Goal: Information Seeking & Learning: Find specific page/section

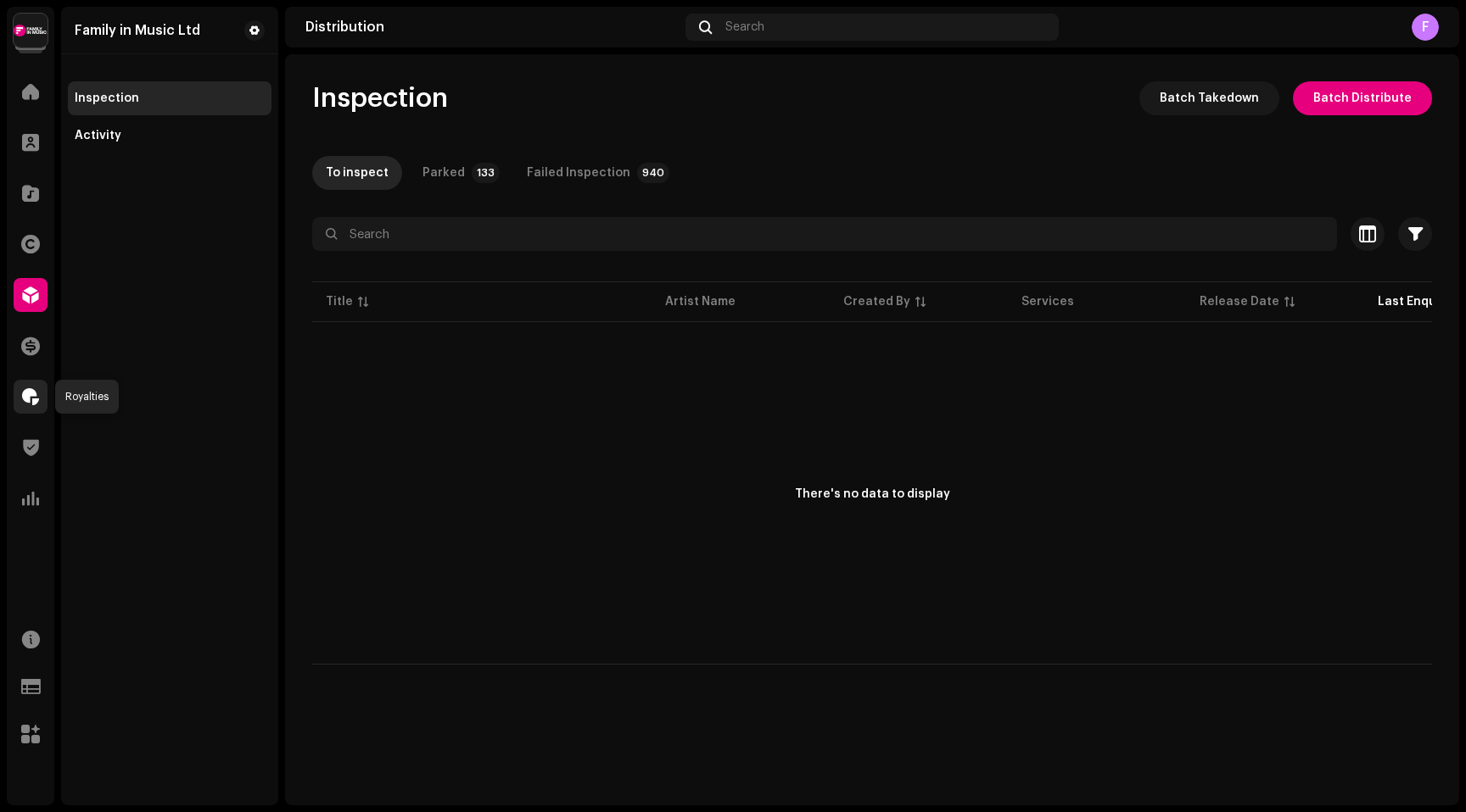
click at [34, 397] on span at bounding box center [30, 397] width 17 height 13
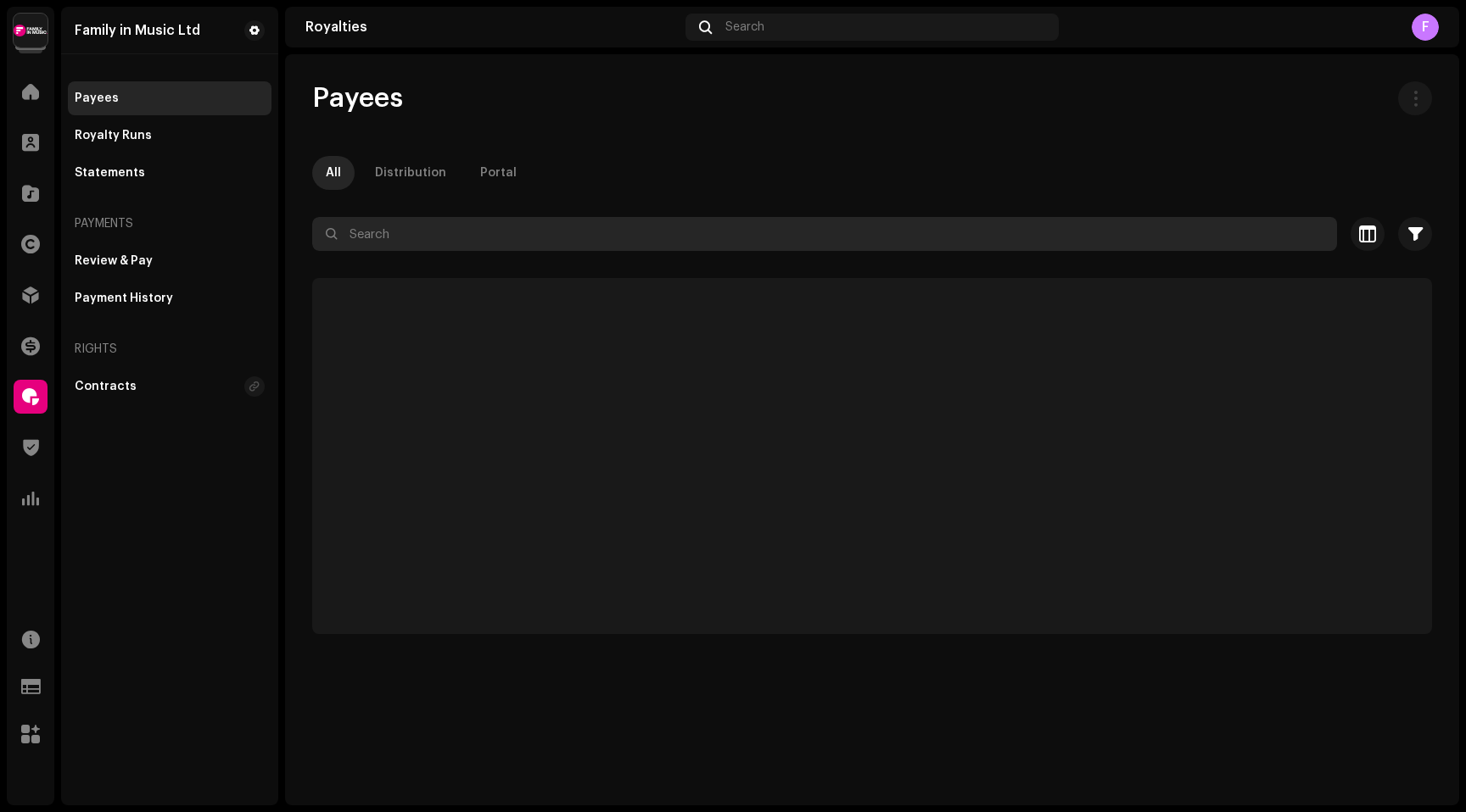
click at [373, 243] on input "text" at bounding box center [825, 234] width 1024 height 34
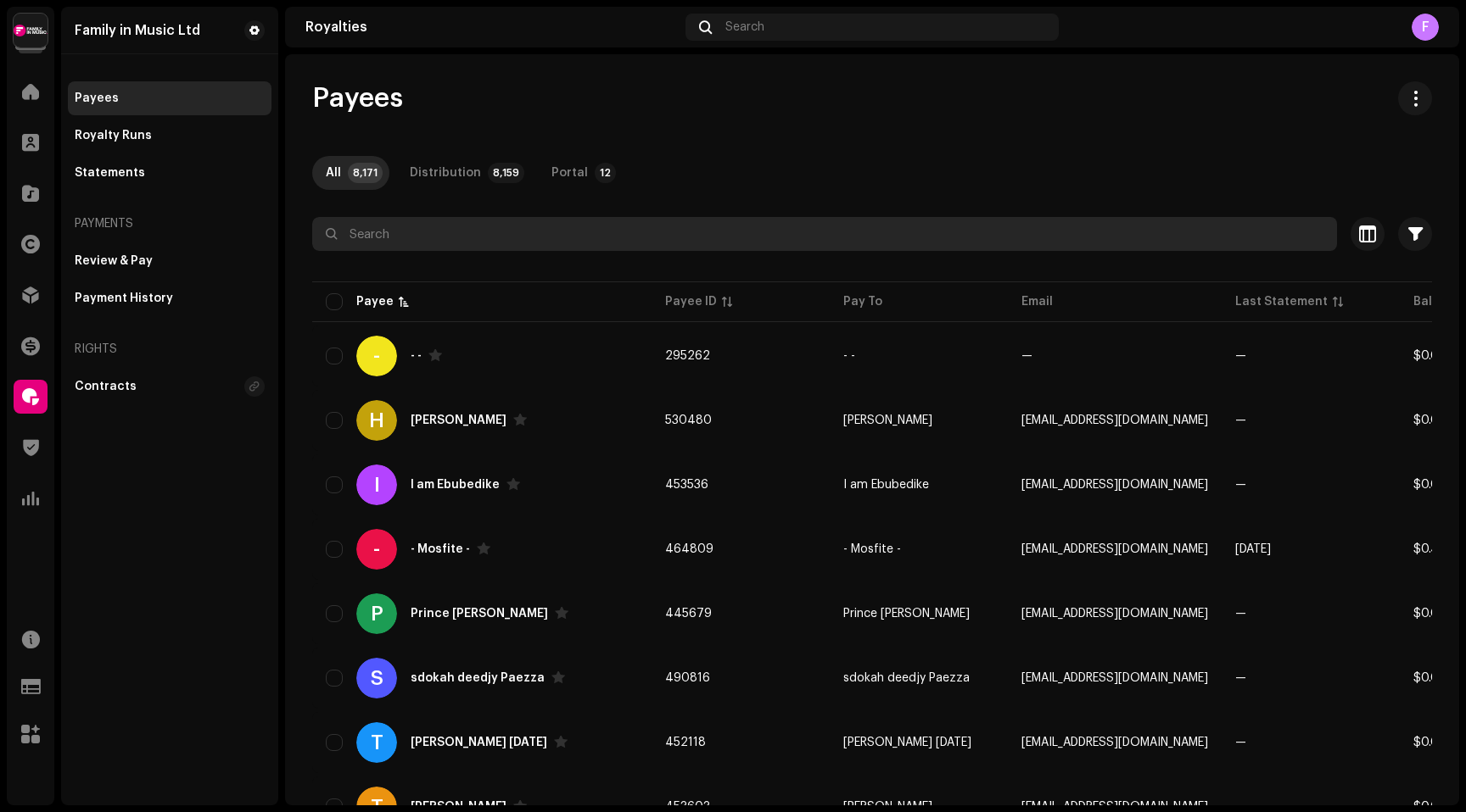
paste input "[PERSON_NAME]"
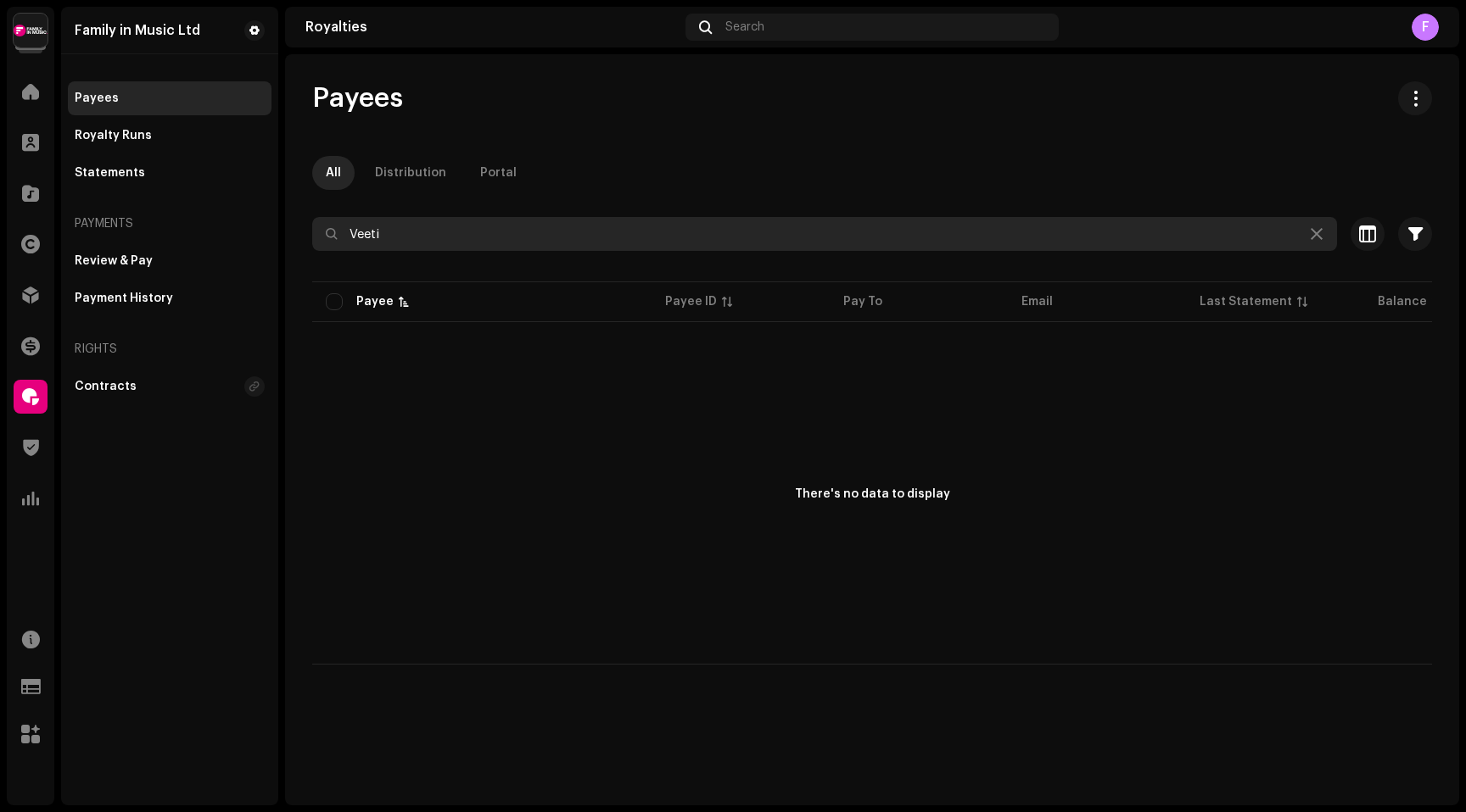
paste input "Golden Ejor"
click at [385, 225] on input "Golden Ejor" at bounding box center [825, 234] width 1024 height 34
paste input "Lil glo"
type input "Lil glo"
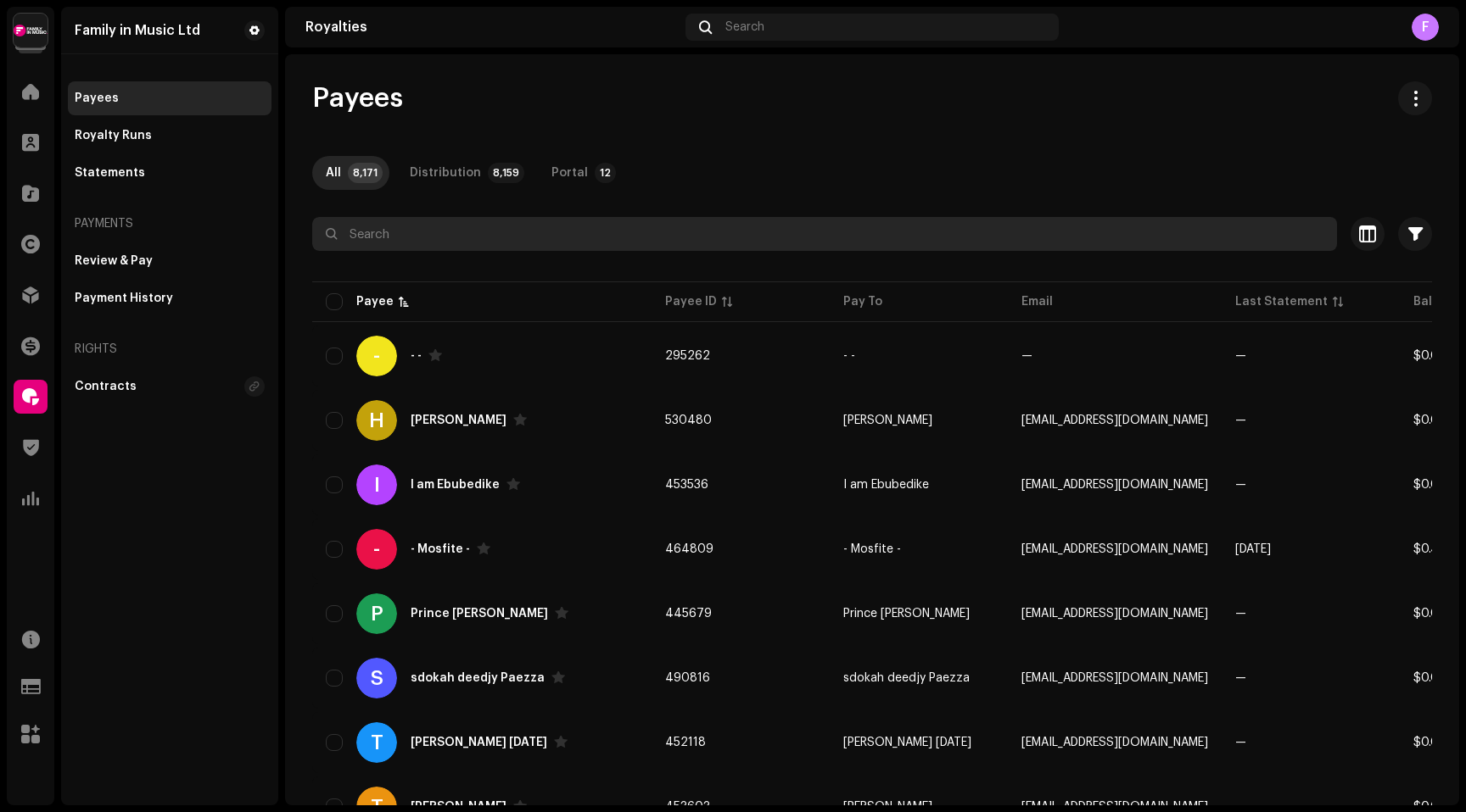
paste input "[PERSON_NAME]"
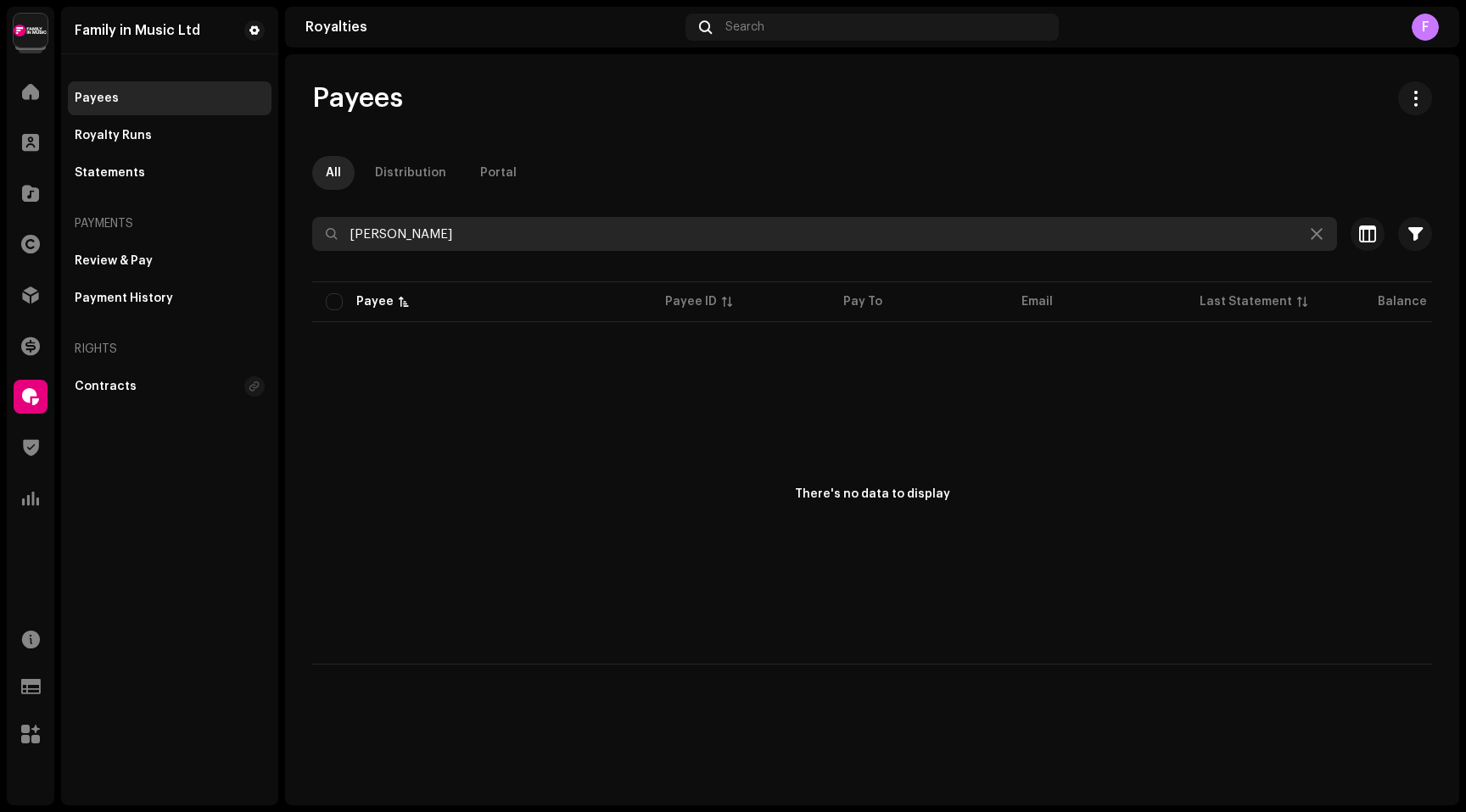
type input "[PERSON_NAME]"
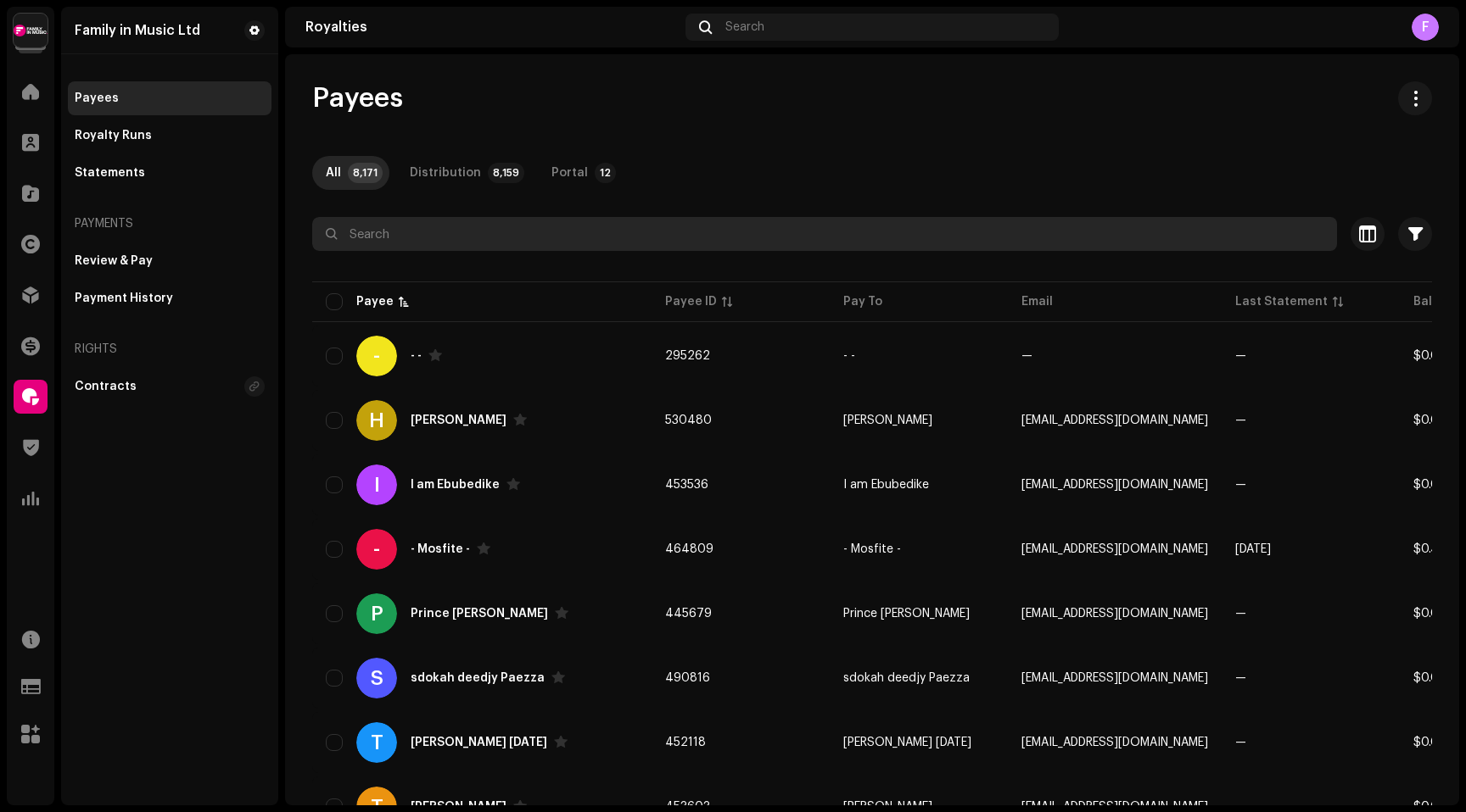
click at [364, 233] on input "text" at bounding box center [825, 234] width 1024 height 34
paste input "[PERSON_NAME]"
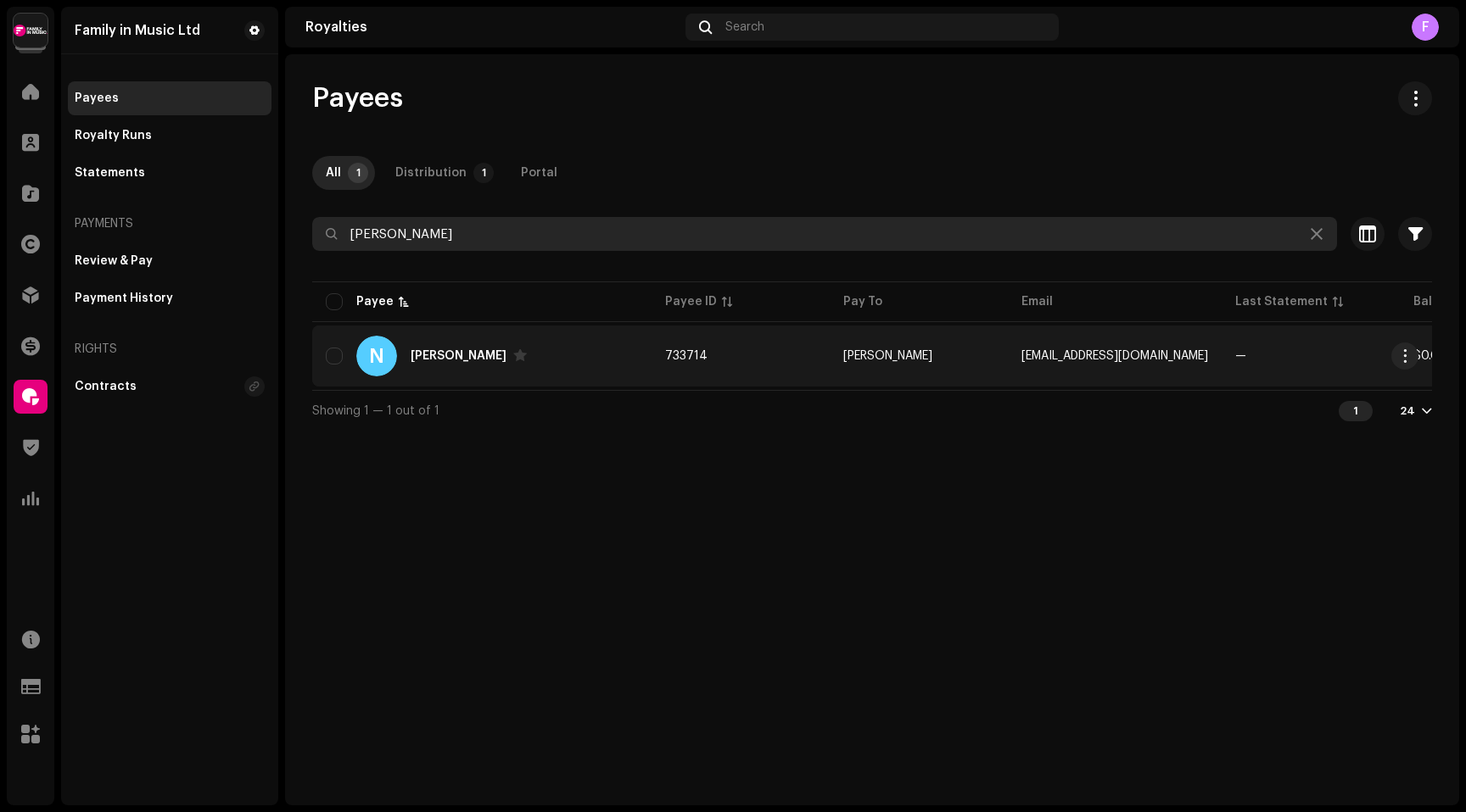
type input "[PERSON_NAME]"
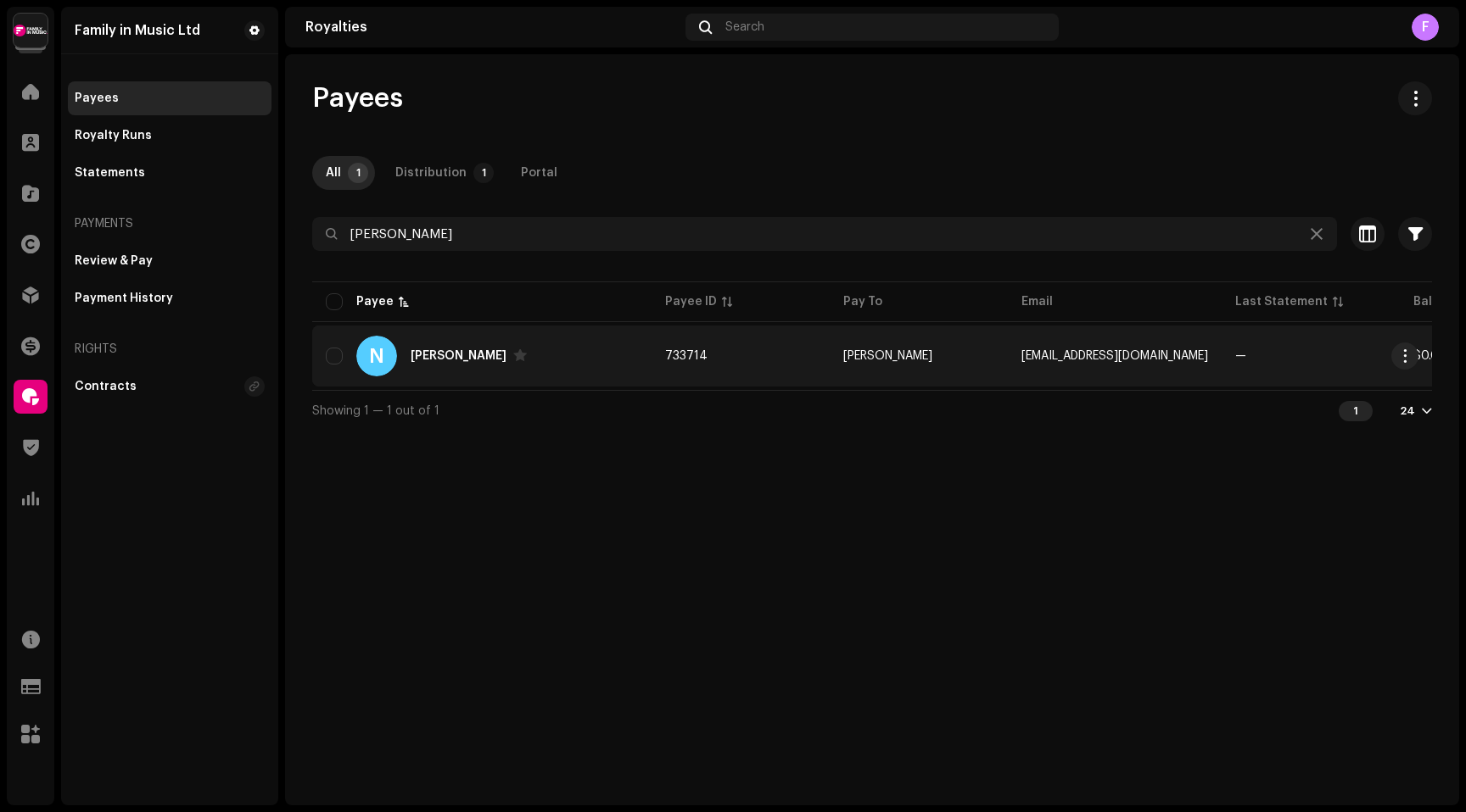
click at [420, 349] on div "[PERSON_NAME]" at bounding box center [468, 355] width 116 height 13
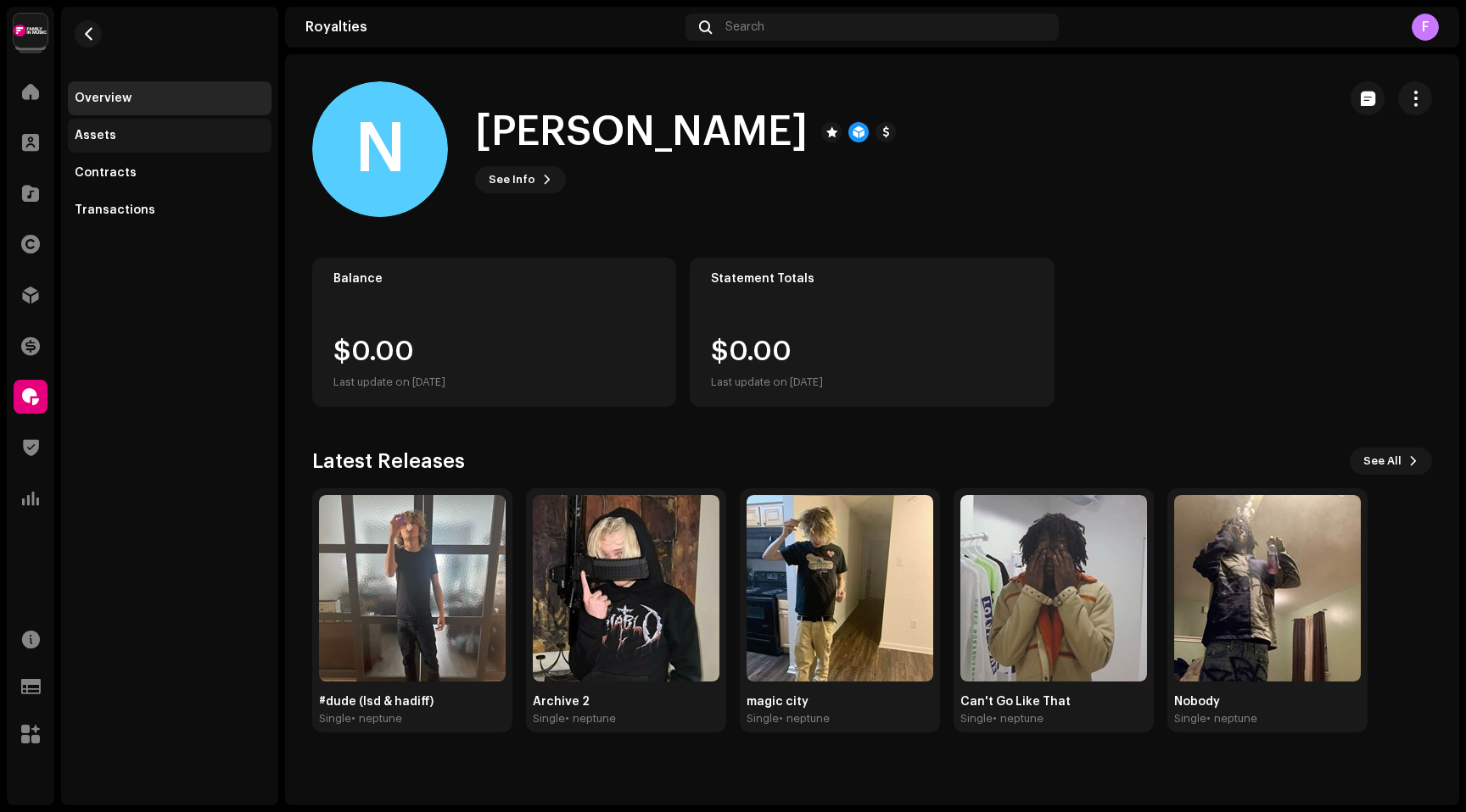
click at [108, 136] on div "Assets" at bounding box center [95, 135] width 41 height 13
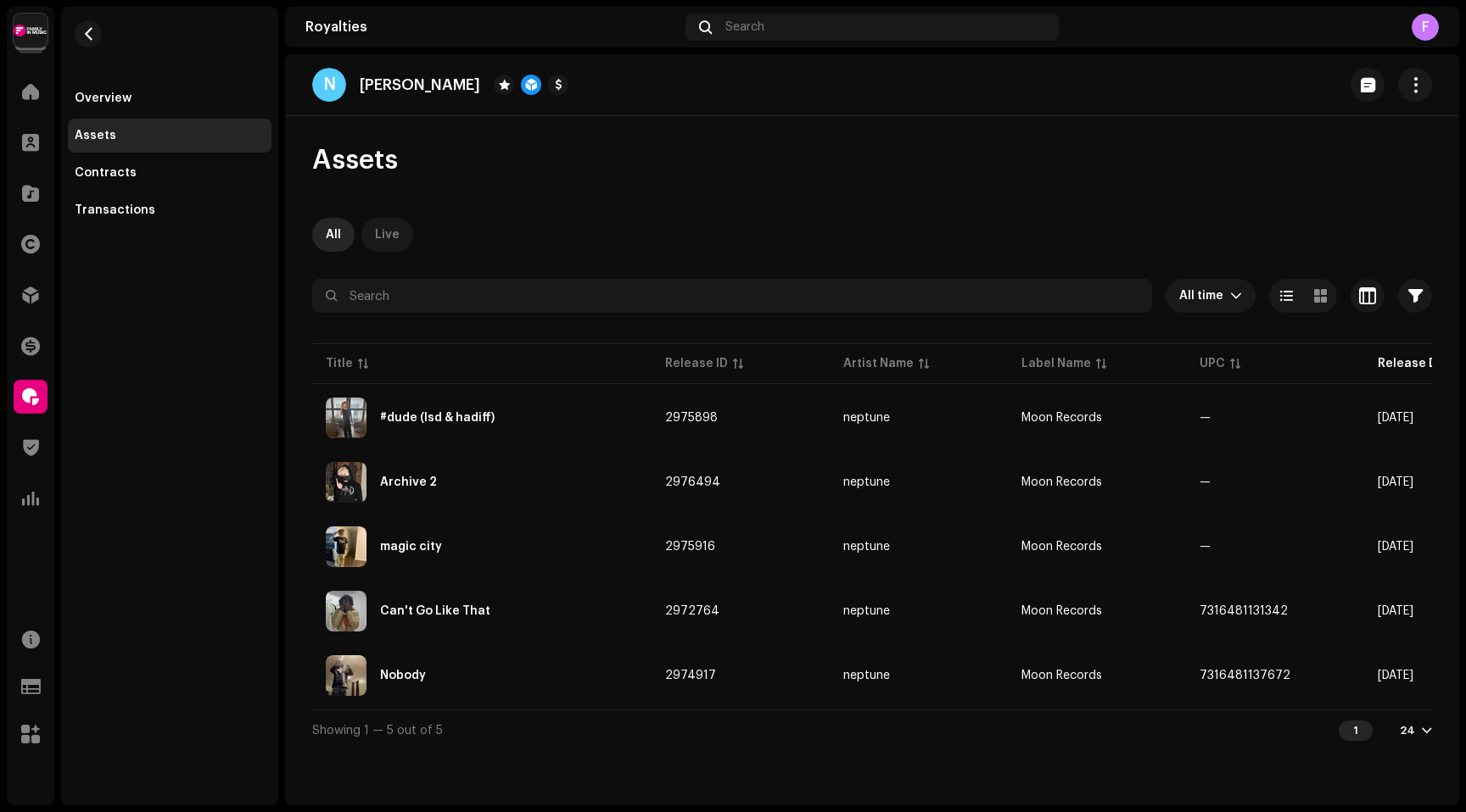
click at [394, 244] on div "Live" at bounding box center [387, 235] width 24 height 34
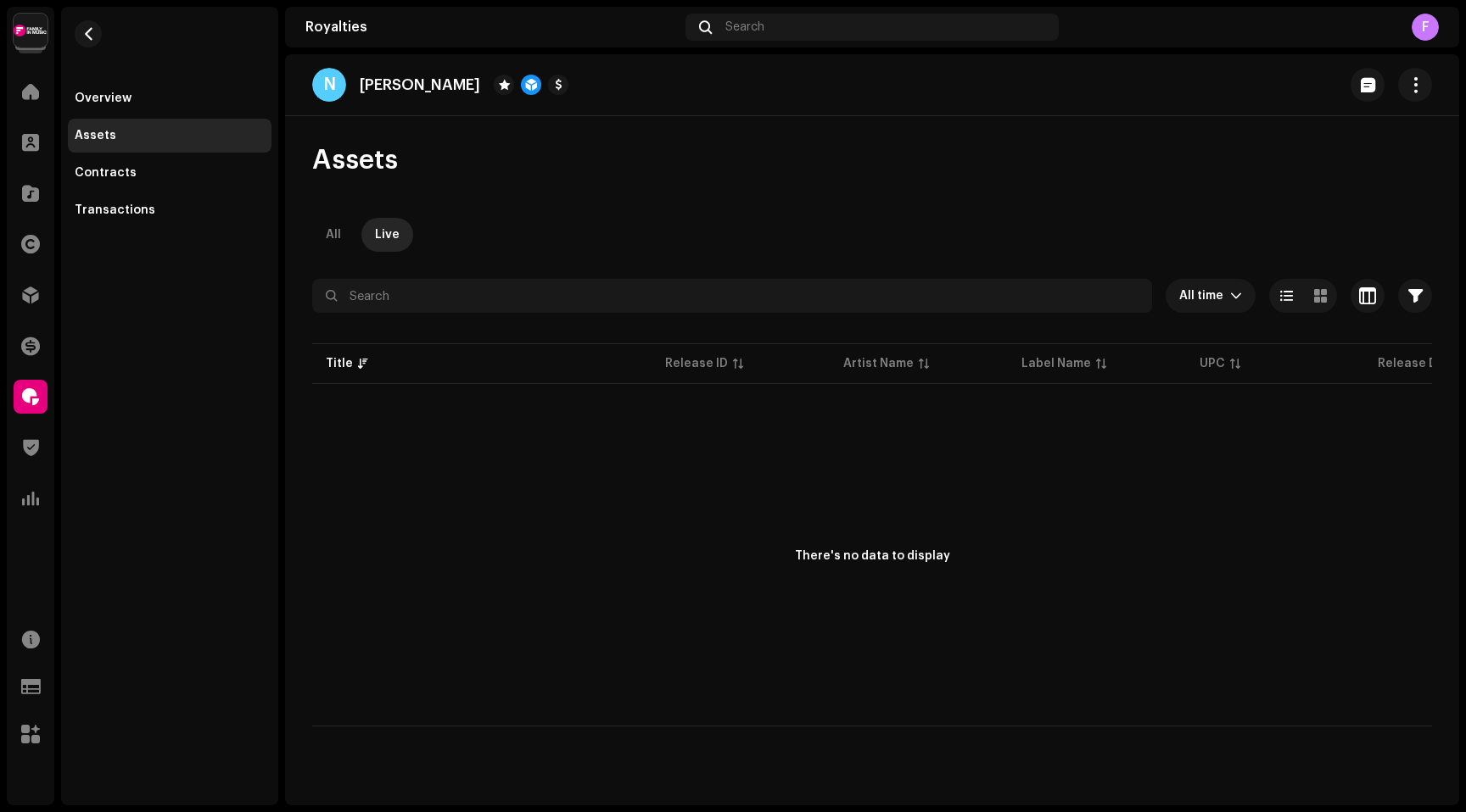
click at [26, 418] on div "Royalties" at bounding box center [30, 397] width 47 height 47
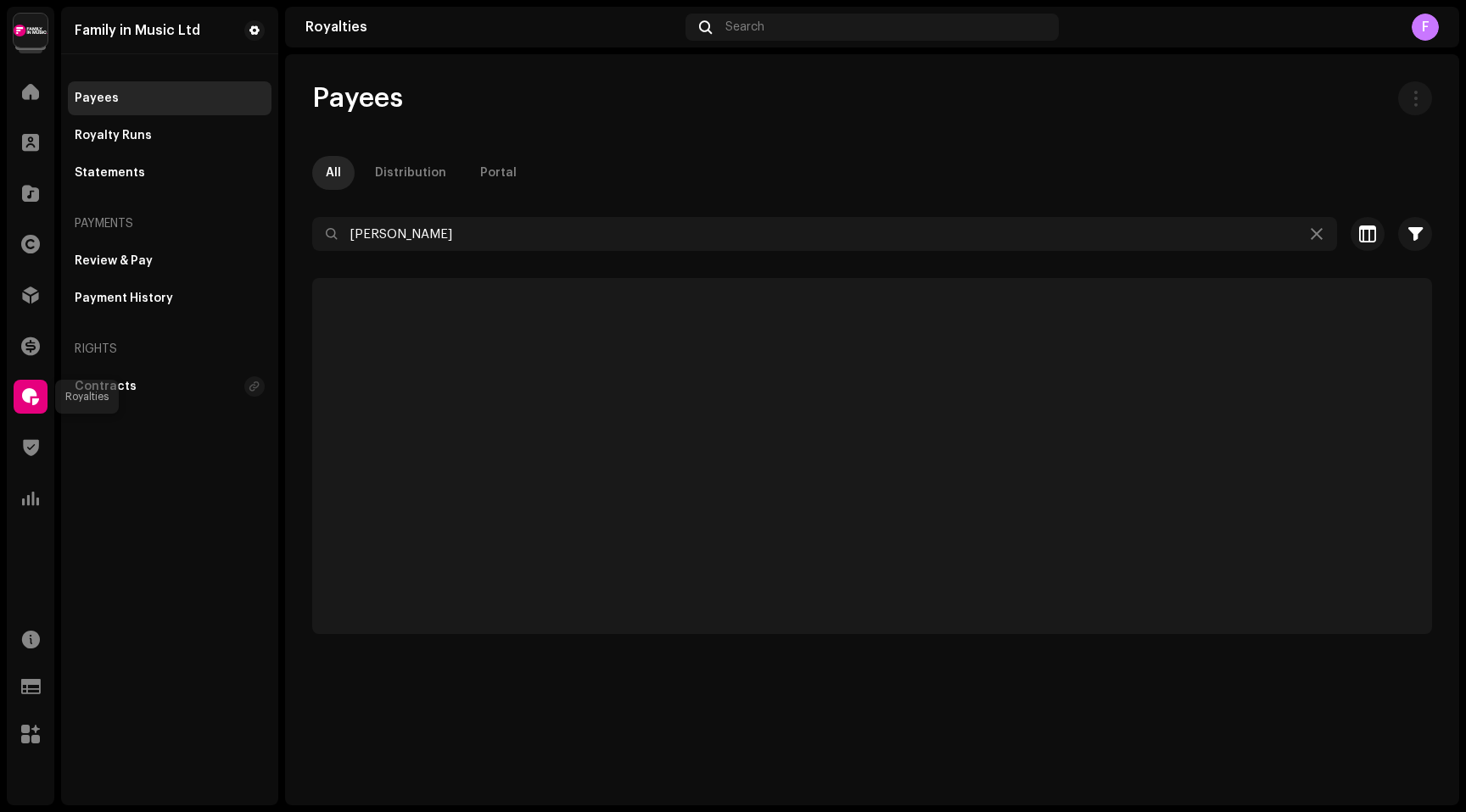
click at [26, 385] on div at bounding box center [30, 397] width 34 height 34
click at [29, 394] on span at bounding box center [30, 397] width 17 height 13
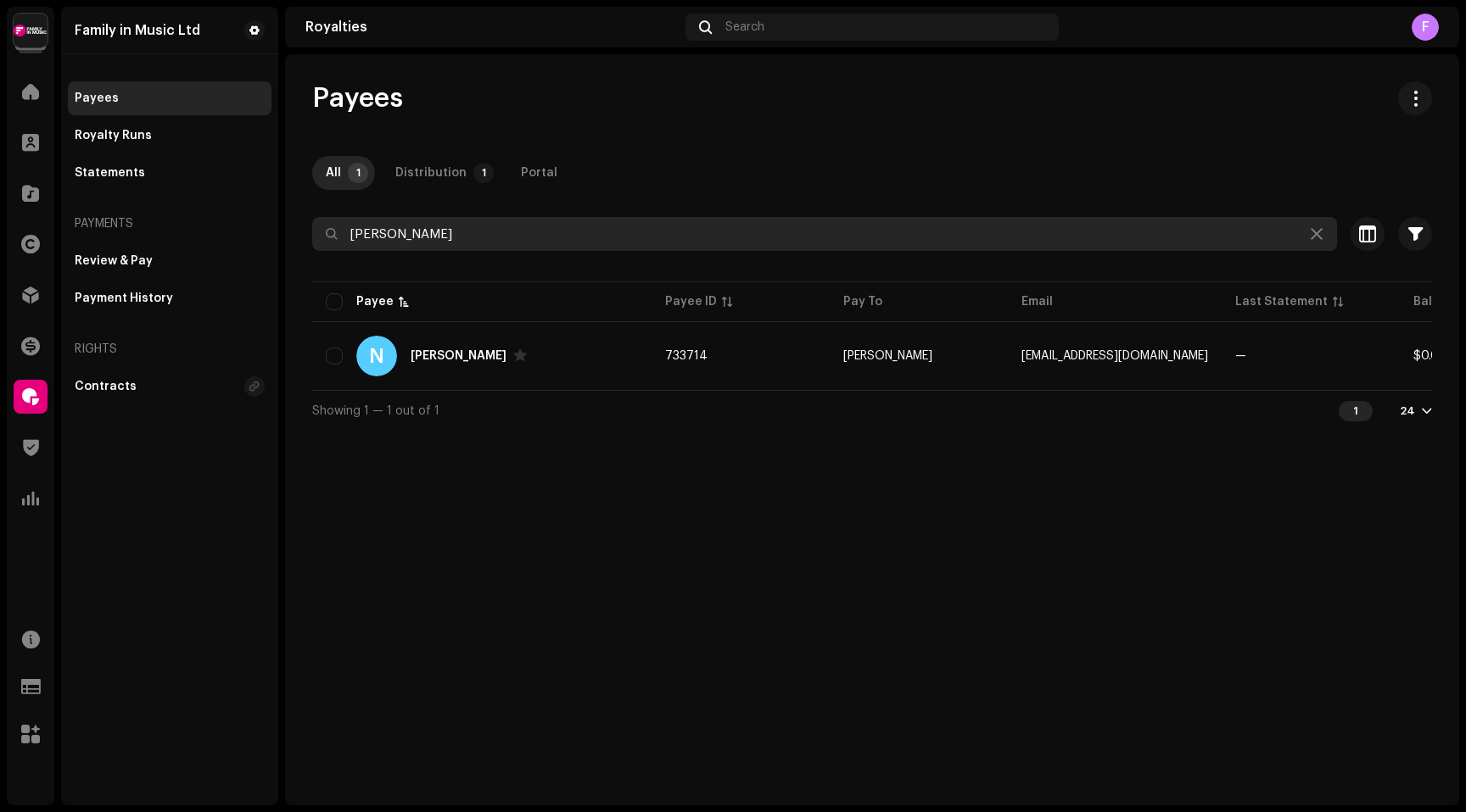
click at [377, 232] on input "[PERSON_NAME]" at bounding box center [825, 234] width 1024 height 34
paste input "[DEMOGRAPHIC_DATA] Against The Odd"
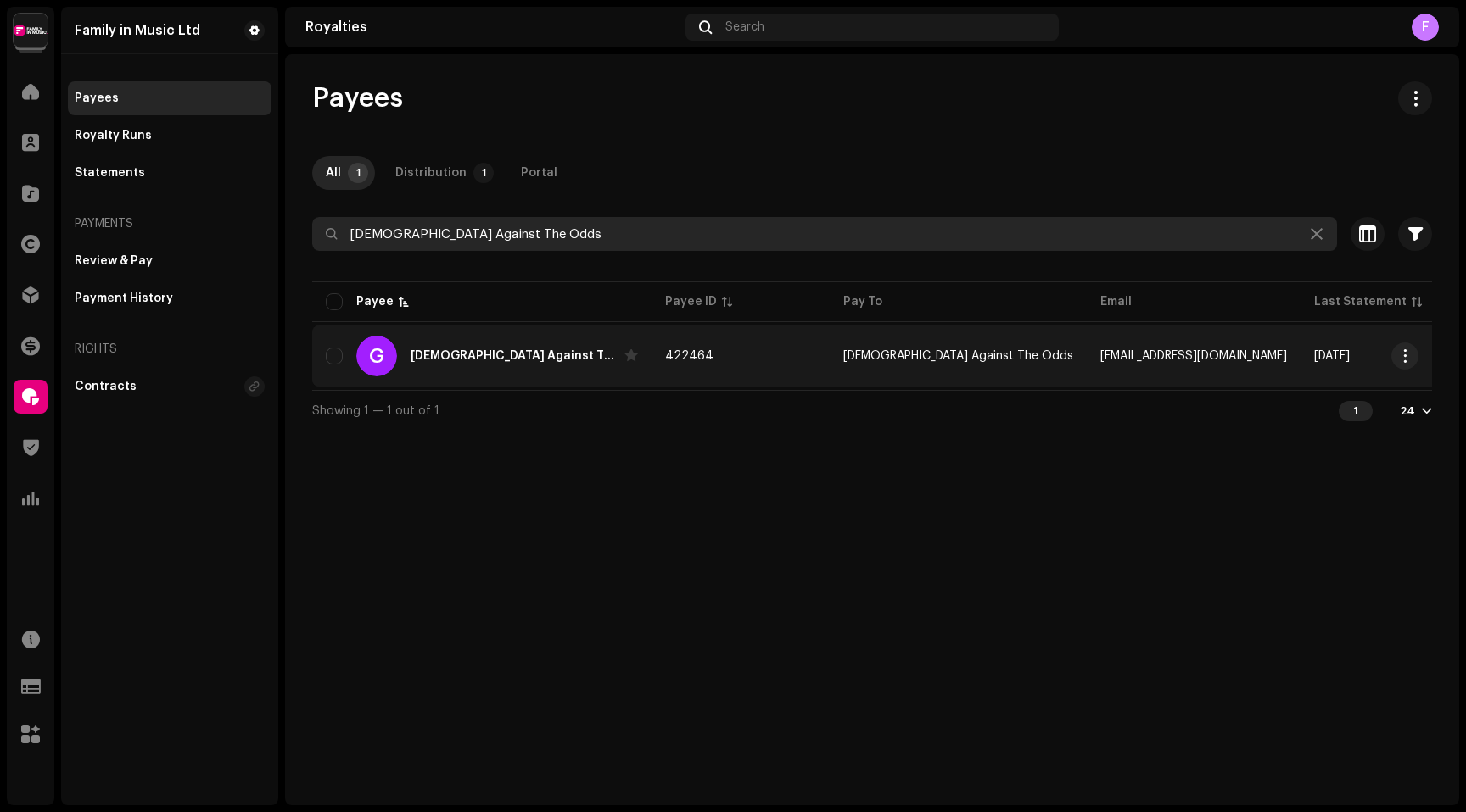
type input "[DEMOGRAPHIC_DATA] Against The Odds"
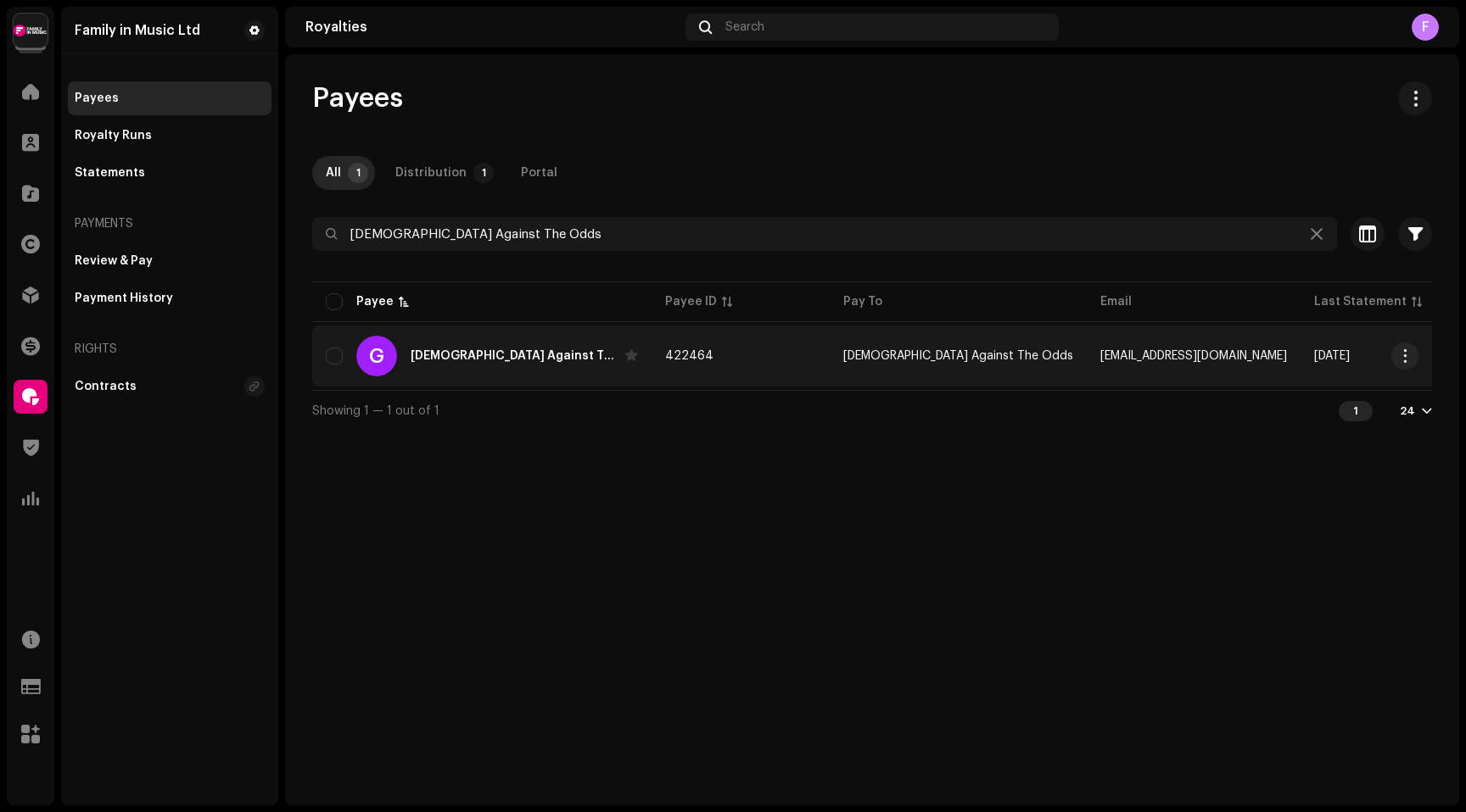
click at [440, 357] on div "[DEMOGRAPHIC_DATA] Against The Odds" at bounding box center [513, 355] width 207 height 12
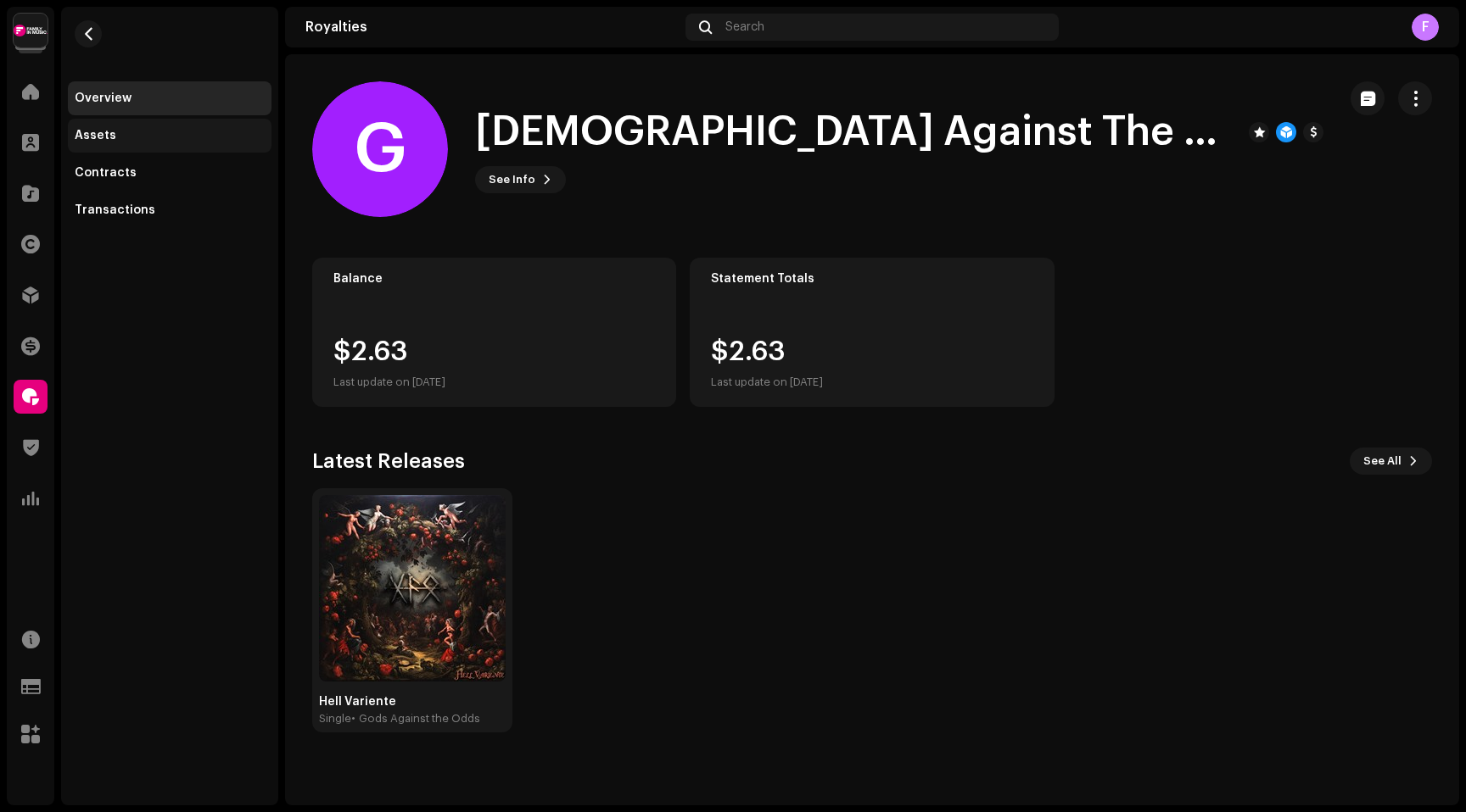
click at [103, 136] on div "Assets" at bounding box center [95, 135] width 41 height 13
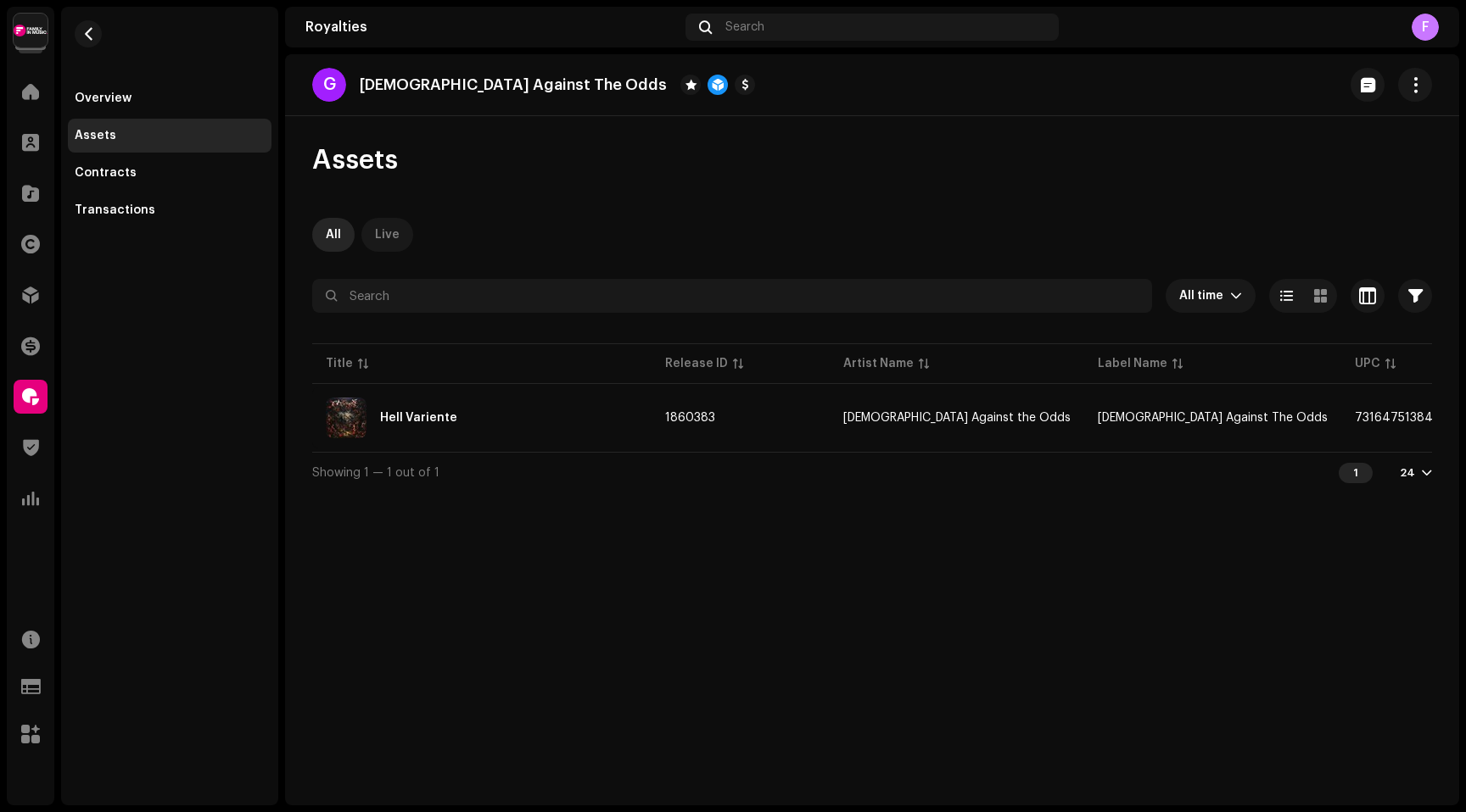
click at [387, 234] on div "Live" at bounding box center [387, 235] width 24 height 34
click at [24, 387] on div at bounding box center [30, 397] width 34 height 34
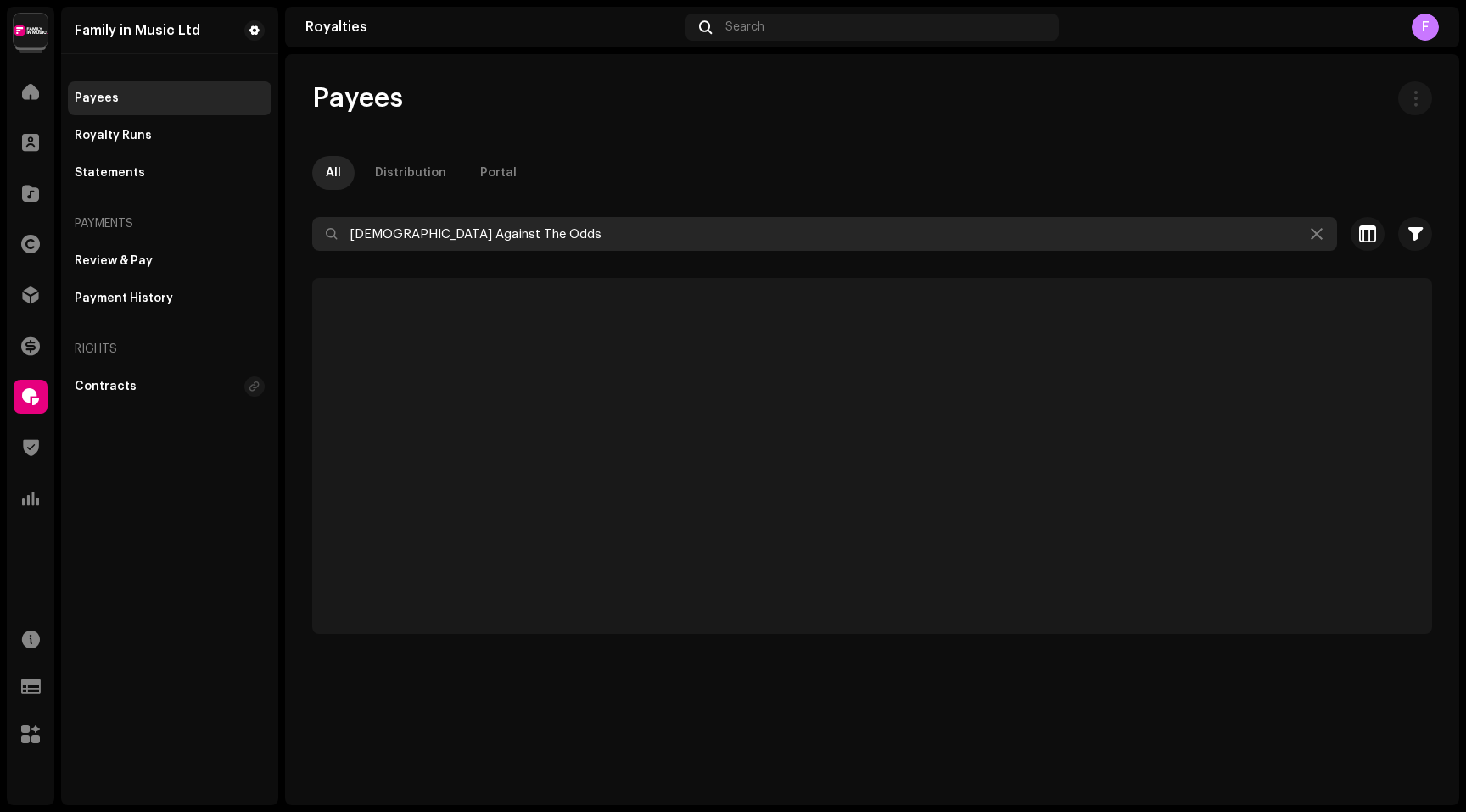
click at [403, 232] on input "[DEMOGRAPHIC_DATA] Against The Odds" at bounding box center [825, 234] width 1024 height 34
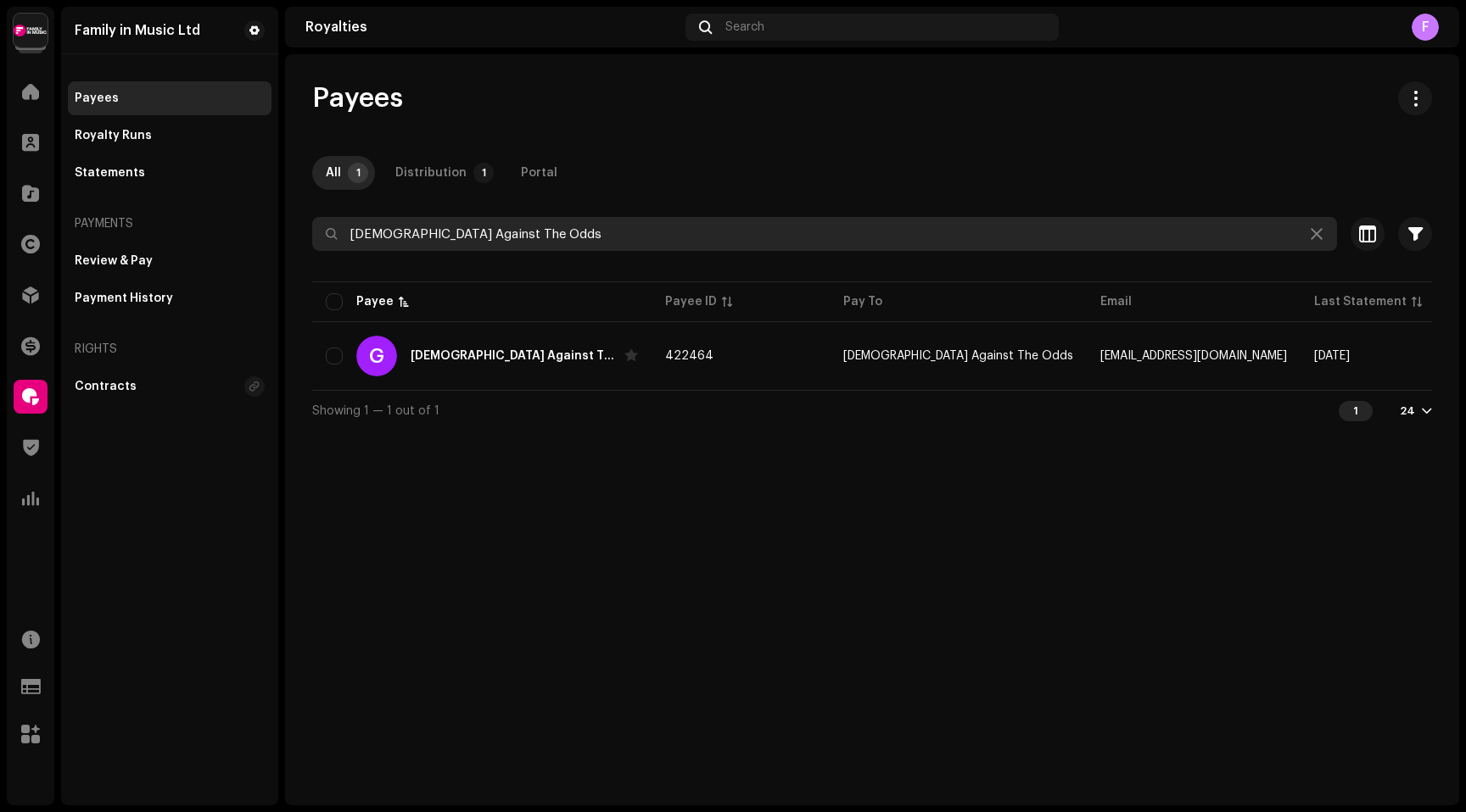
paste input "[PERSON_NAME]"
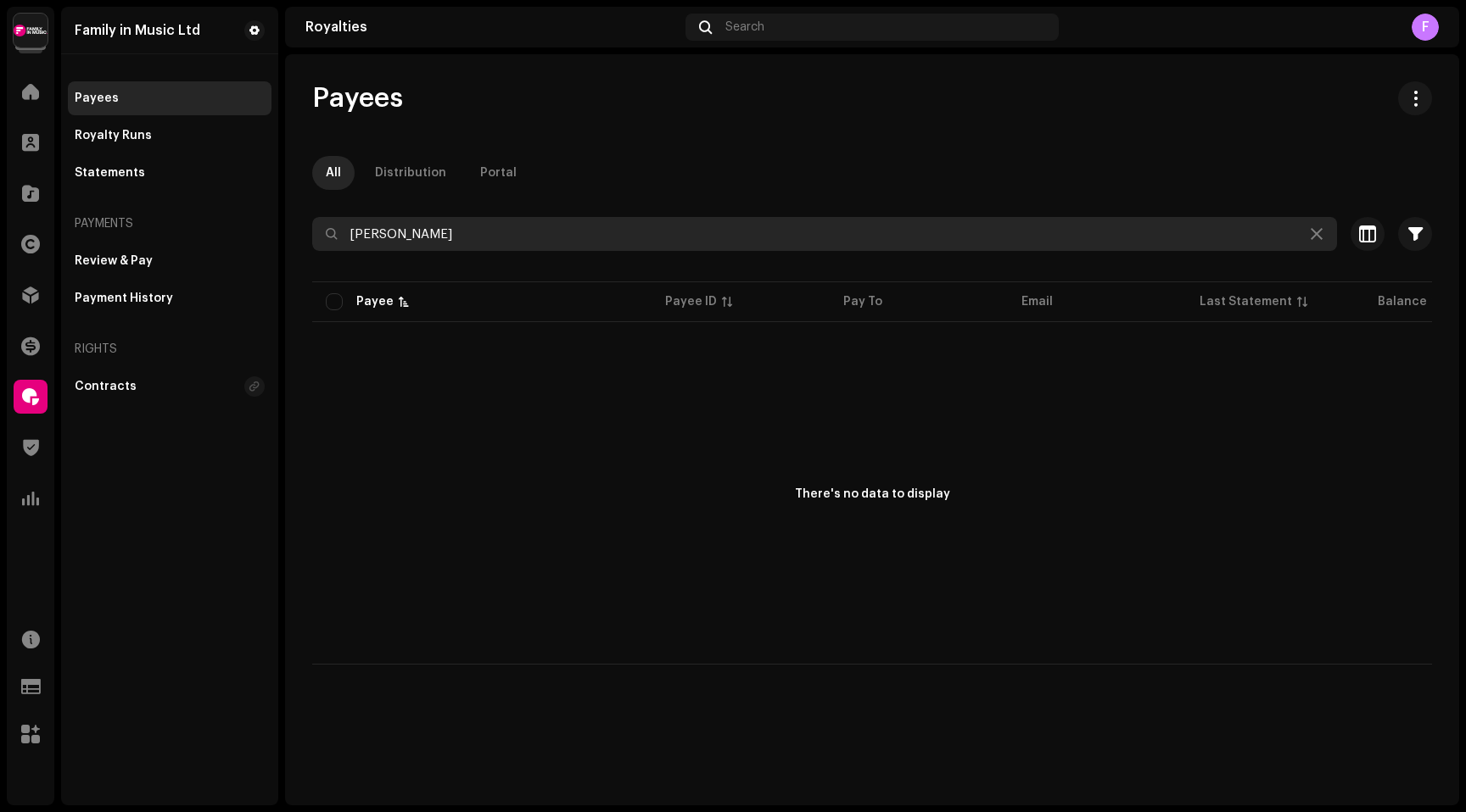
click at [364, 233] on input "[PERSON_NAME]" at bounding box center [825, 234] width 1024 height 34
paste input "[PERSON_NAME]"
click at [378, 238] on input "[PERSON_NAME]" at bounding box center [825, 234] width 1024 height 34
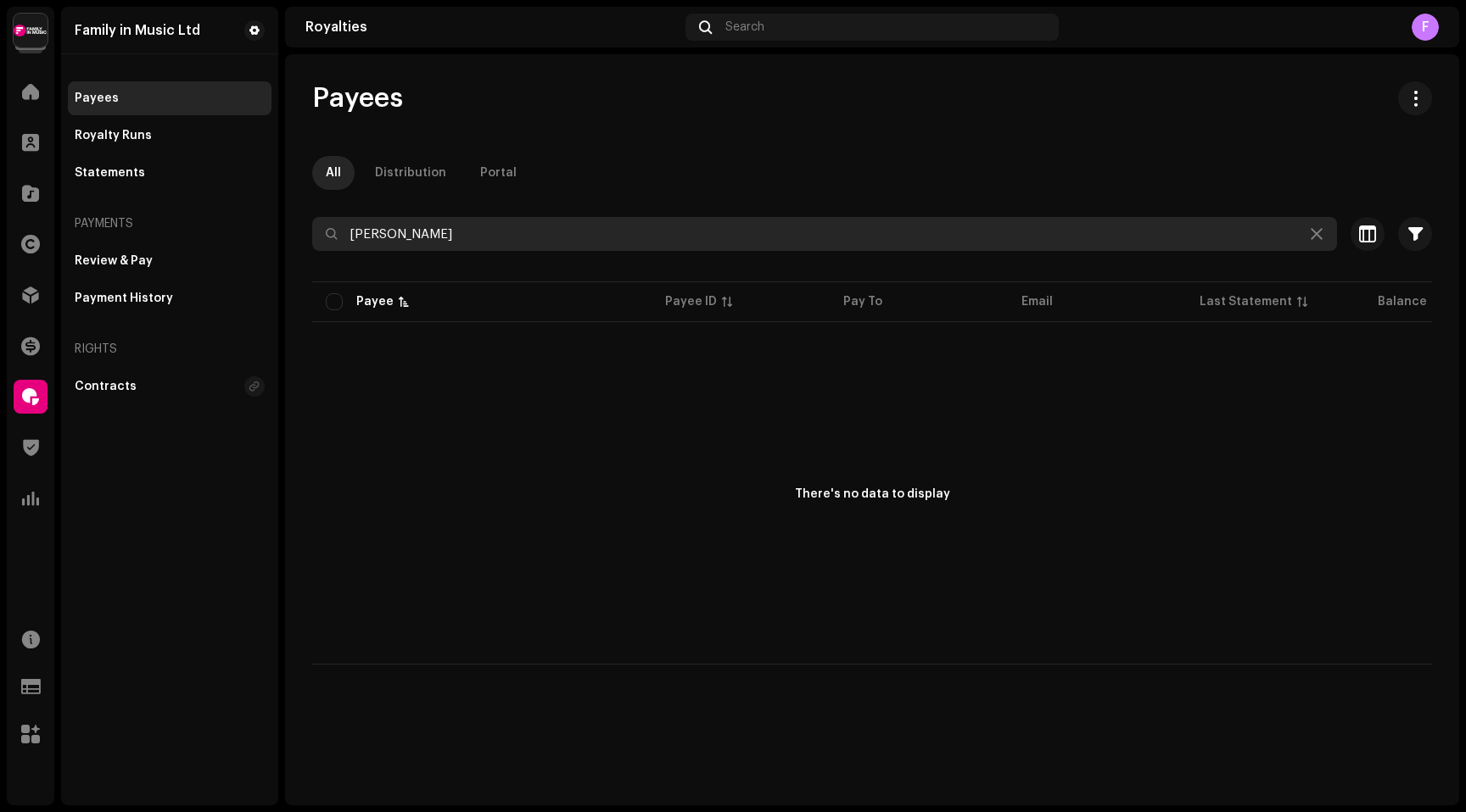
click at [378, 238] on input "[PERSON_NAME]" at bounding box center [825, 234] width 1024 height 34
paste input "[PERSON_NAME]"
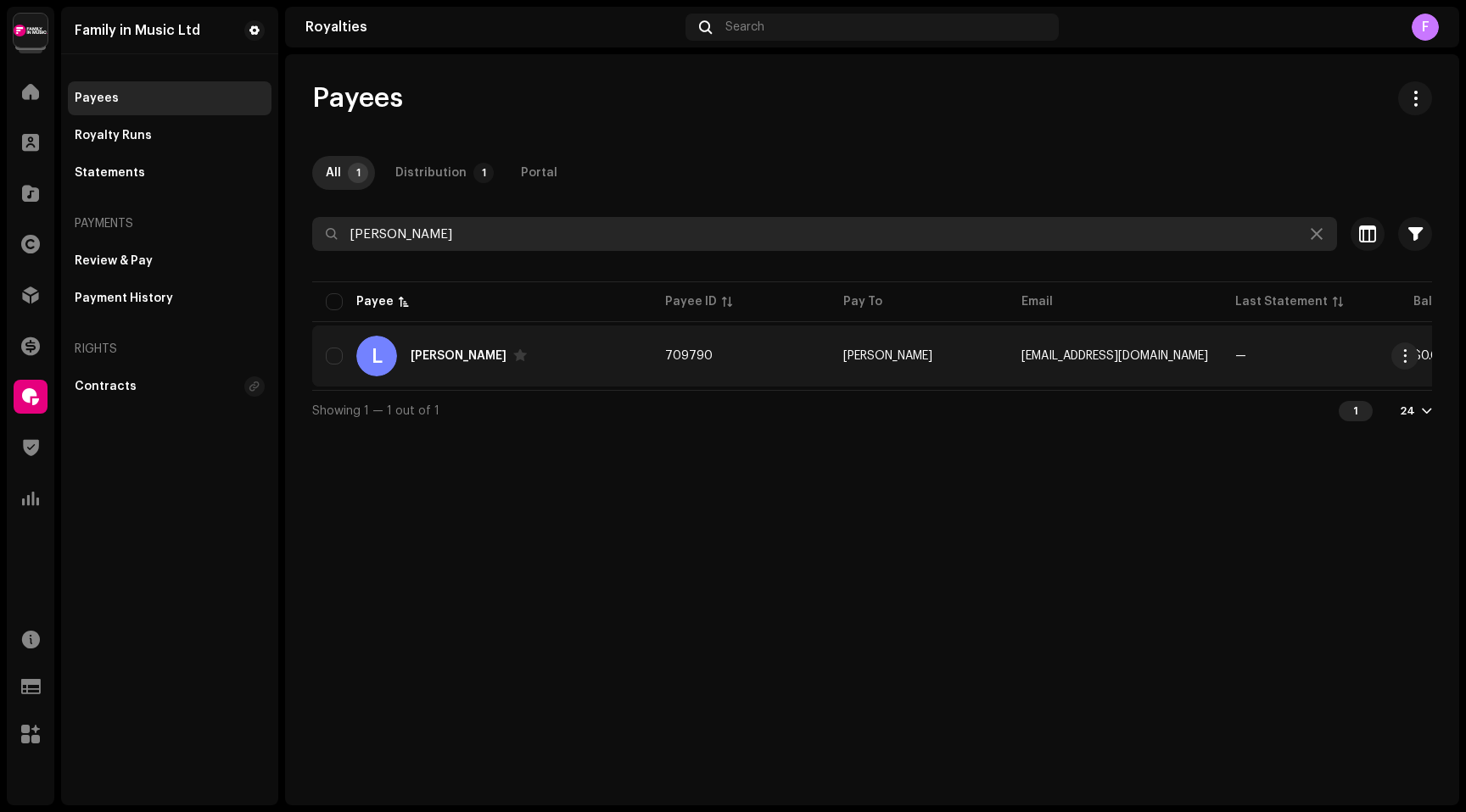
type input "[PERSON_NAME]"
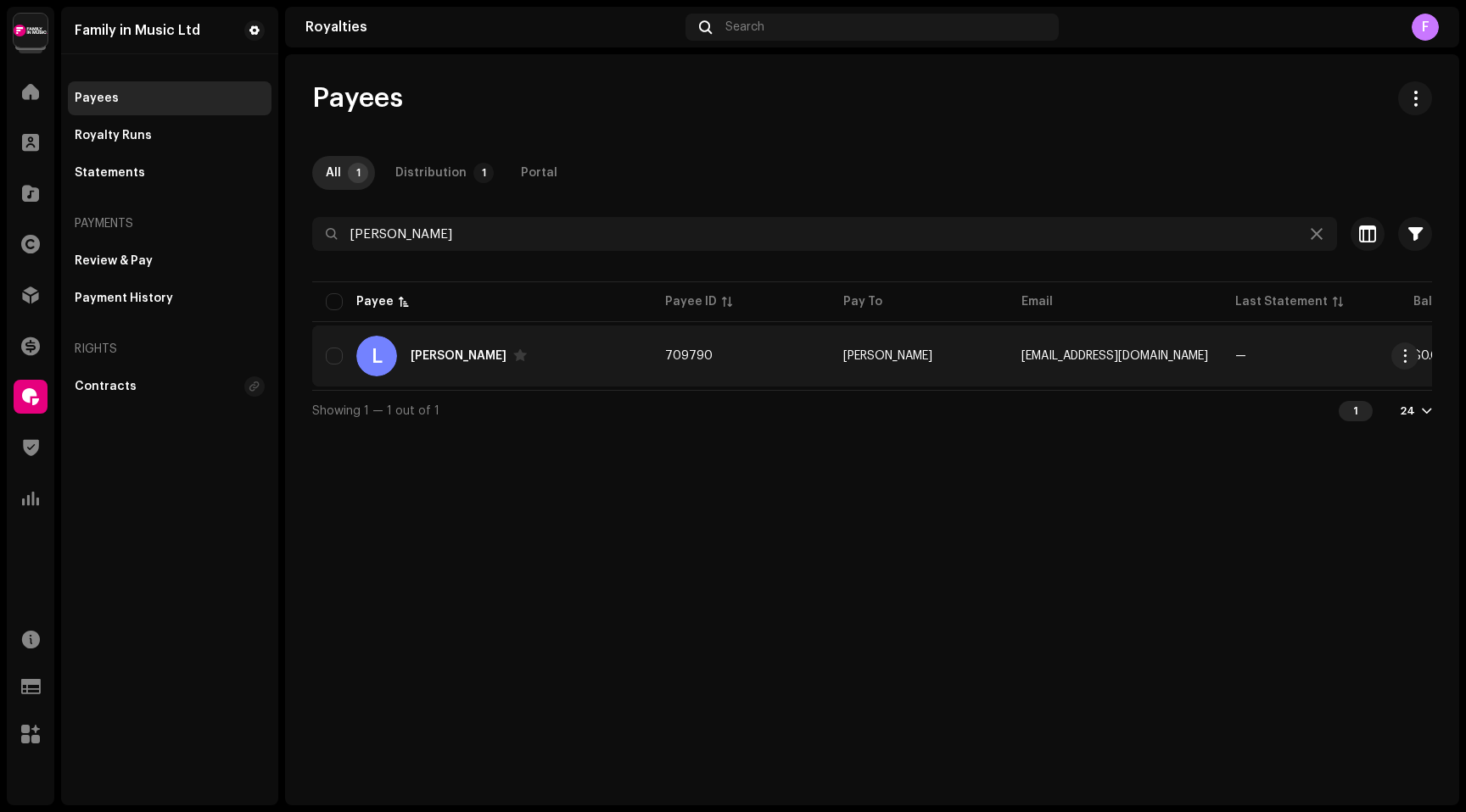
click at [435, 351] on div "[PERSON_NAME]" at bounding box center [458, 355] width 96 height 12
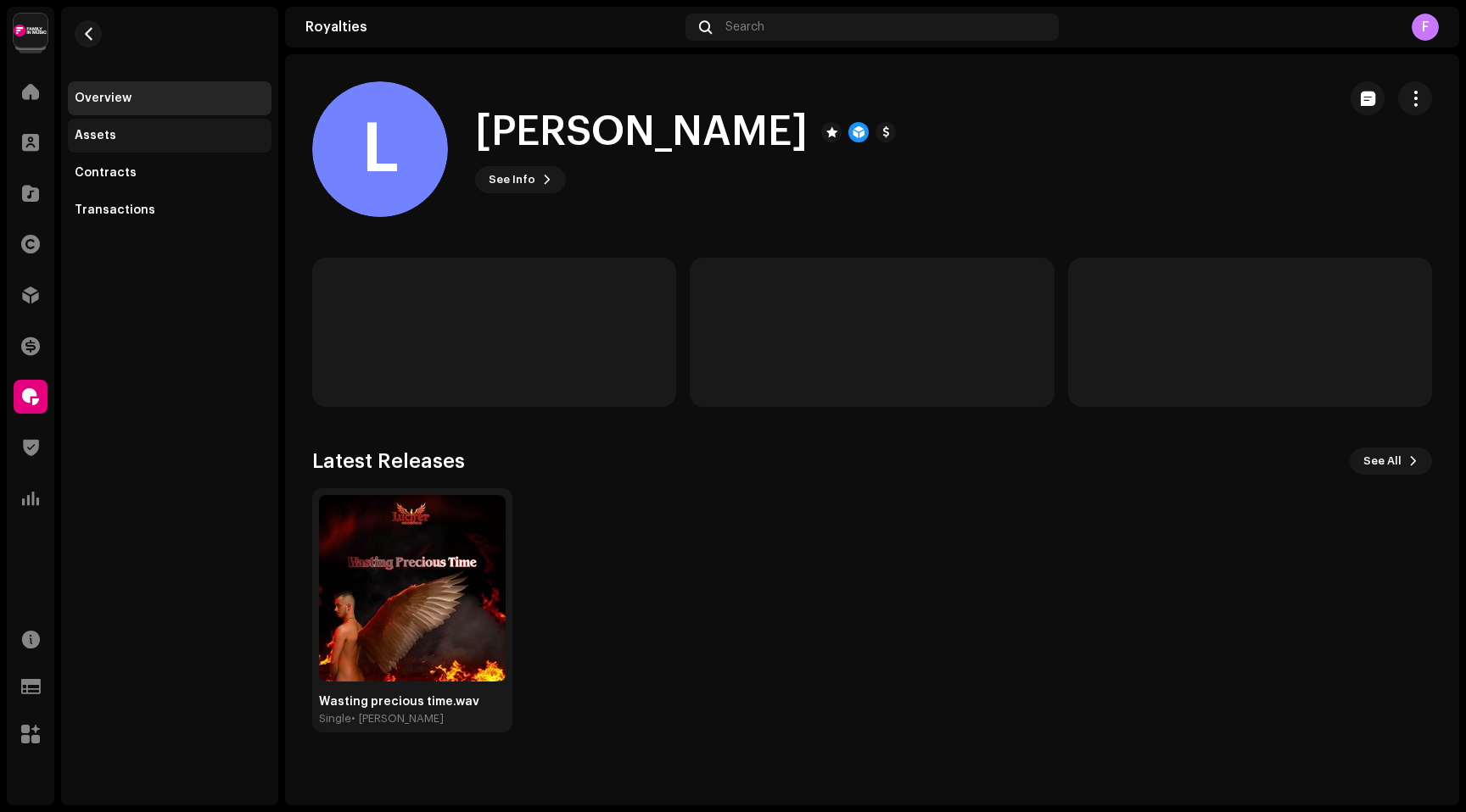
click at [112, 138] on div "Assets" at bounding box center [169, 135] width 190 height 13
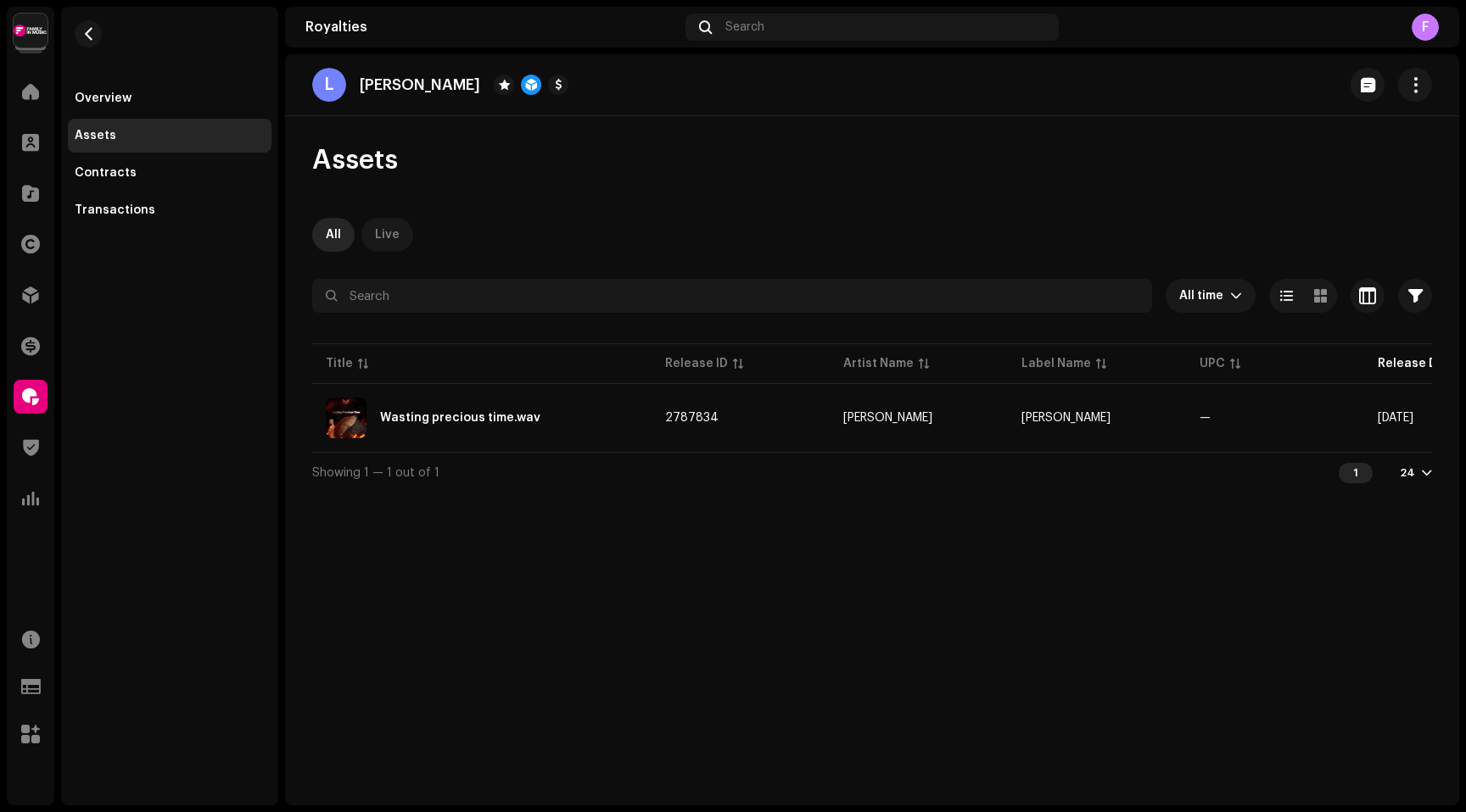
click at [382, 238] on div "Live" at bounding box center [387, 235] width 24 height 34
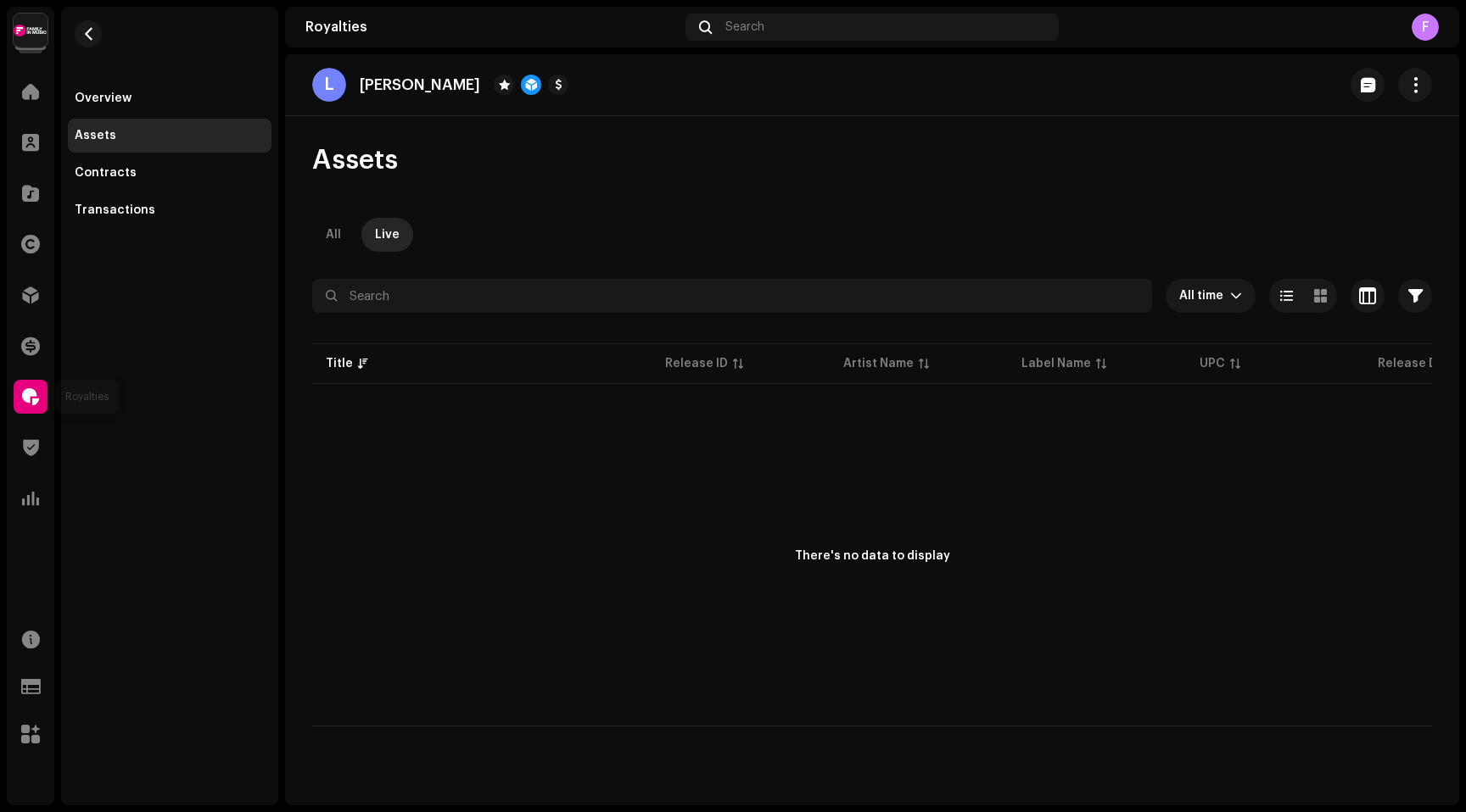
click at [28, 392] on span at bounding box center [30, 397] width 17 height 13
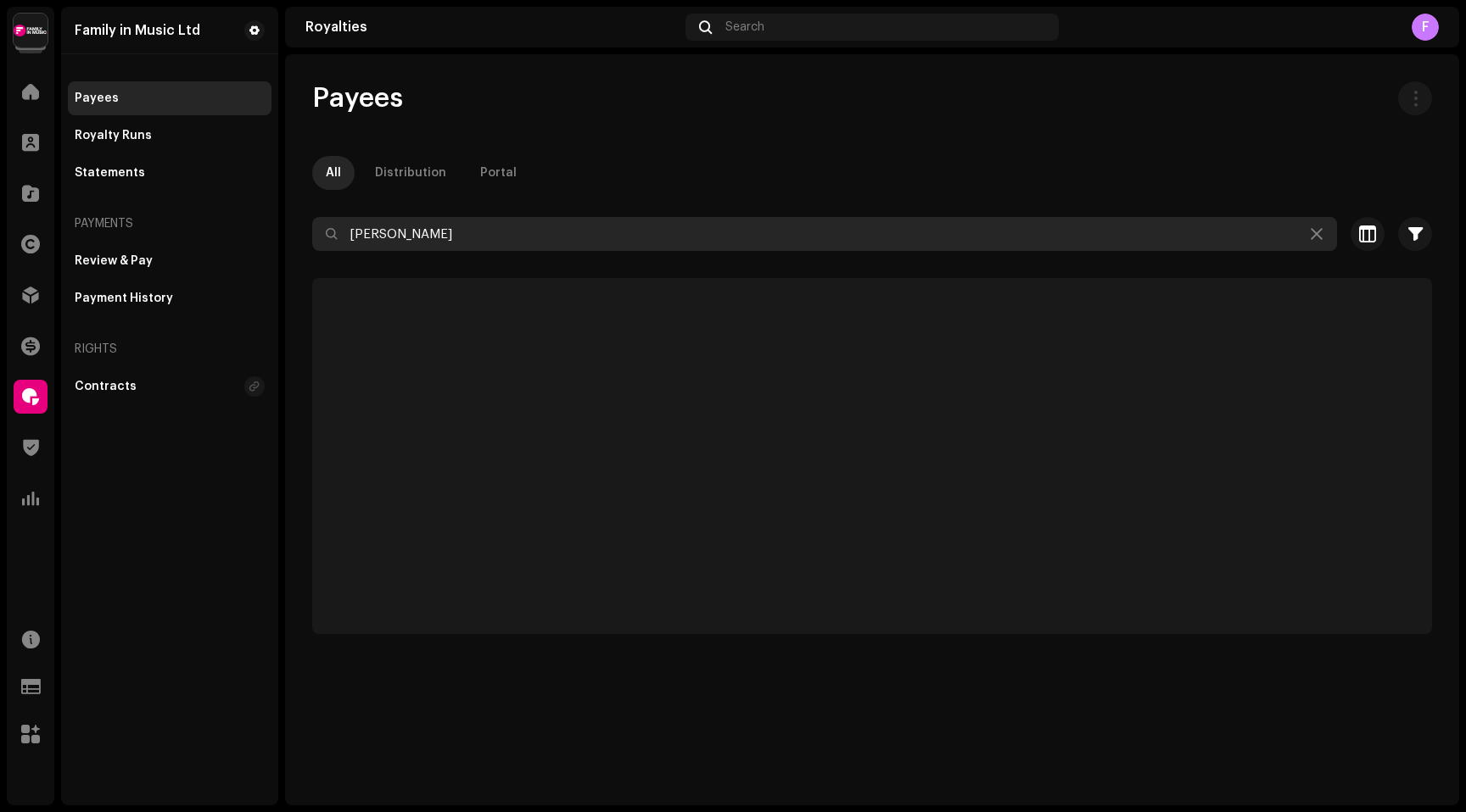
click at [392, 242] on input "[PERSON_NAME]" at bounding box center [825, 234] width 1024 height 34
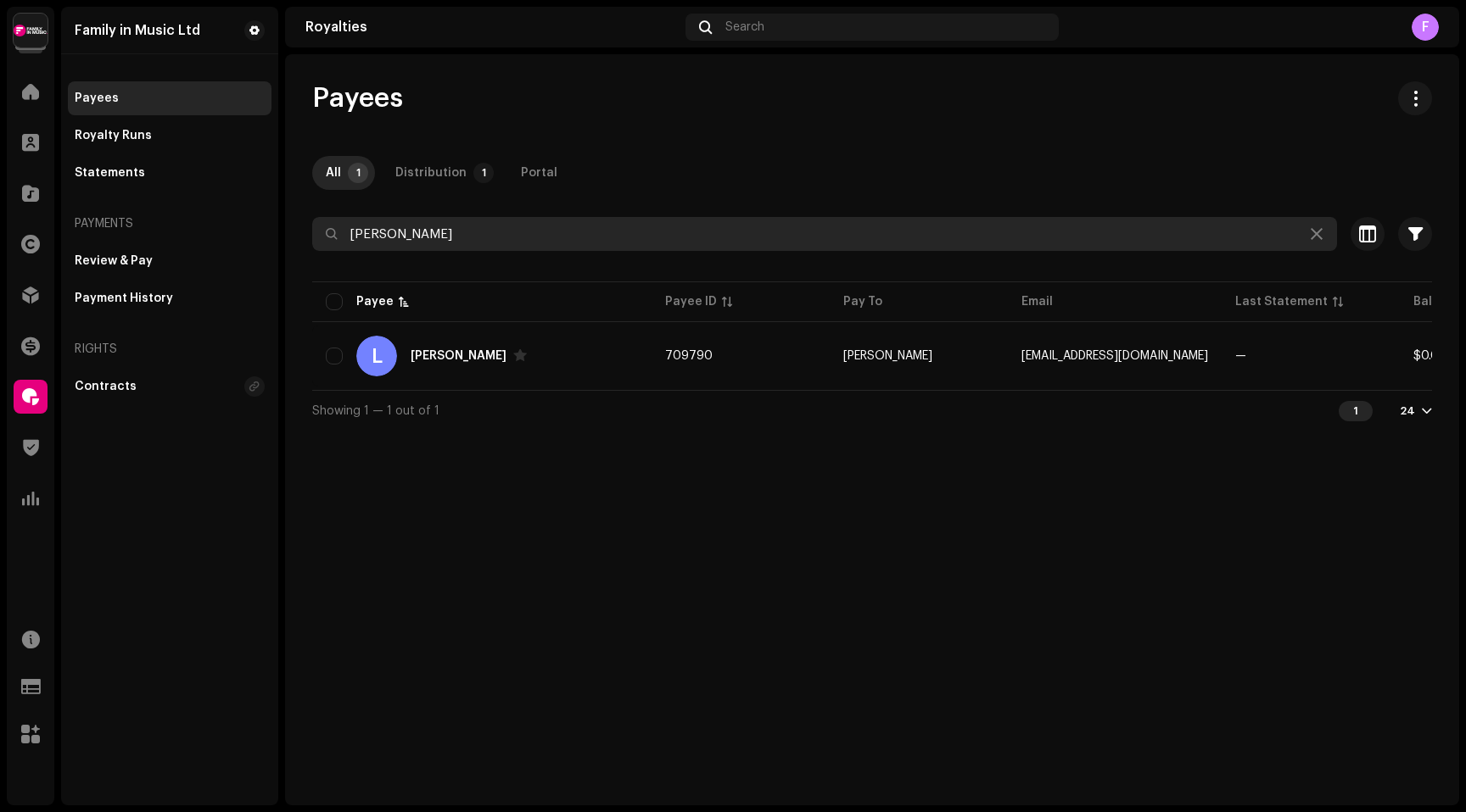
paste input "[PERSON_NAME]"
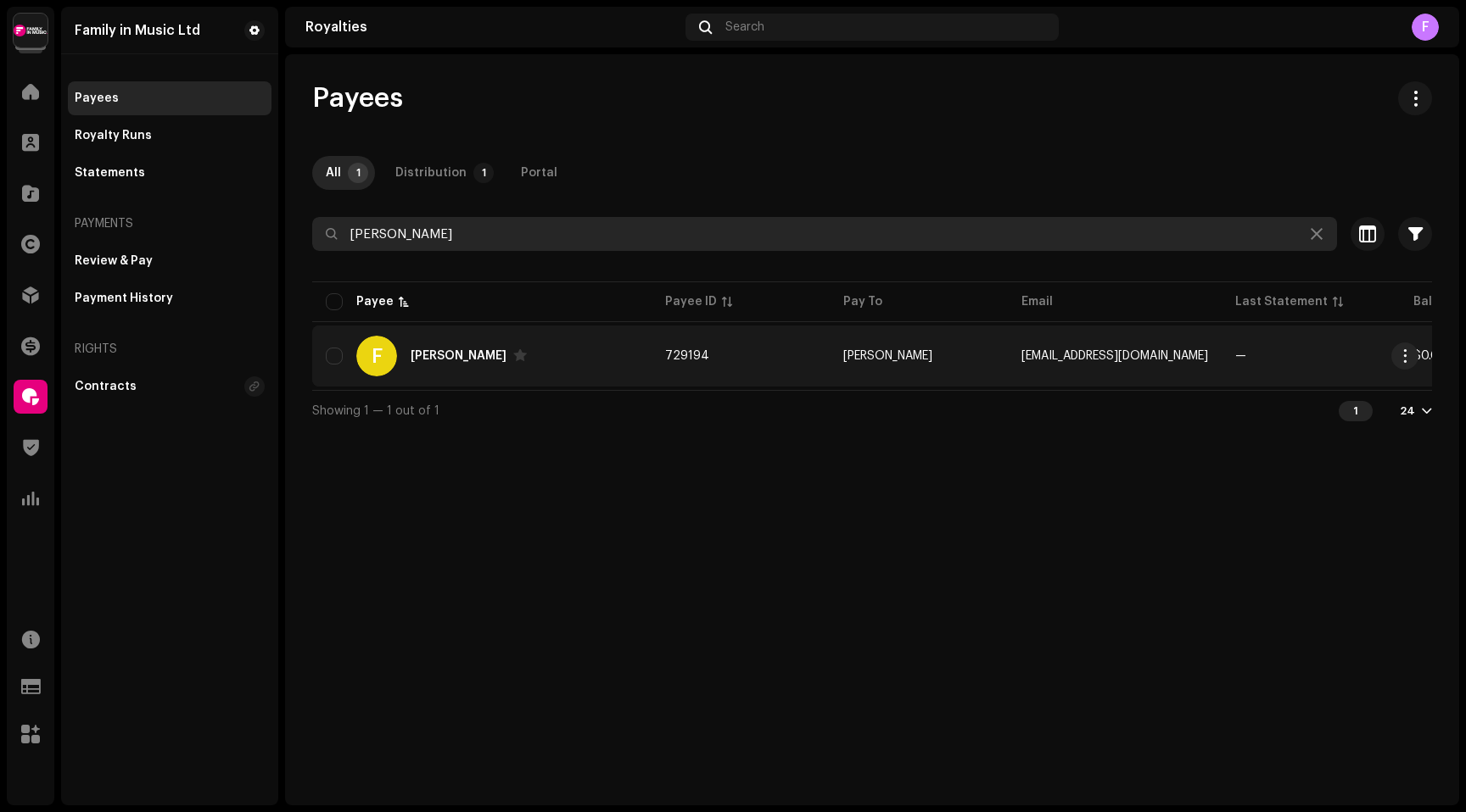
type input "[PERSON_NAME]"
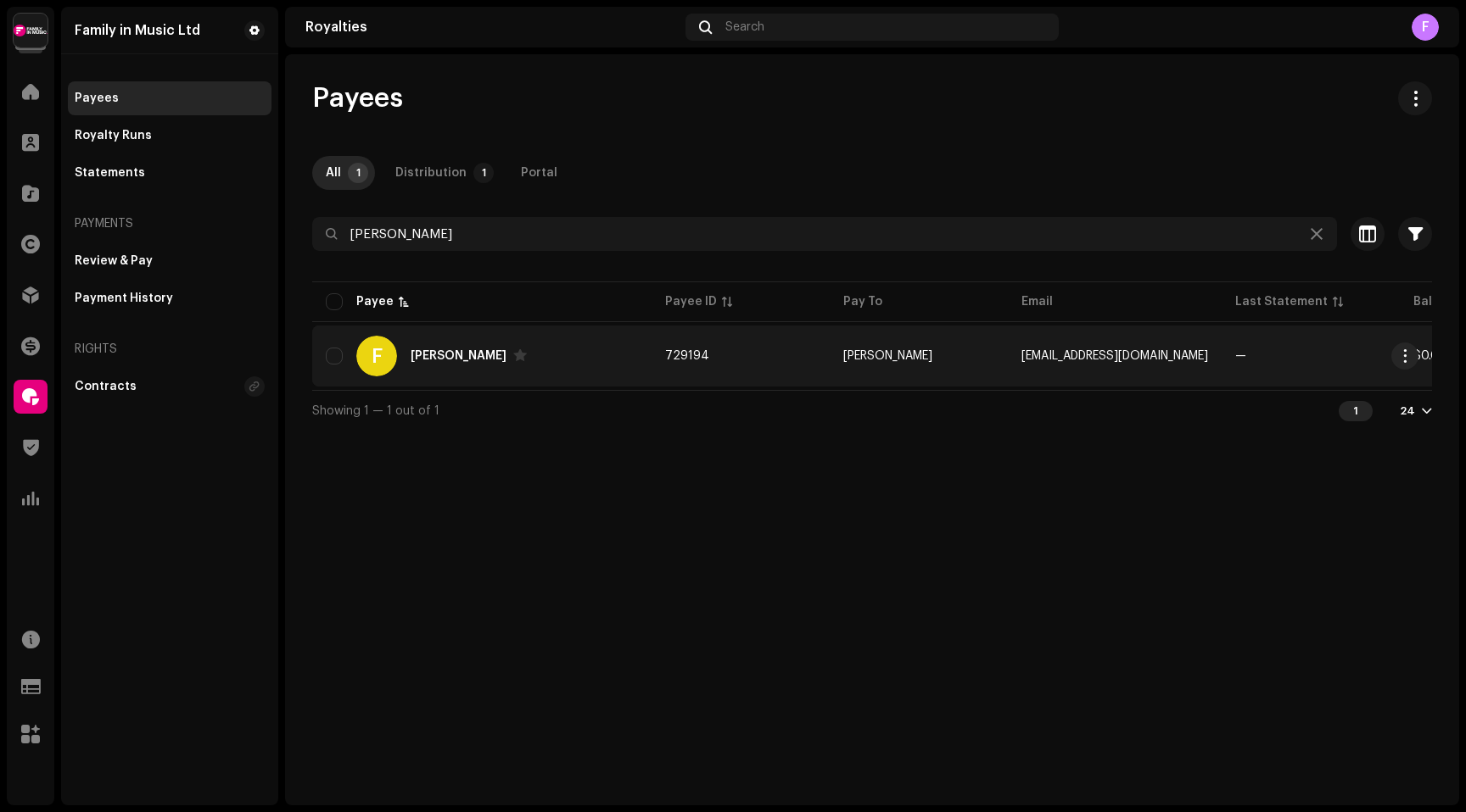
click at [432, 347] on div "F [PERSON_NAME]" at bounding box center [482, 355] width 313 height 40
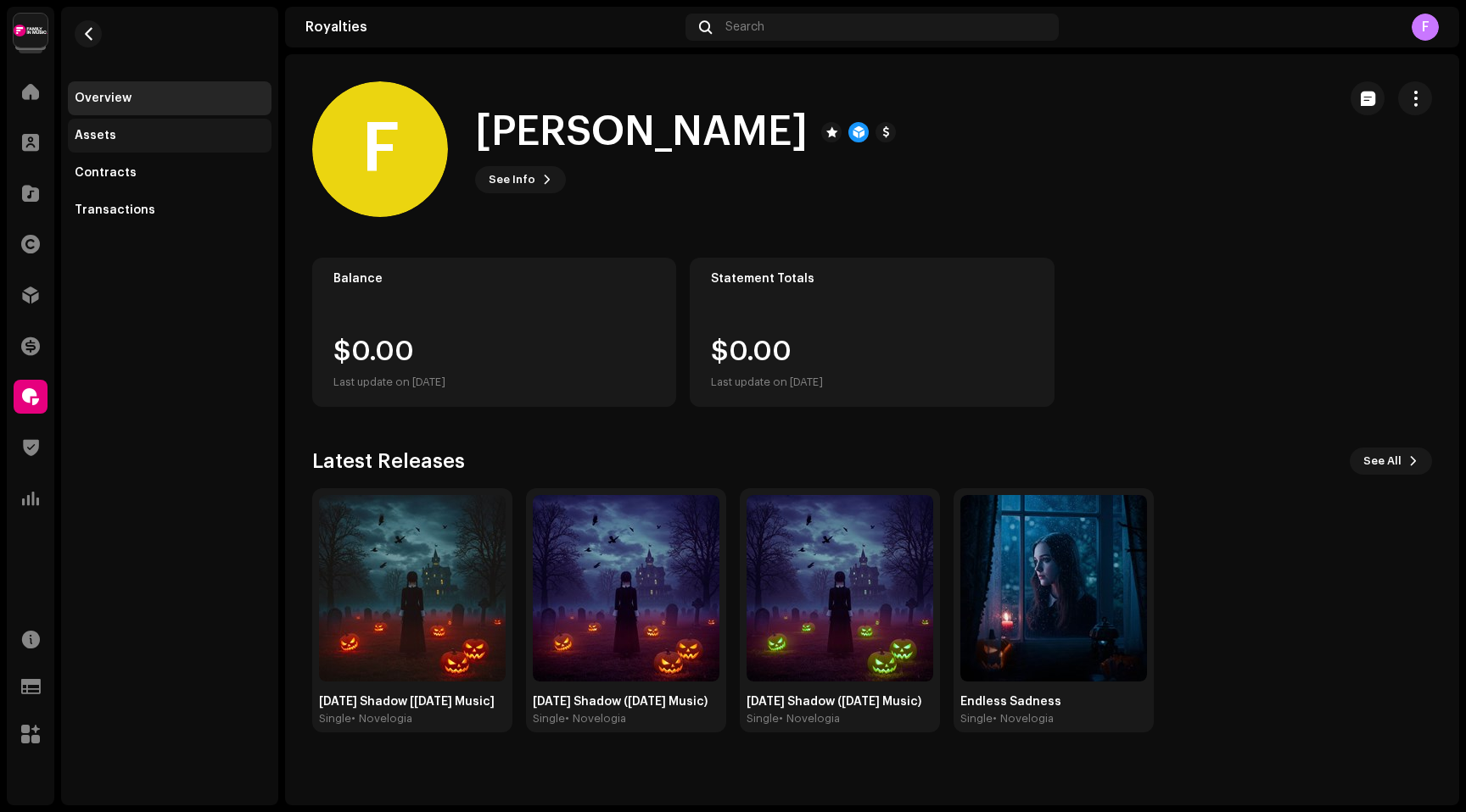
click at [99, 141] on div "Assets" at bounding box center [95, 135] width 41 height 13
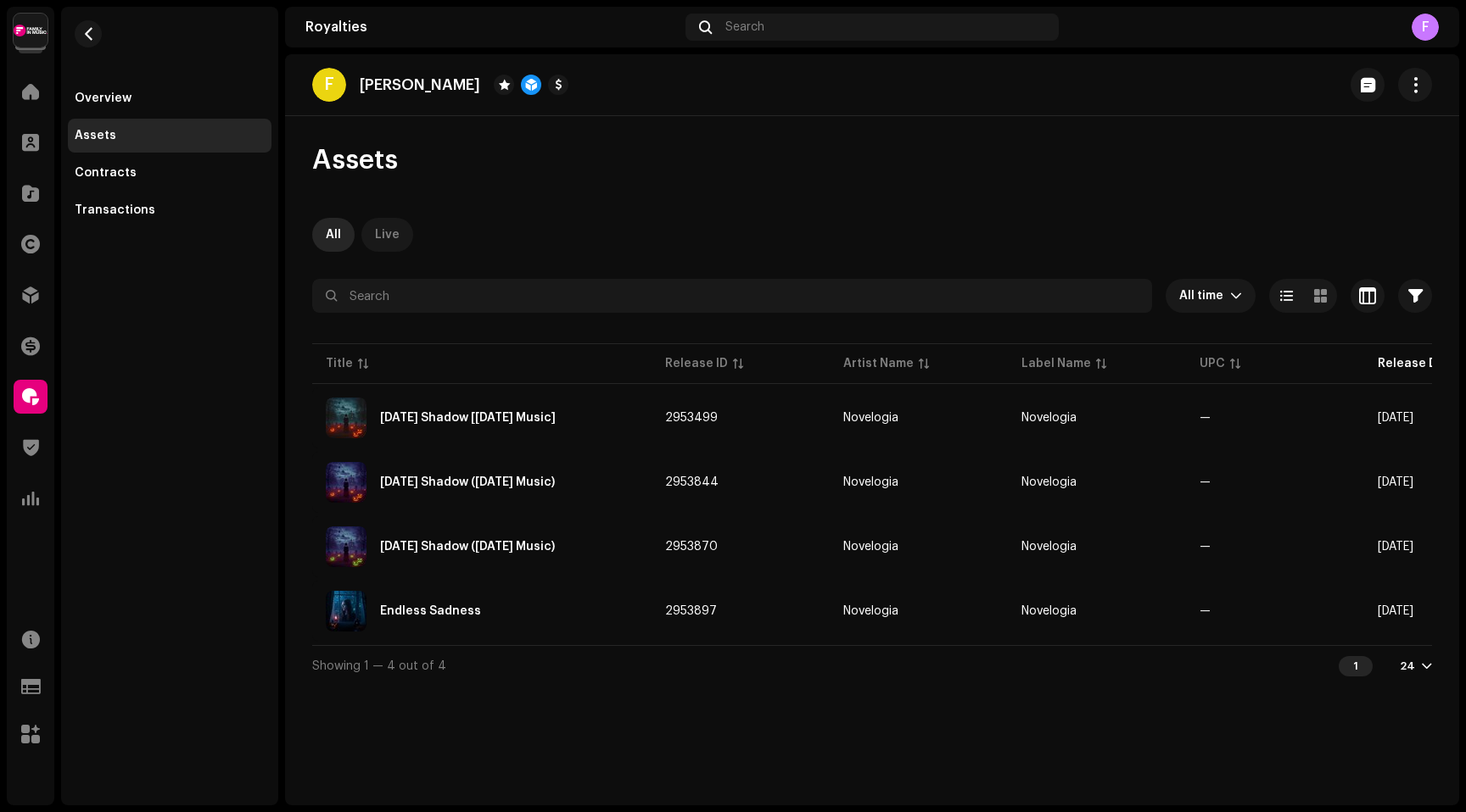
click at [384, 232] on div "Live" at bounding box center [387, 235] width 24 height 34
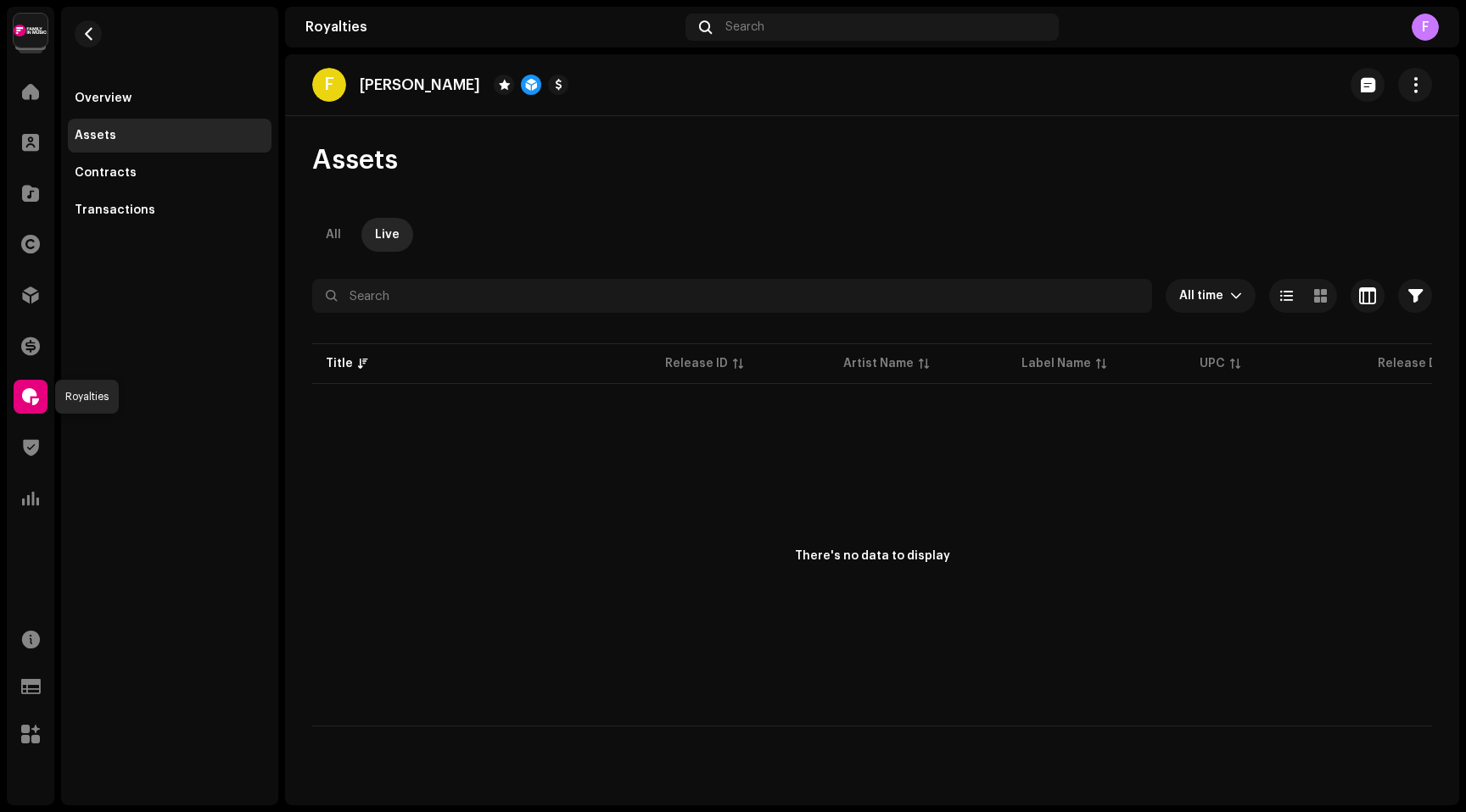
click at [32, 391] on span at bounding box center [30, 397] width 17 height 13
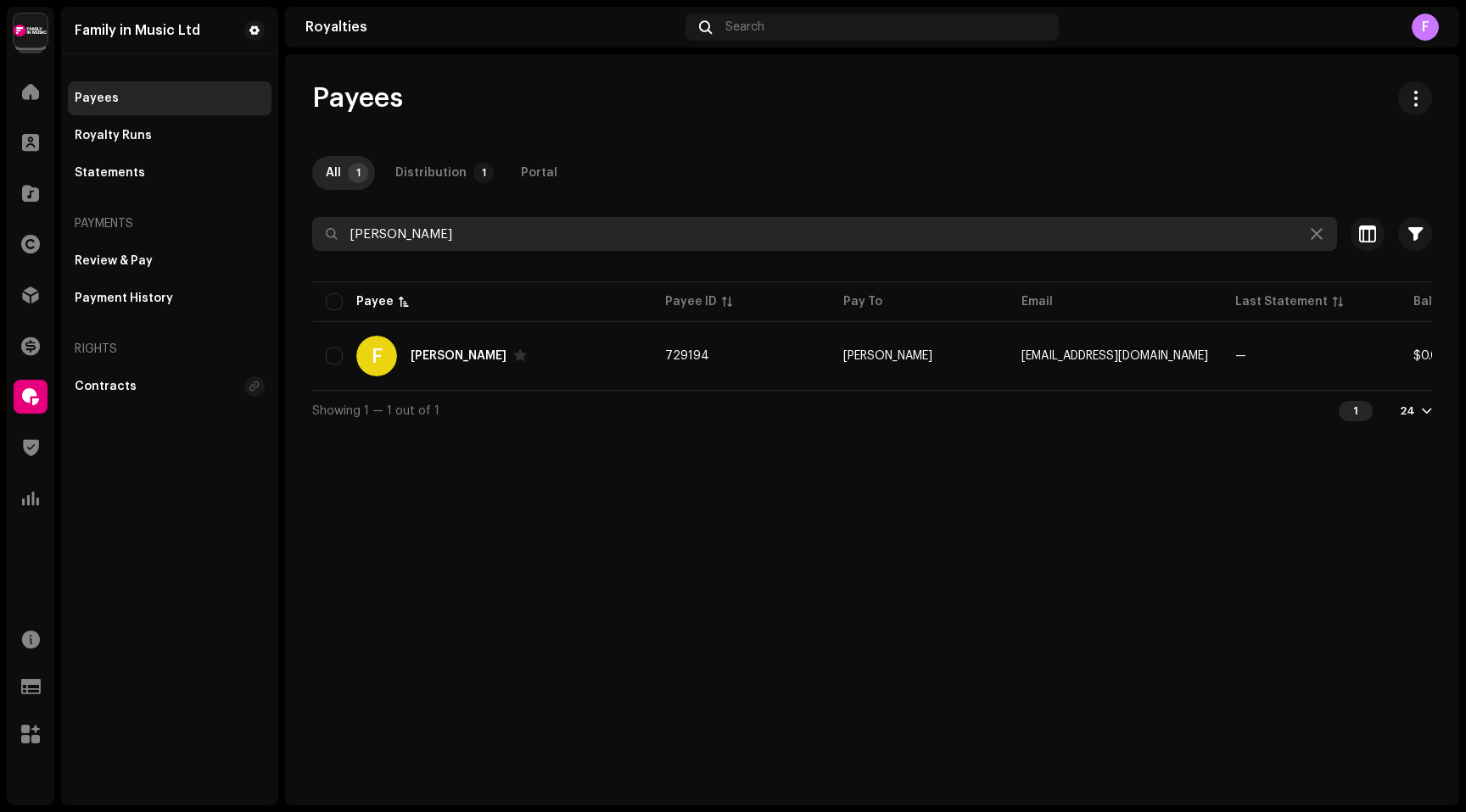
click at [396, 228] on input "[PERSON_NAME]" at bounding box center [825, 234] width 1024 height 34
paste input "[PERSON_NAME]"
type input "[PERSON_NAME]"
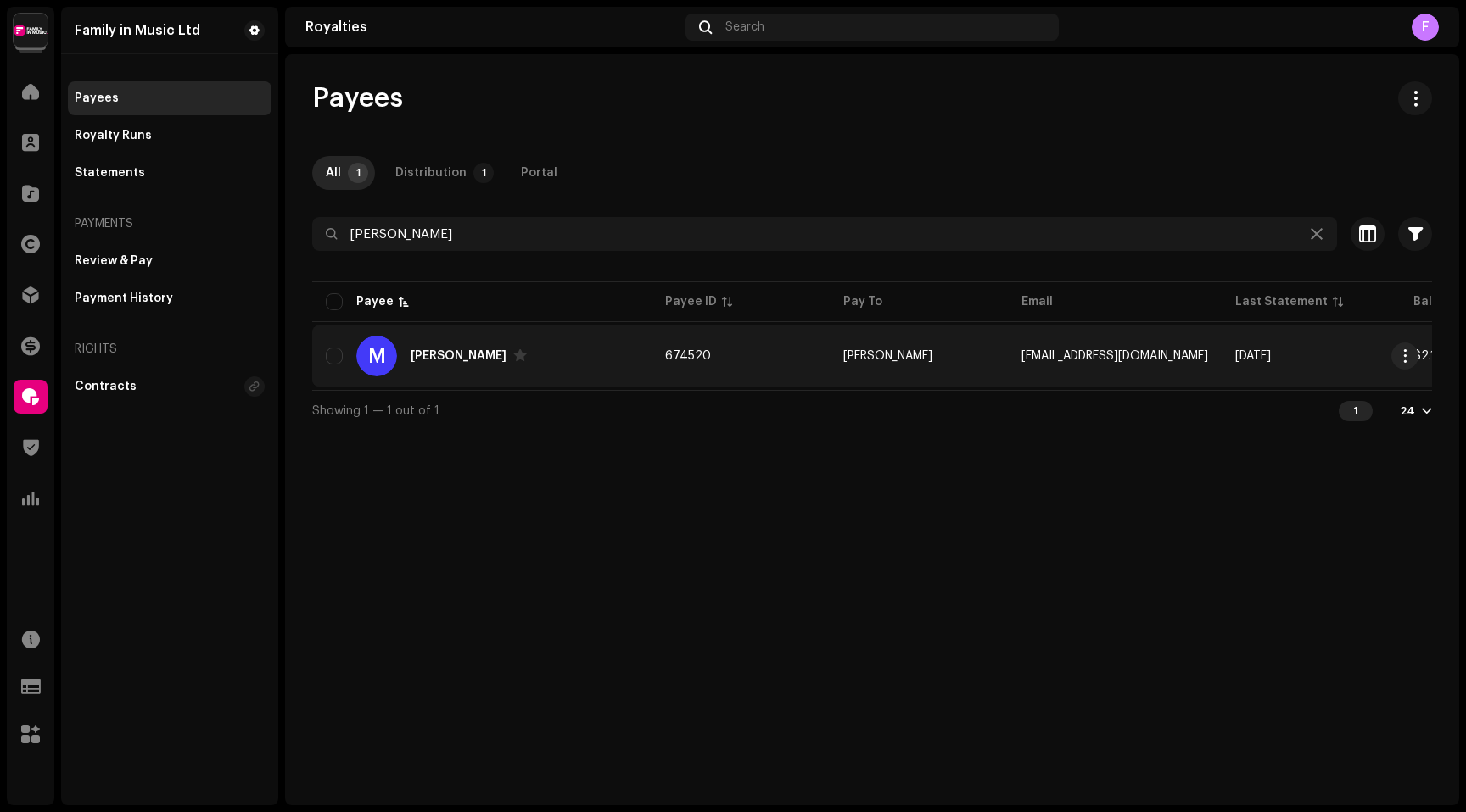
click at [438, 357] on div "[PERSON_NAME]" at bounding box center [458, 355] width 96 height 12
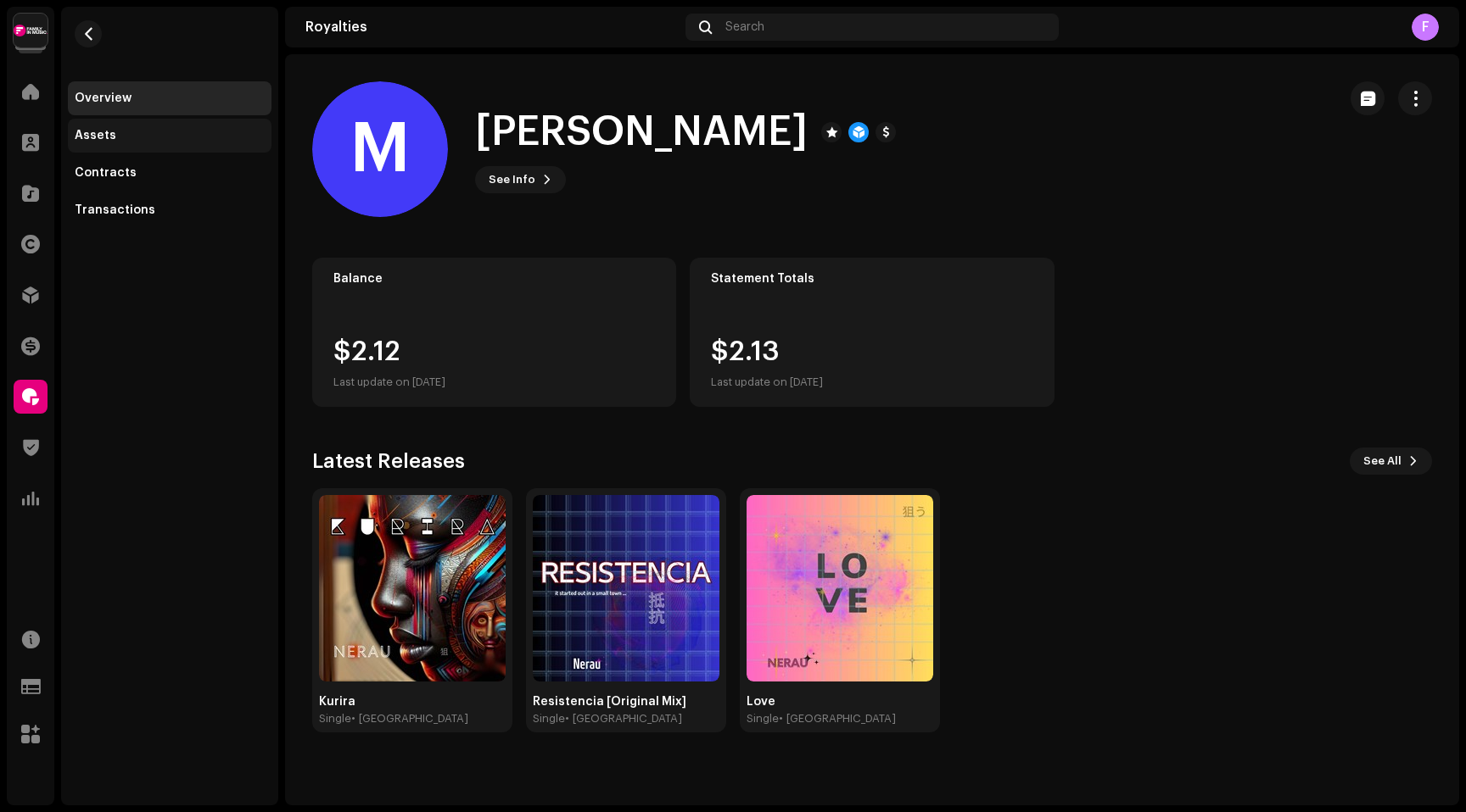
click at [109, 141] on div "Assets" at bounding box center [95, 135] width 41 height 13
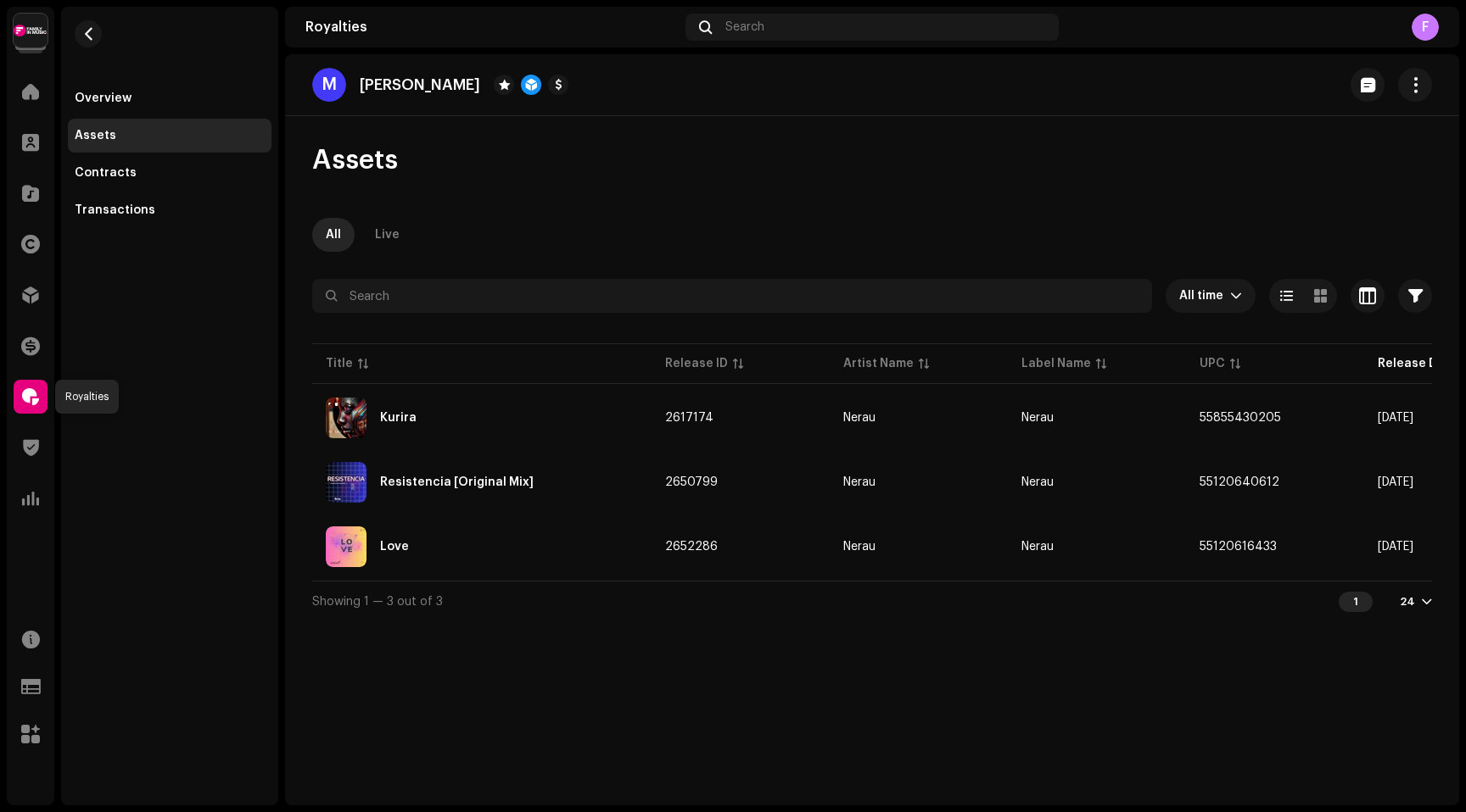
click at [31, 397] on span at bounding box center [30, 397] width 17 height 13
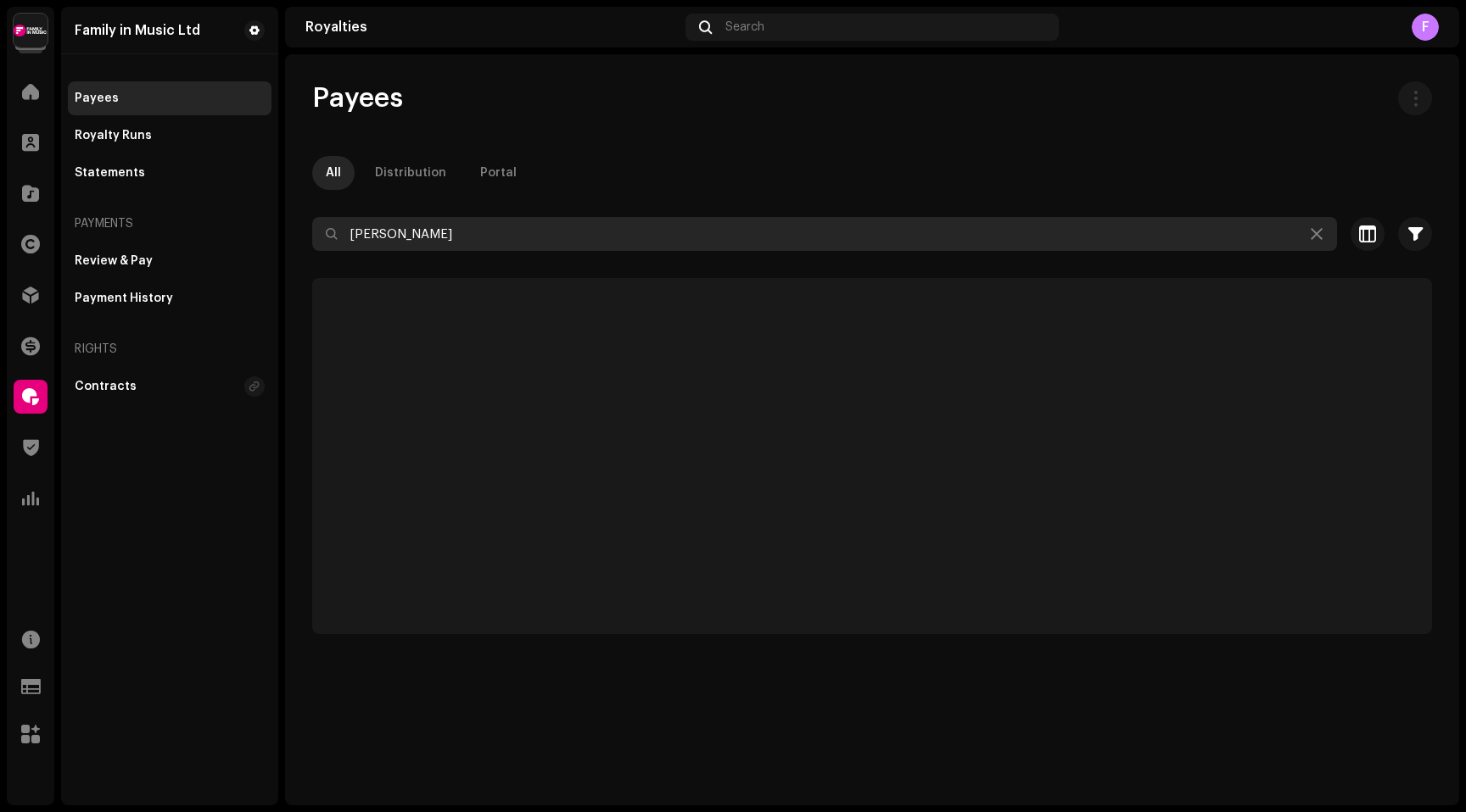
click at [355, 225] on input "[PERSON_NAME]" at bounding box center [825, 234] width 1024 height 34
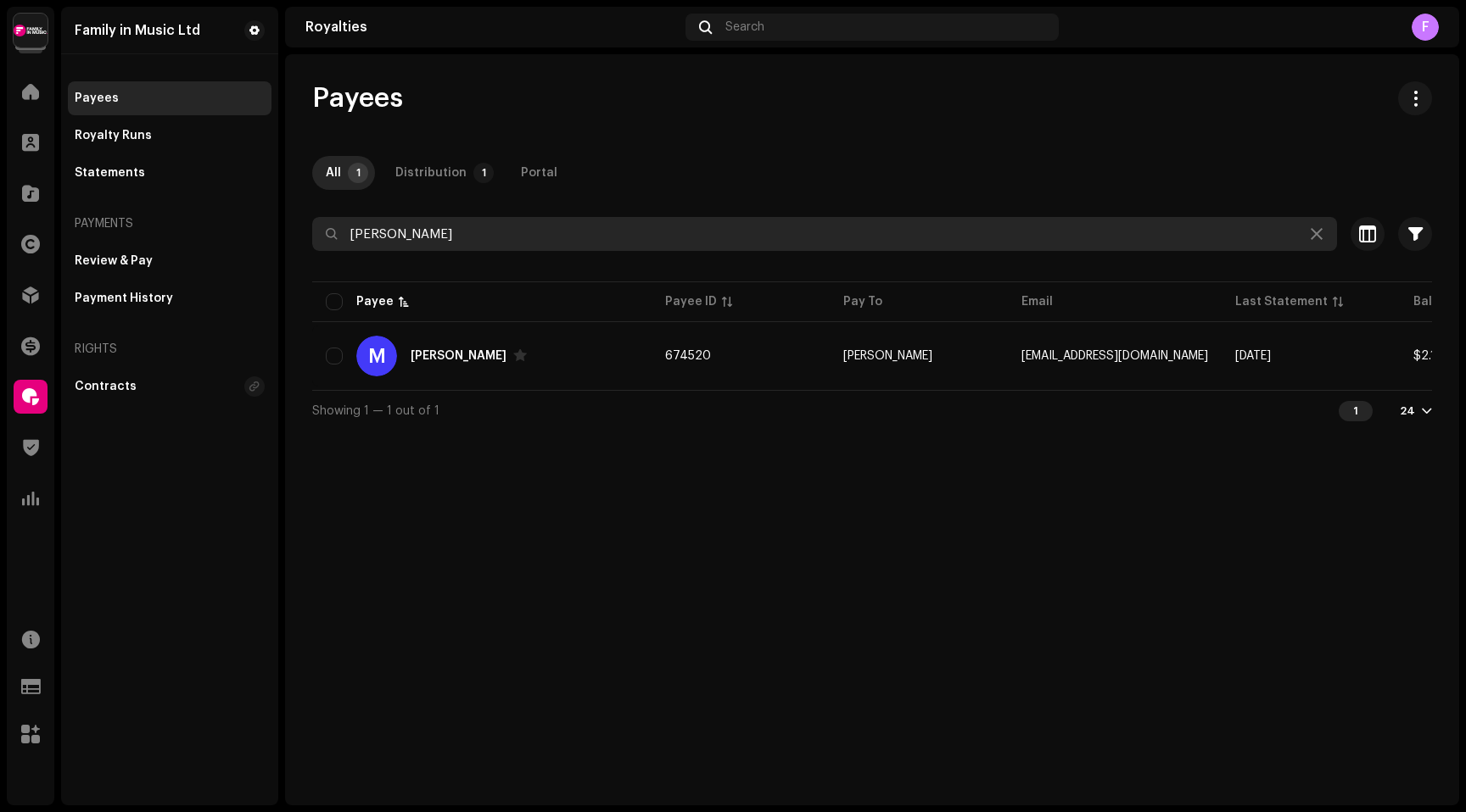
click at [355, 225] on input "[PERSON_NAME]" at bounding box center [825, 234] width 1024 height 34
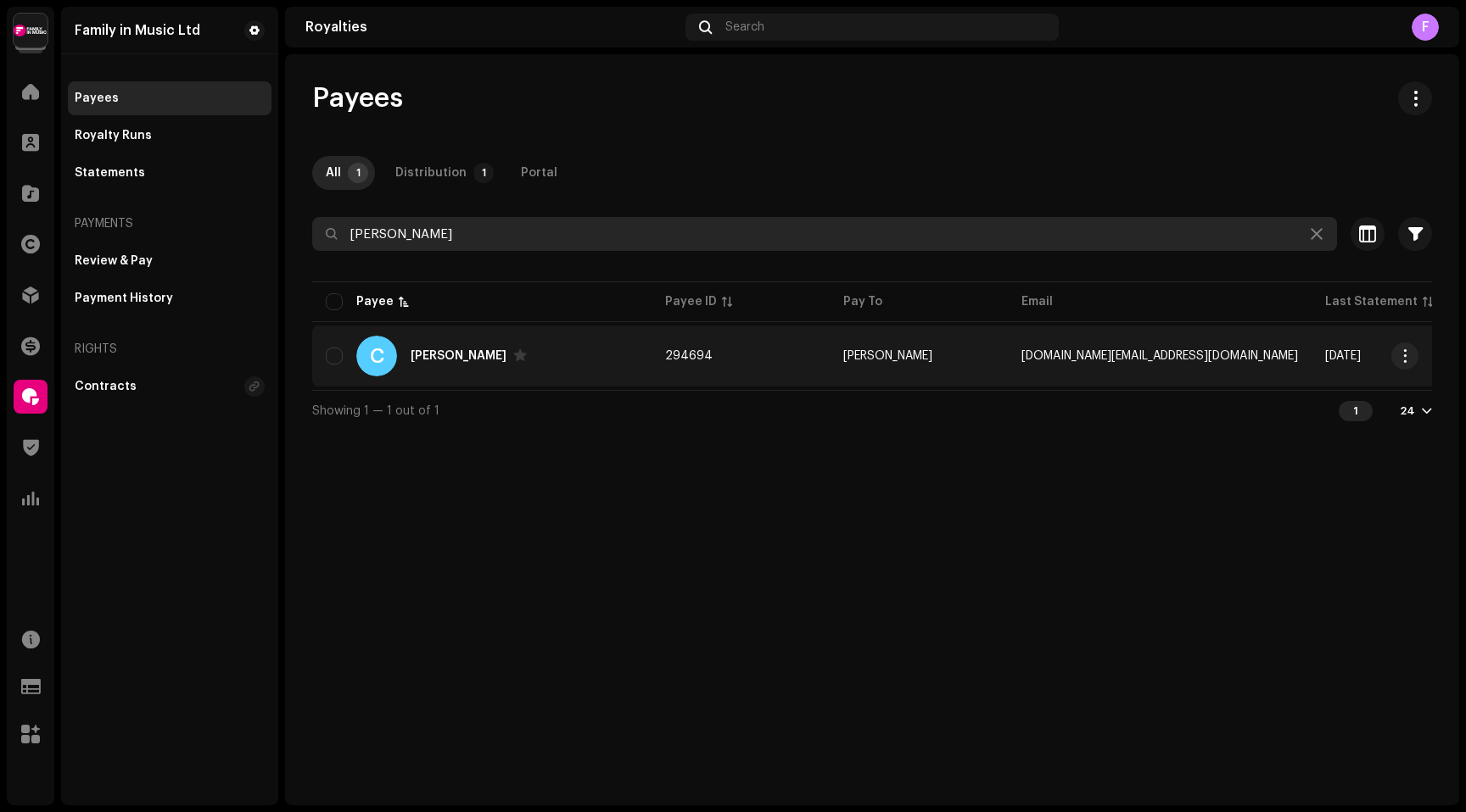
type input "[PERSON_NAME]"
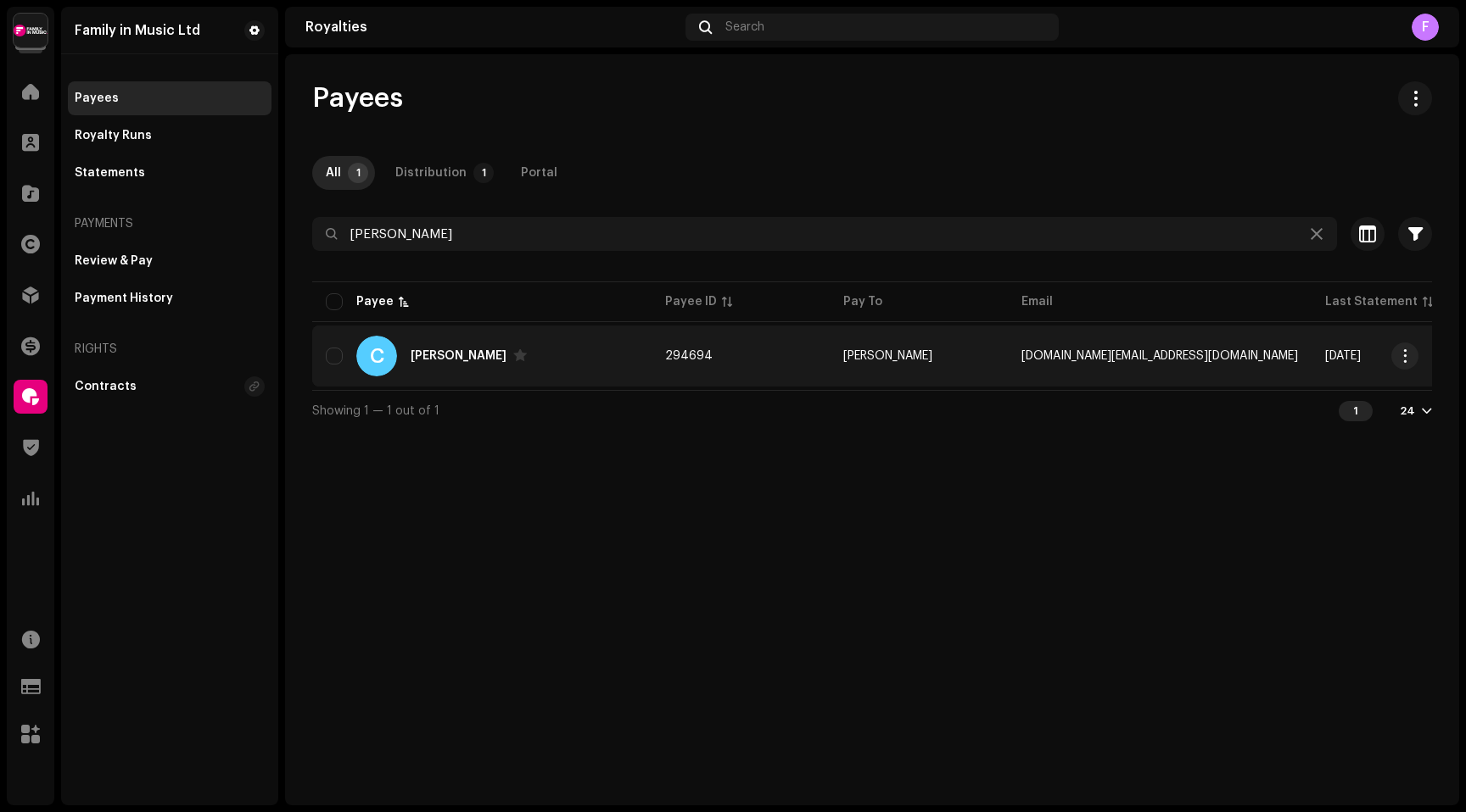
click at [433, 362] on div "[PERSON_NAME]" at bounding box center [468, 355] width 116 height 13
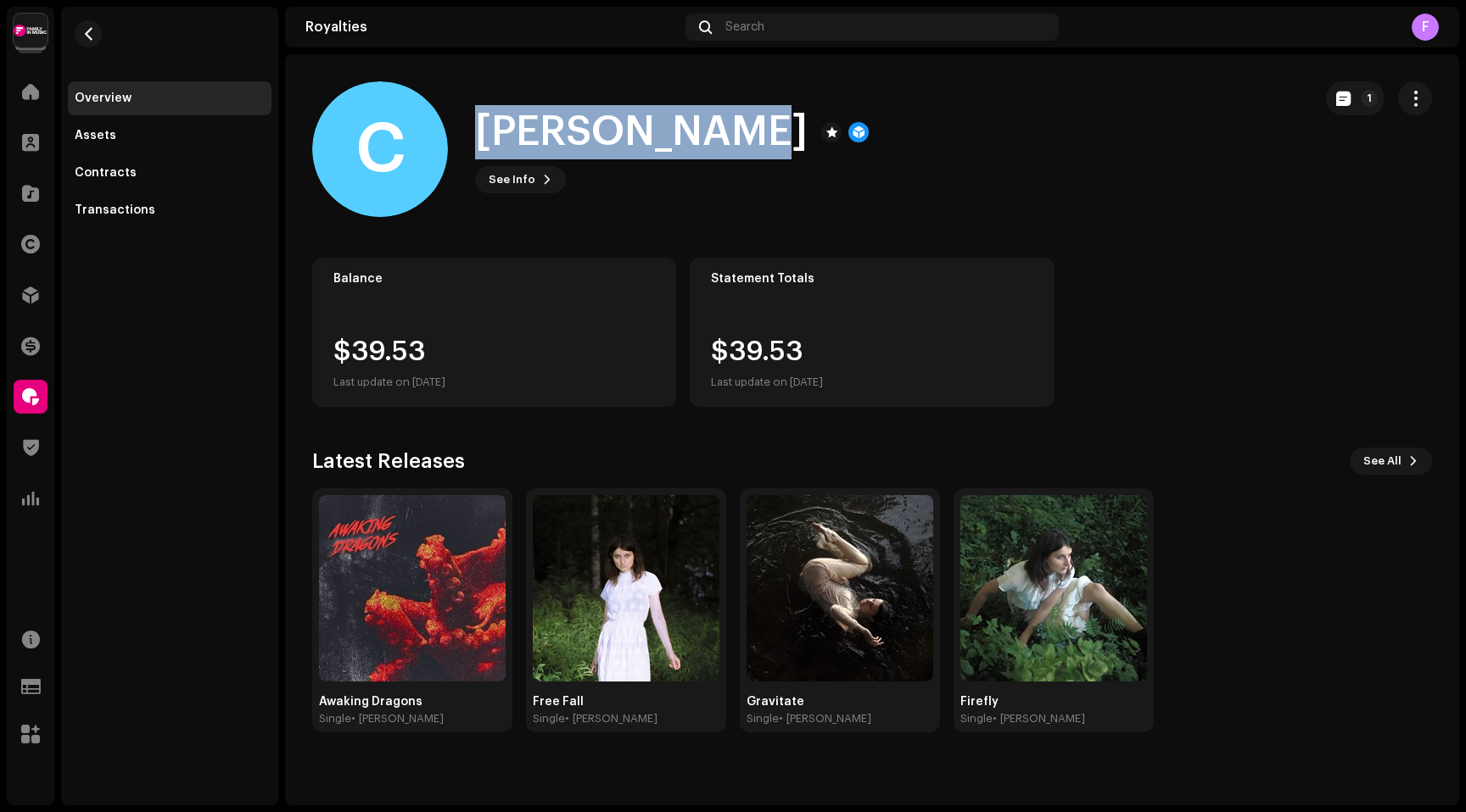
drag, startPoint x: 474, startPoint y: 129, endPoint x: 715, endPoint y: 126, distance: 241.0
click at [715, 126] on div "C [PERSON_NAME] See Info 1" at bounding box center [806, 150] width 987 height 136
copy h1 "[PERSON_NAME]"
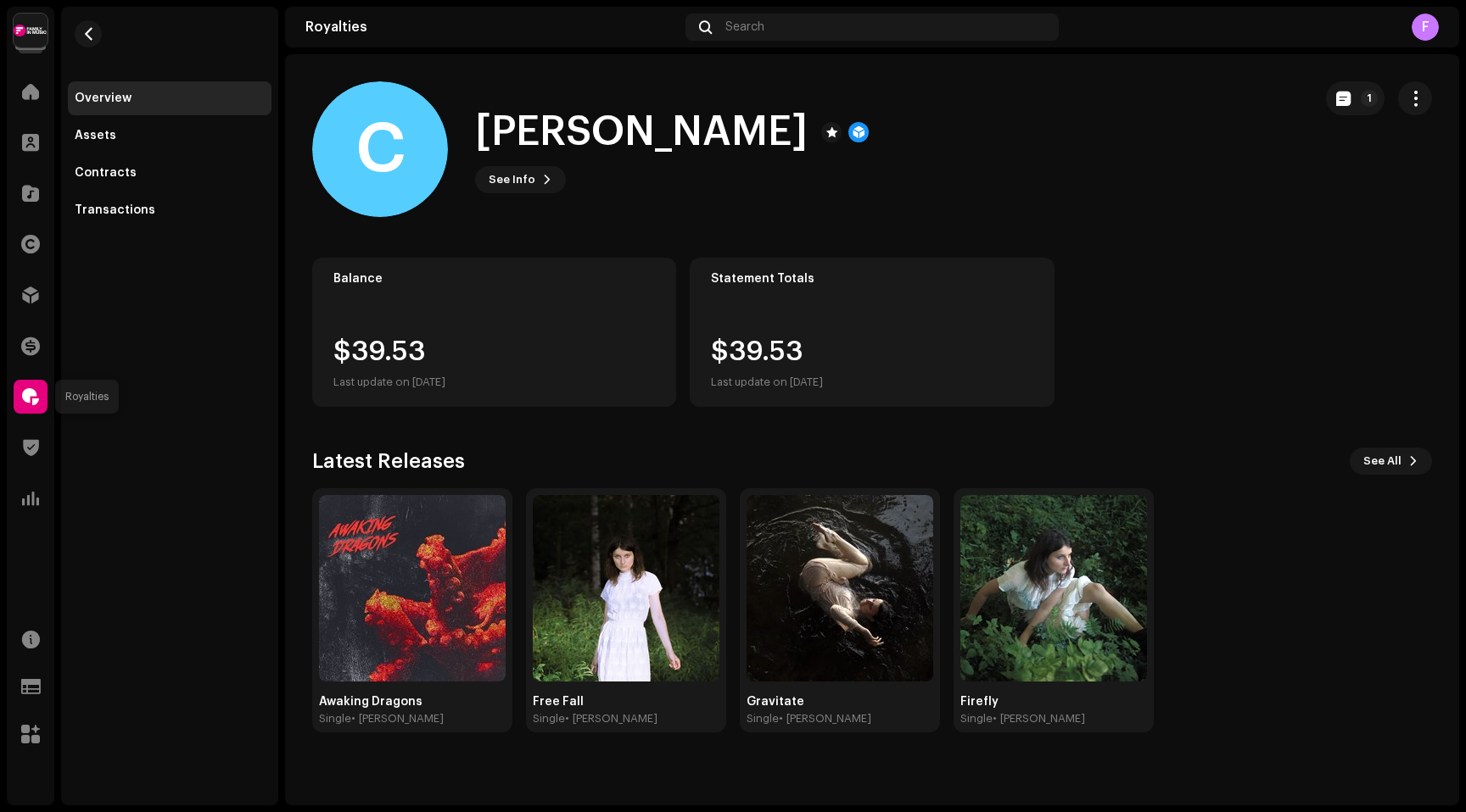
click at [35, 395] on span at bounding box center [30, 397] width 17 height 13
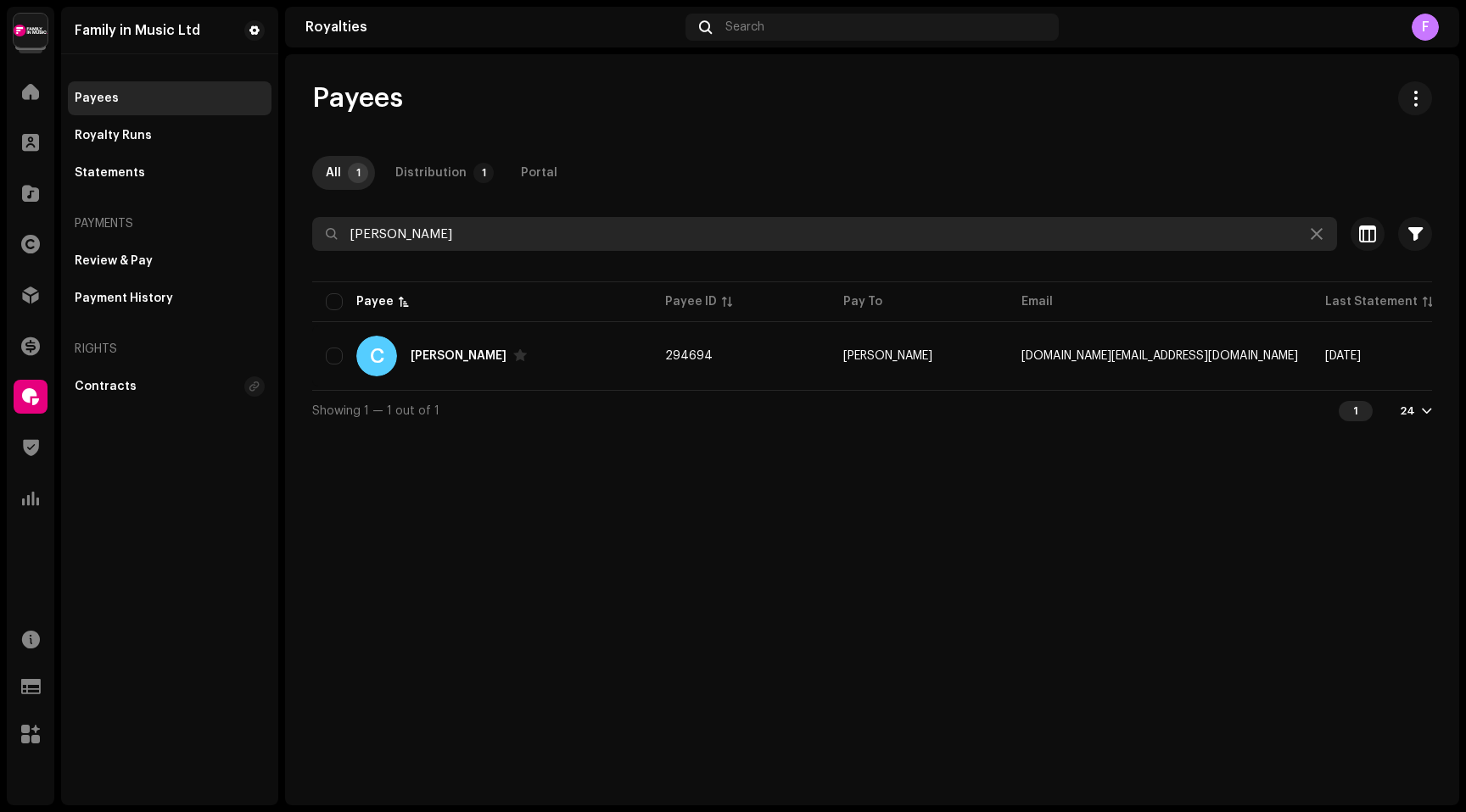
click at [365, 237] on input "[PERSON_NAME]" at bounding box center [825, 234] width 1024 height 34
type input "[PERSON_NAME]"
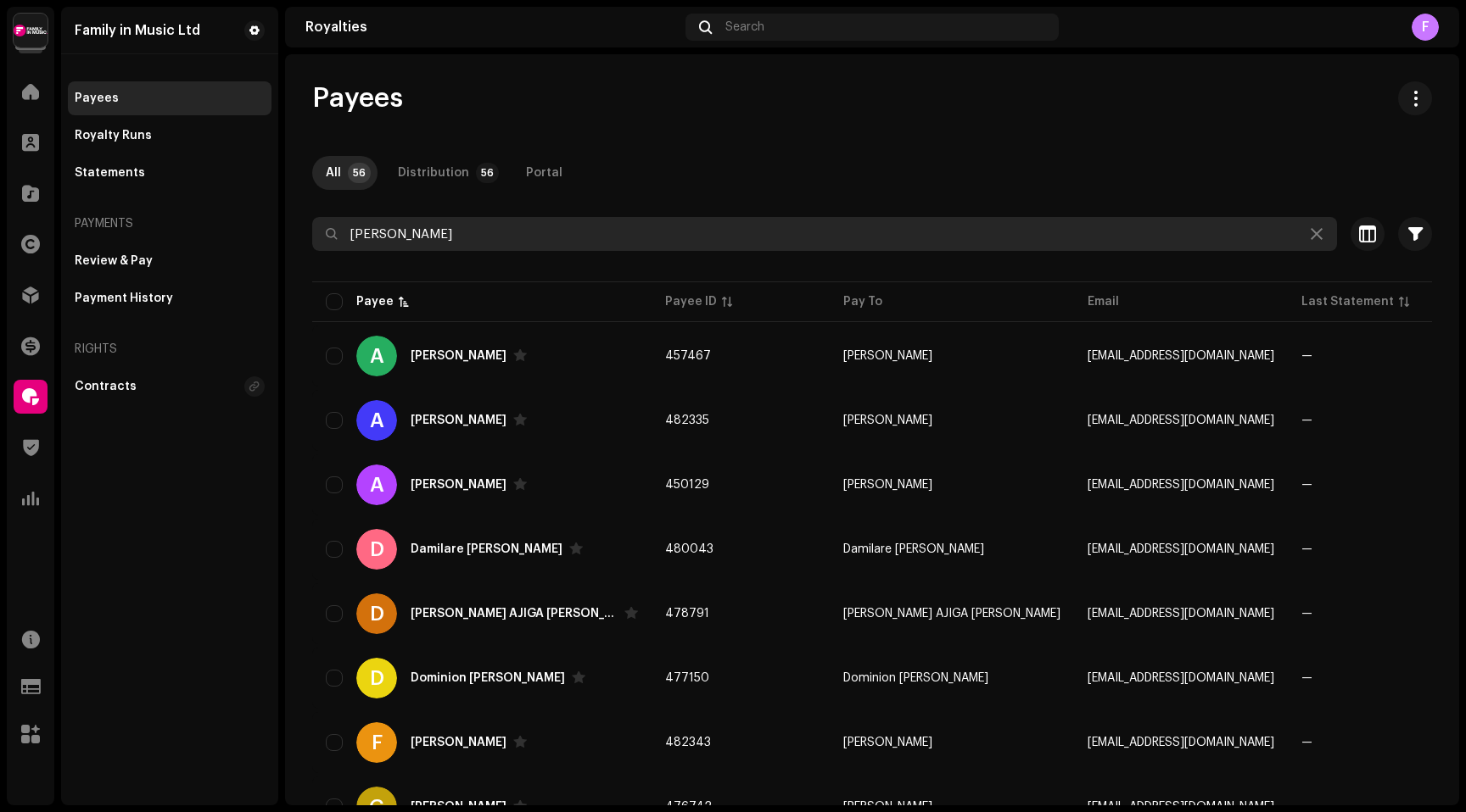
click at [394, 238] on input "[PERSON_NAME]" at bounding box center [825, 234] width 1024 height 34
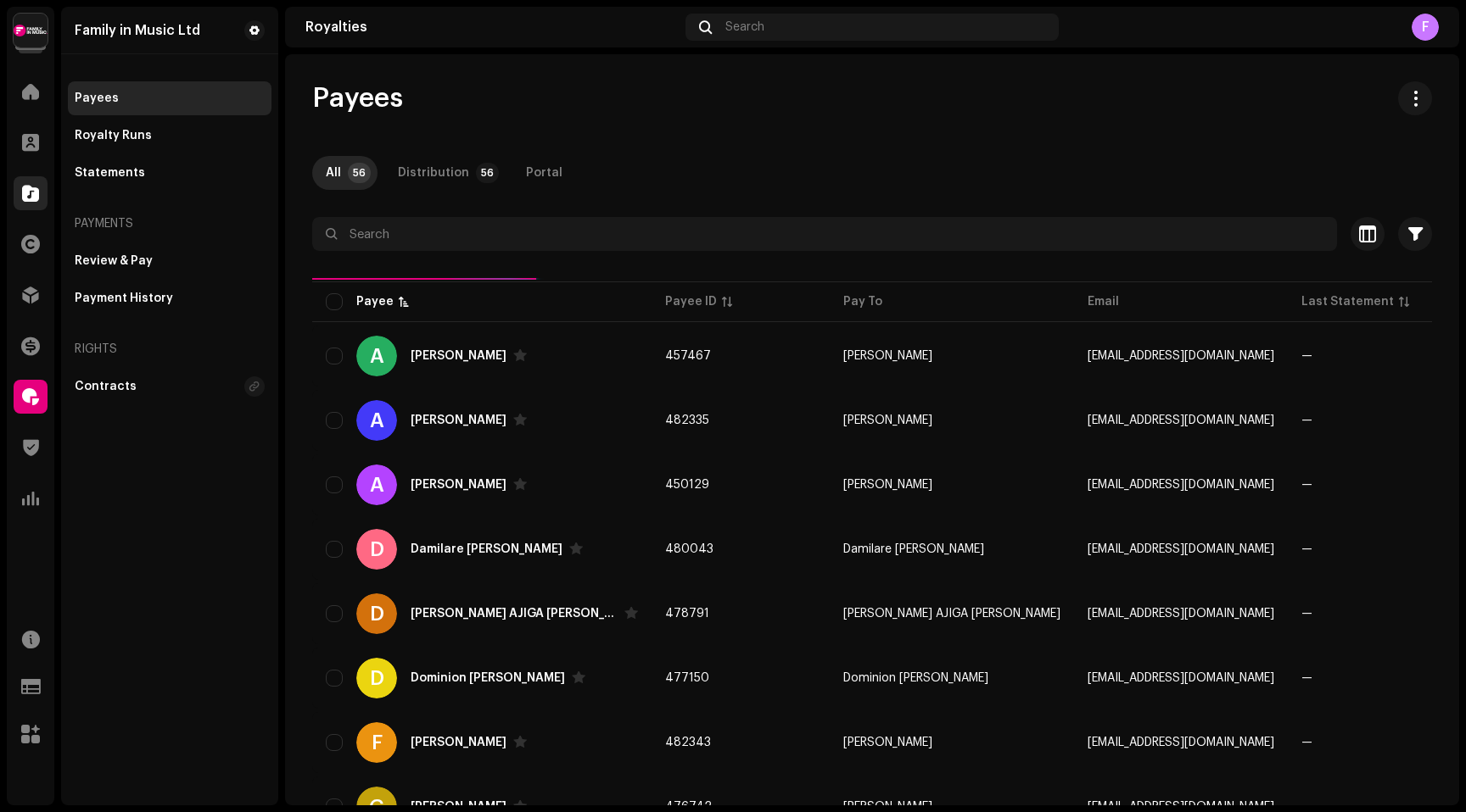
click at [35, 191] on span at bounding box center [30, 192] width 17 height 13
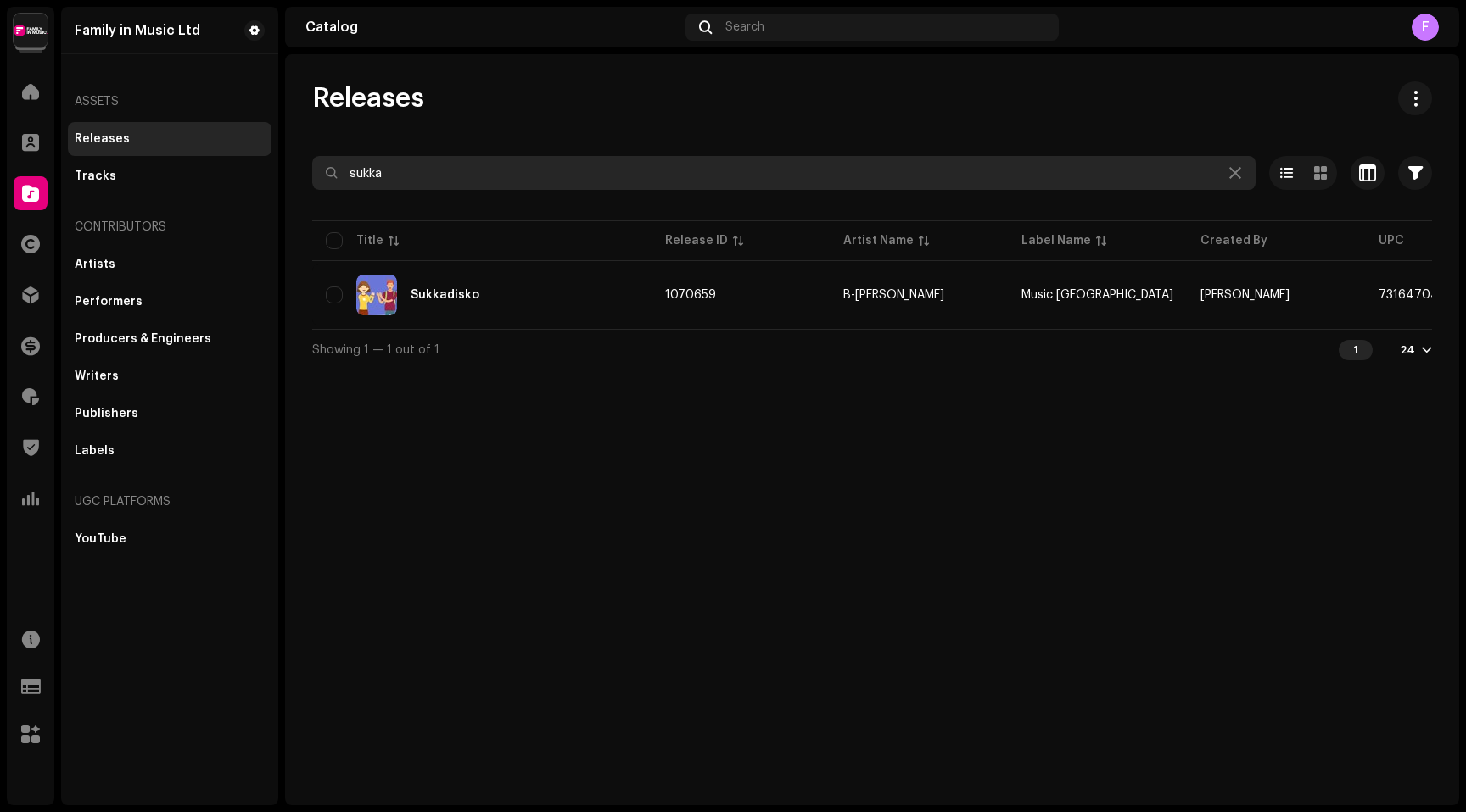
click at [395, 179] on input "sukka" at bounding box center [784, 173] width 943 height 34
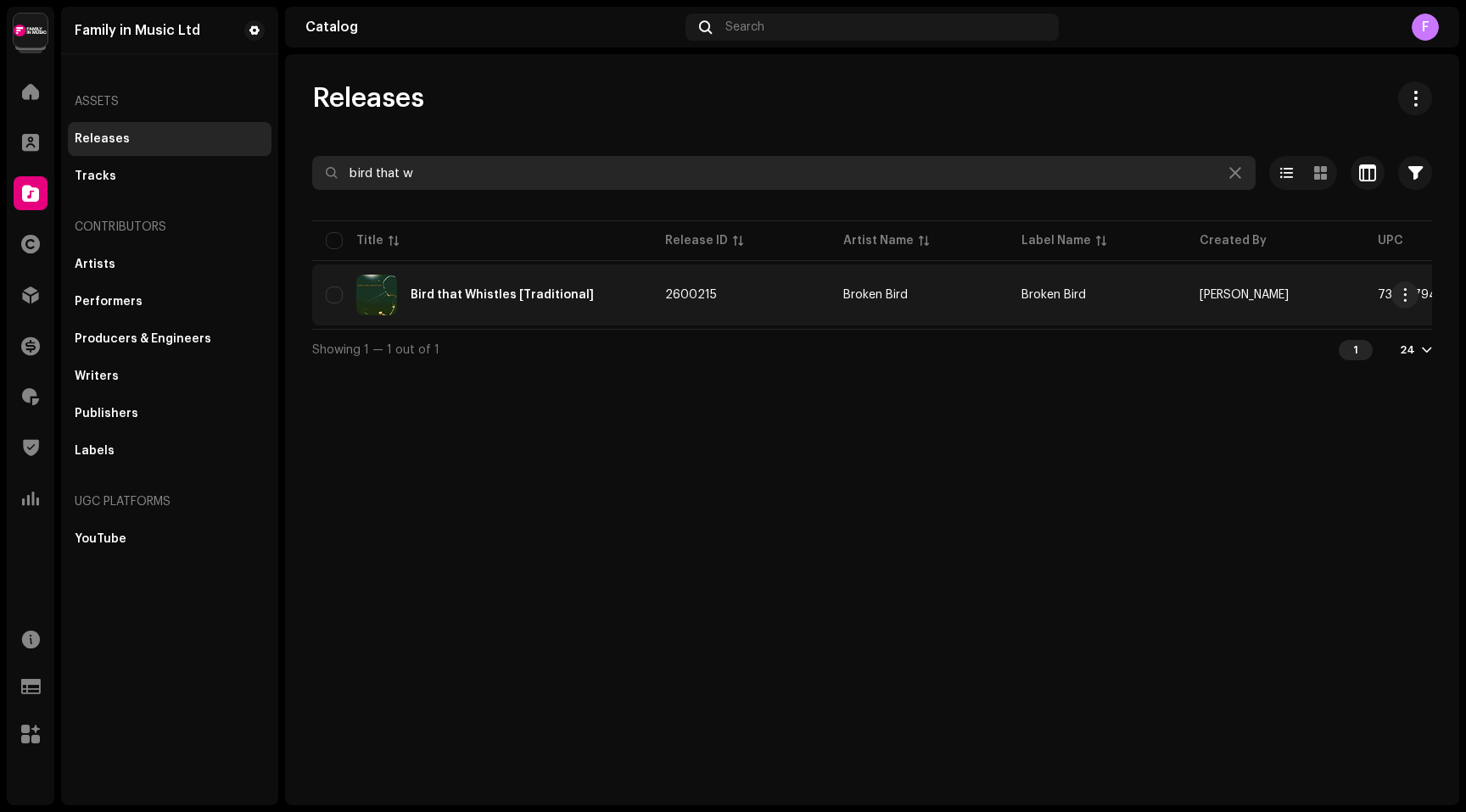
type input "bird that w"
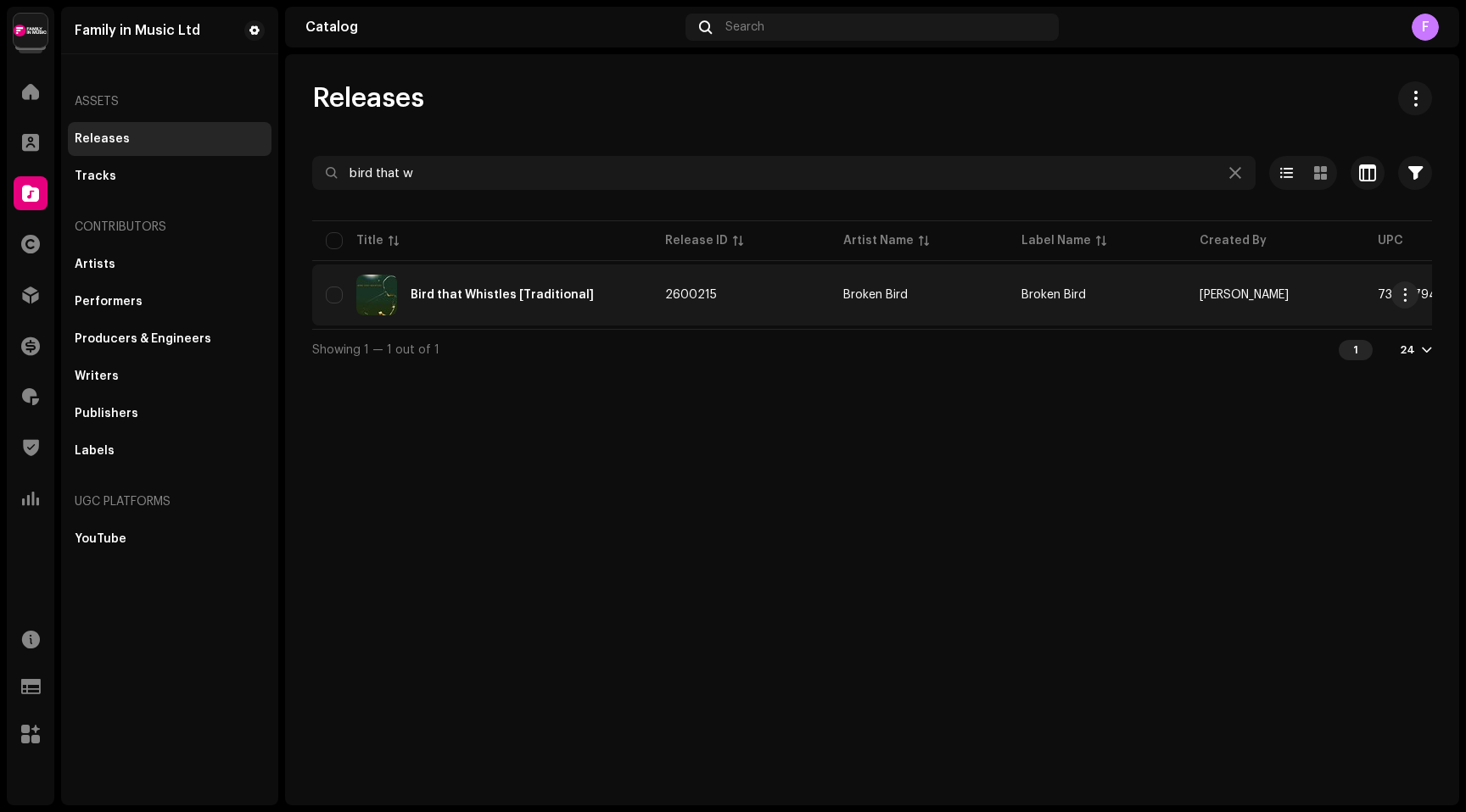
click at [427, 296] on div "Bird that Whistles [Traditional]" at bounding box center [502, 295] width 184 height 12
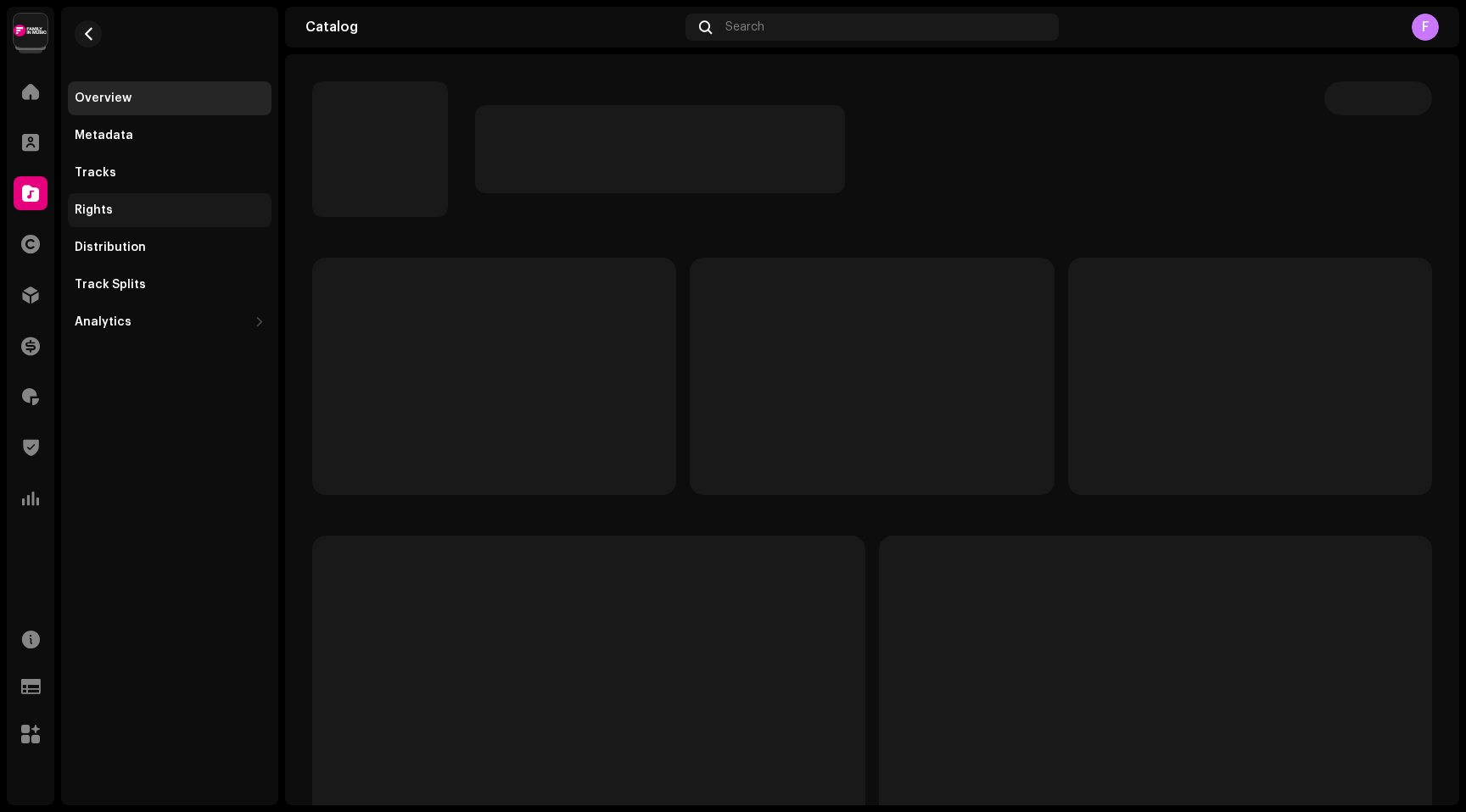
click at [105, 209] on div "Rights" at bounding box center [93, 209] width 39 height 13
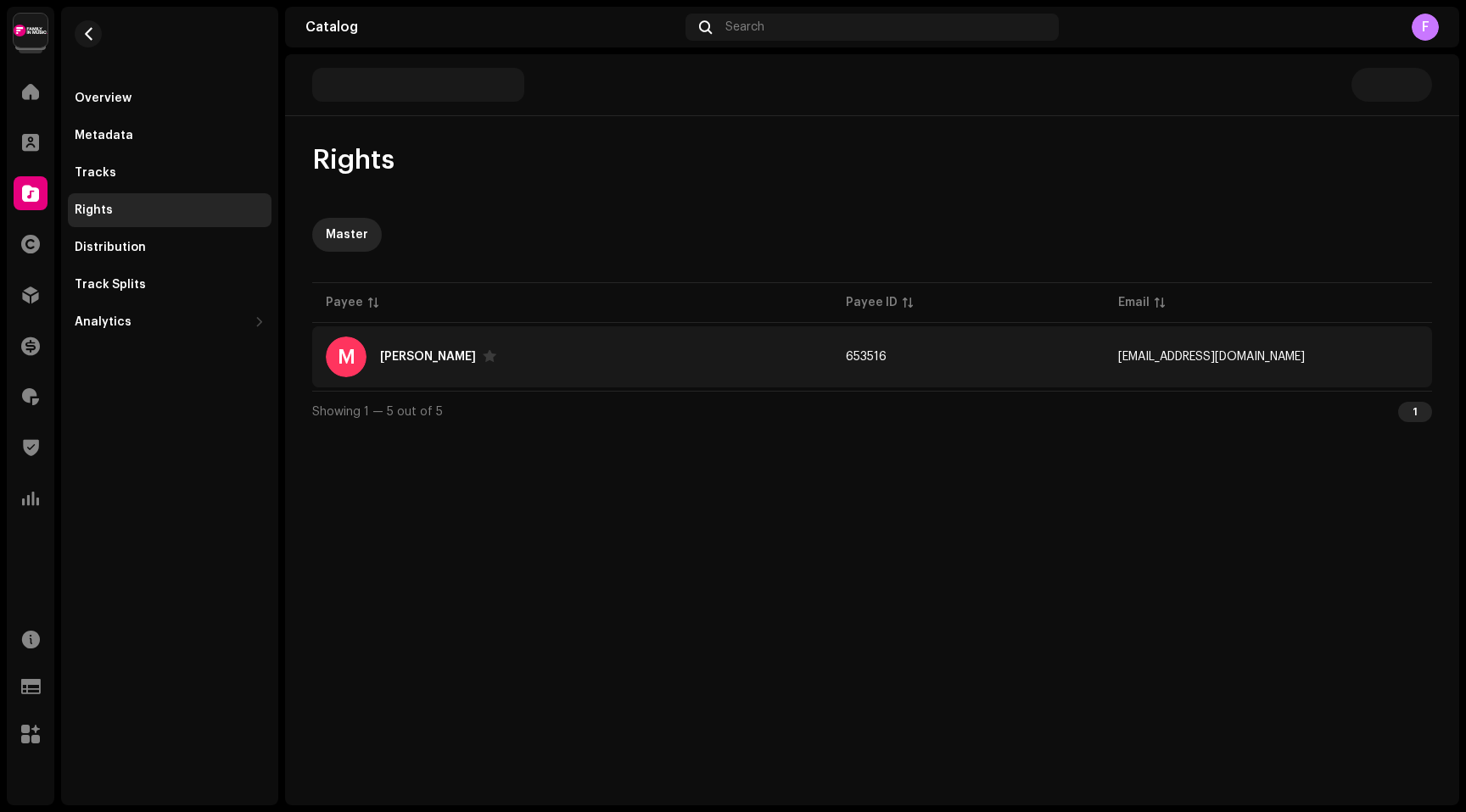
click at [409, 360] on div "[PERSON_NAME]" at bounding box center [427, 356] width 96 height 12
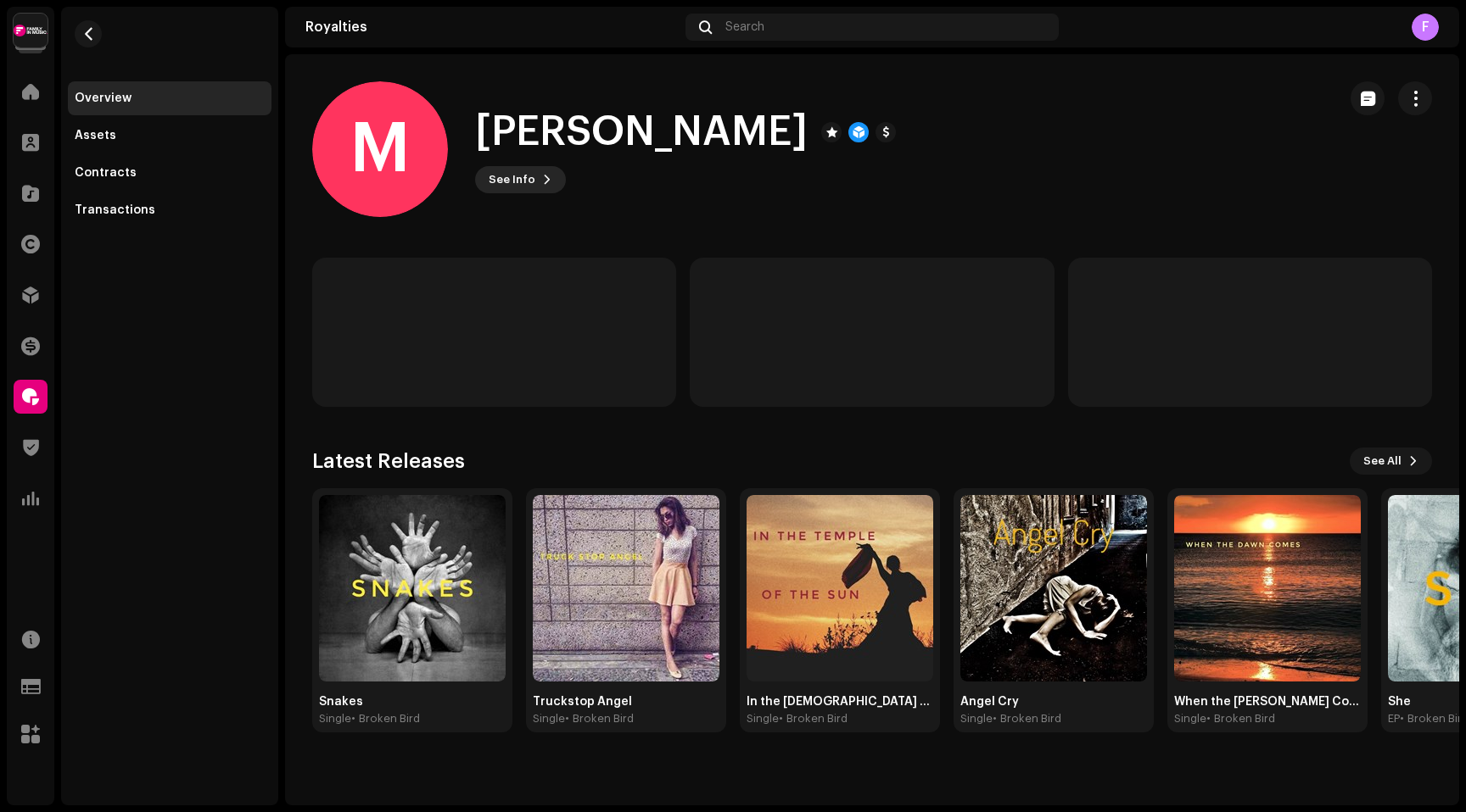
click at [533, 188] on button "See Info" at bounding box center [519, 180] width 90 height 27
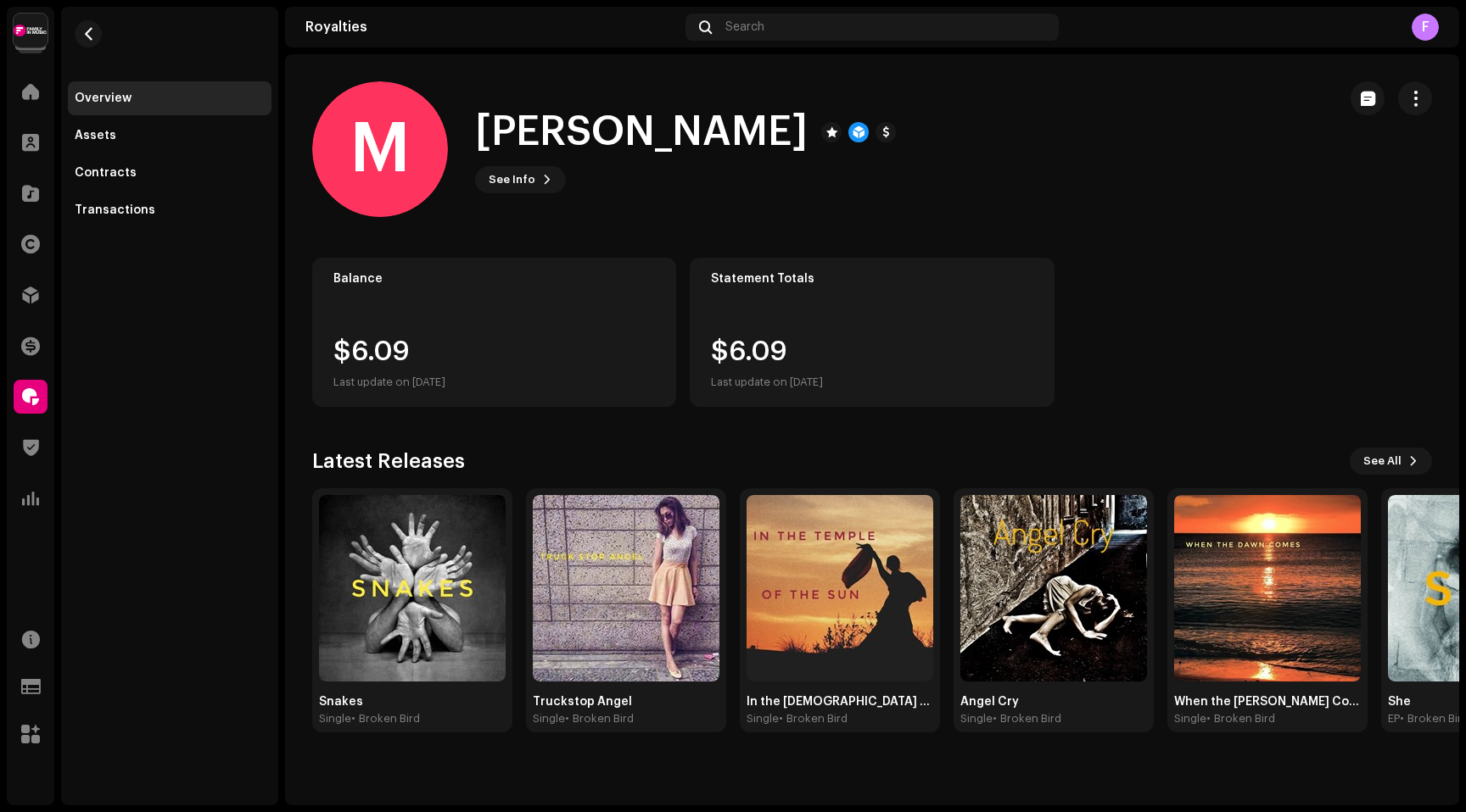
click at [811, 228] on div "M [PERSON_NAME] 653516 Type Distribution Payee Pay To Name [PERSON_NAME] Payee …" at bounding box center [733, 406] width 1466 height 812
click at [100, 135] on div "Assets" at bounding box center [95, 135] width 41 height 13
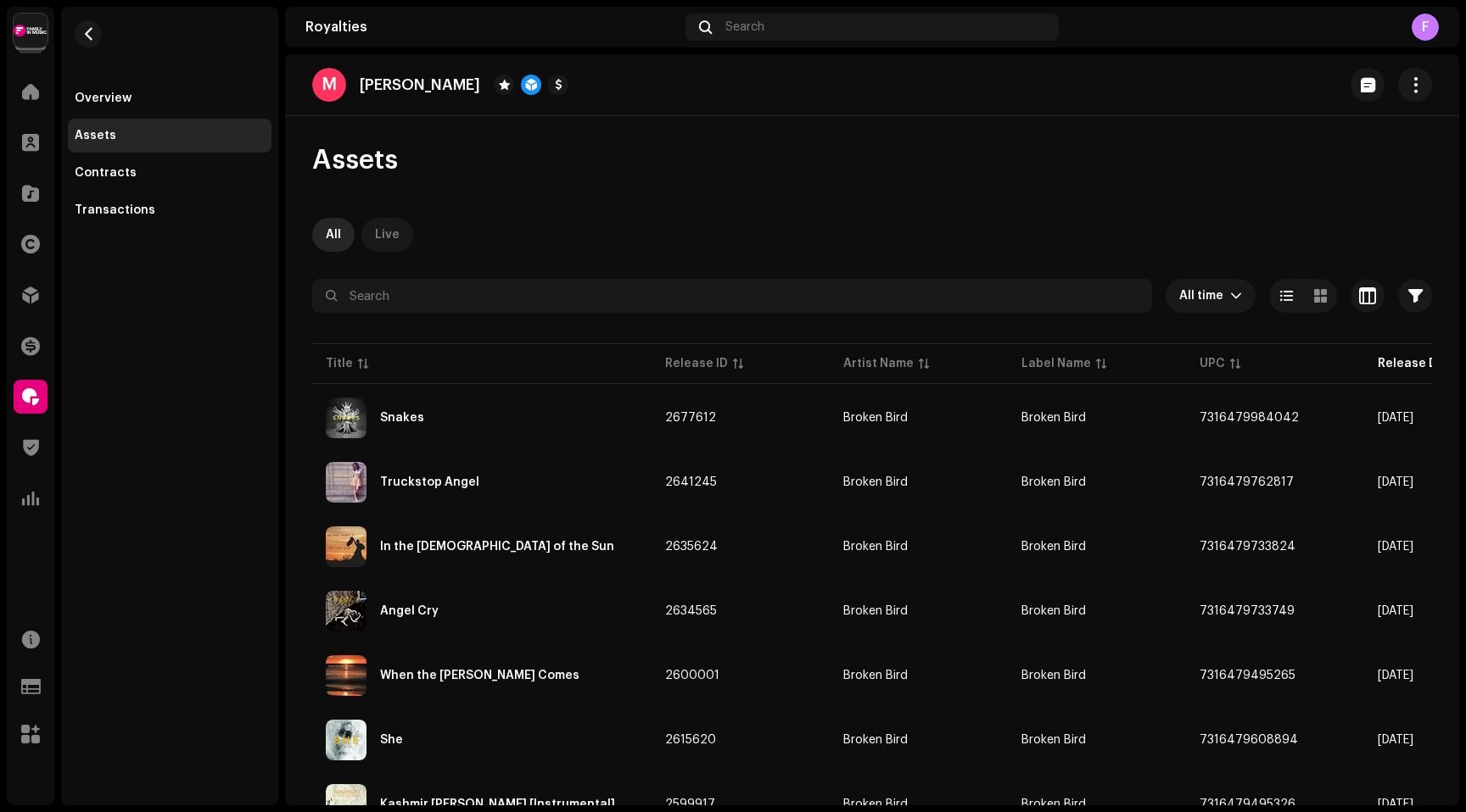
click at [388, 238] on div "Live" at bounding box center [387, 235] width 24 height 34
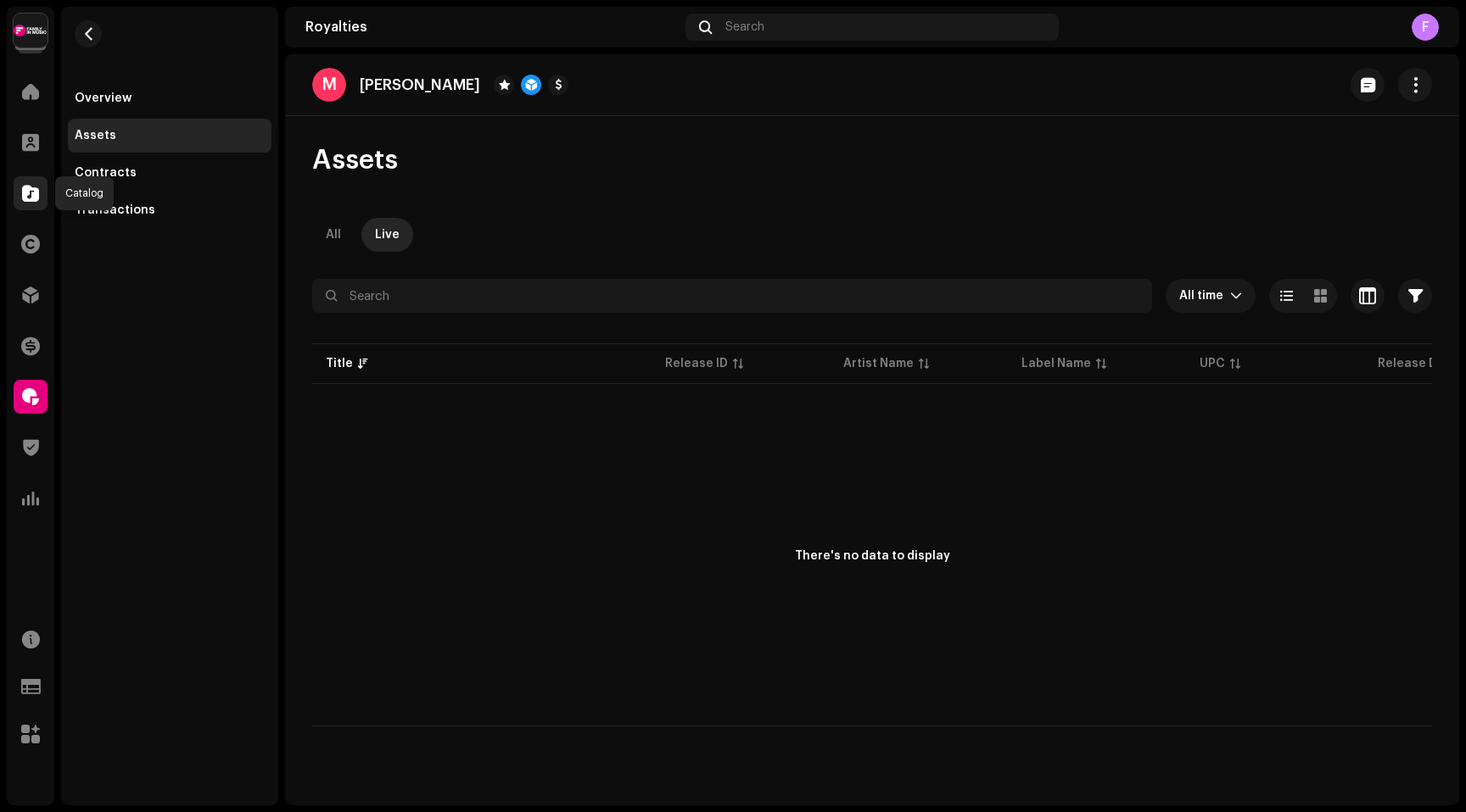
click at [27, 192] on span at bounding box center [30, 192] width 17 height 13
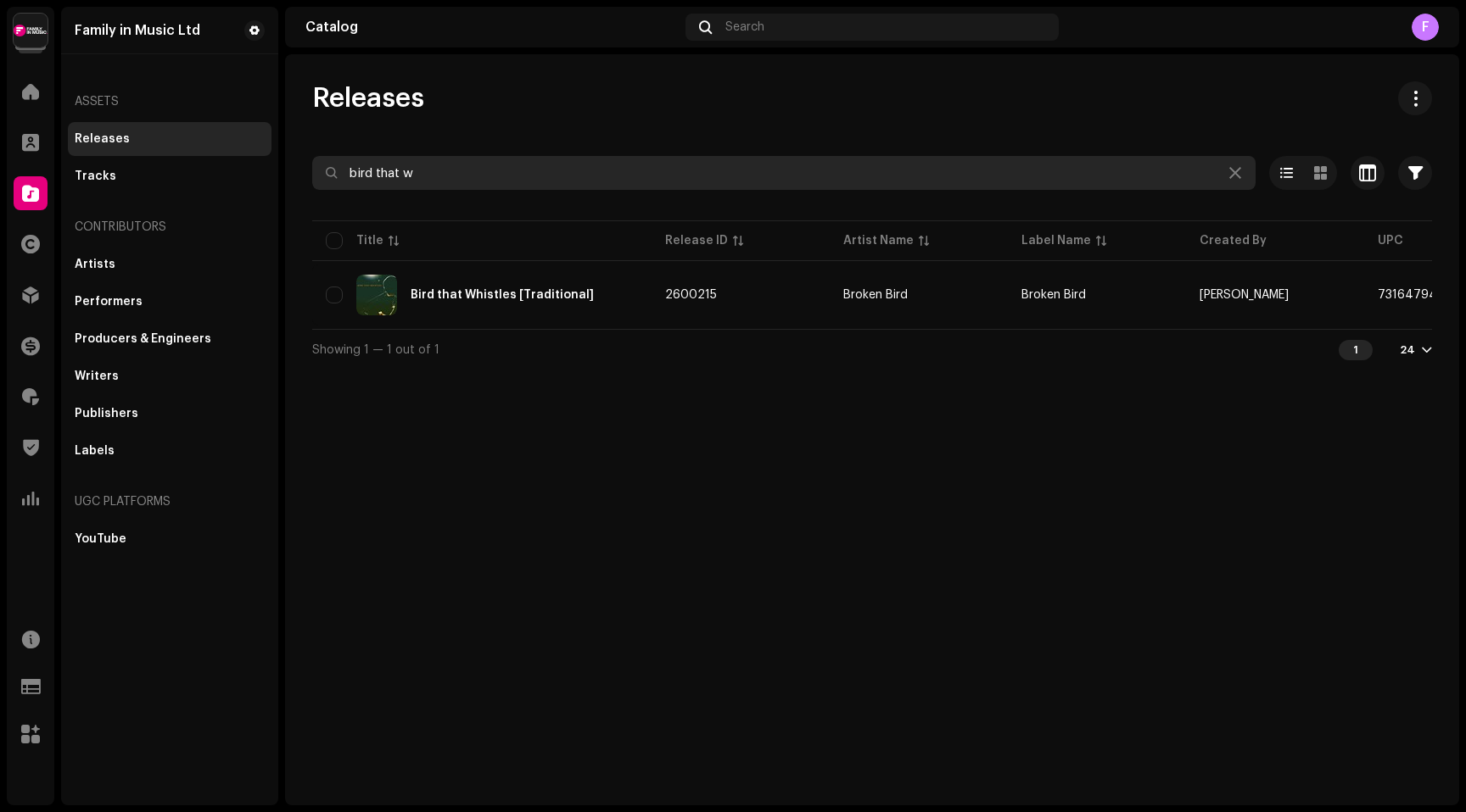
click at [442, 182] on input "bird that w" at bounding box center [784, 173] width 943 height 34
type input "tommi"
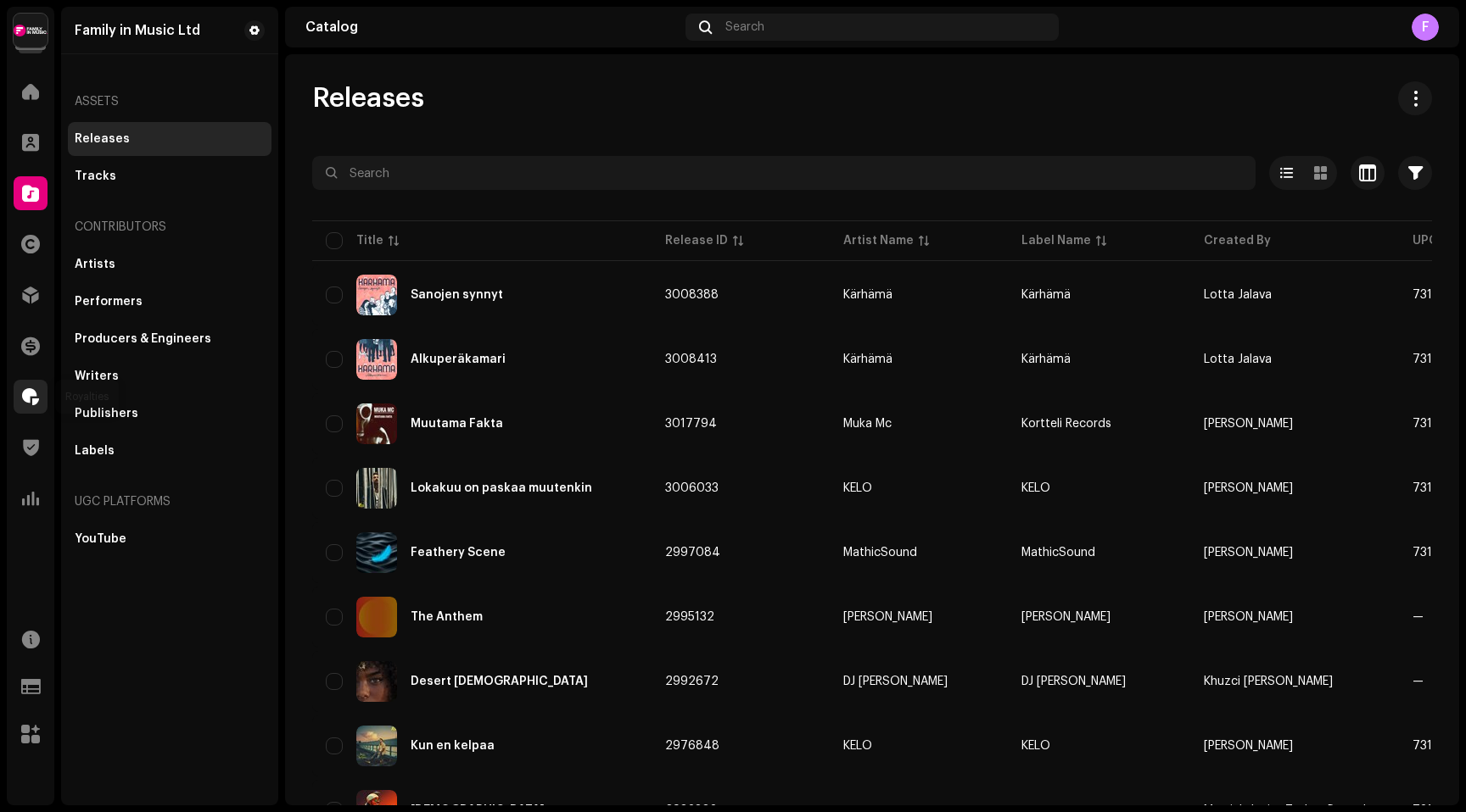
click at [27, 392] on span at bounding box center [30, 397] width 17 height 13
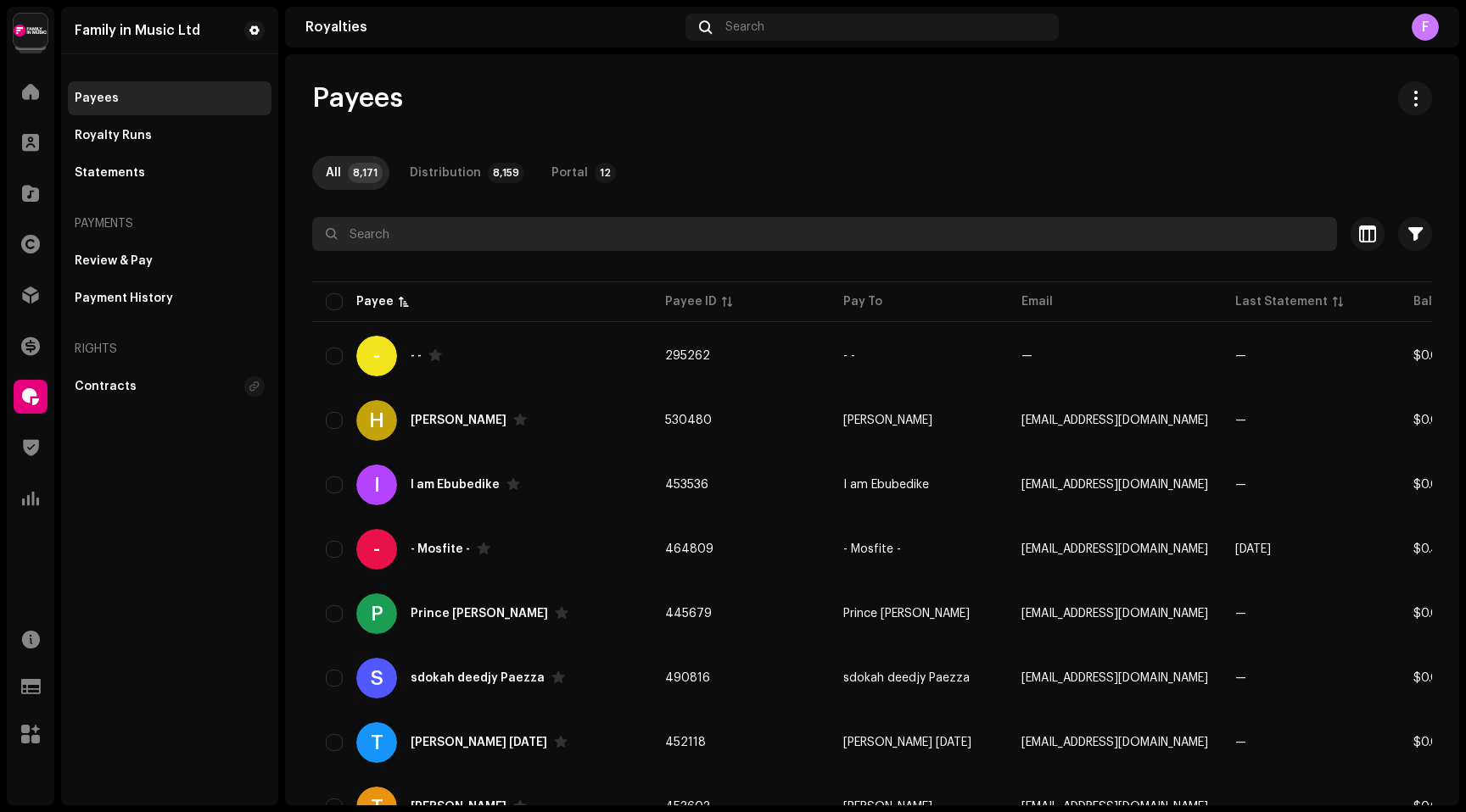
click at [394, 235] on input "text" at bounding box center [825, 234] width 1024 height 34
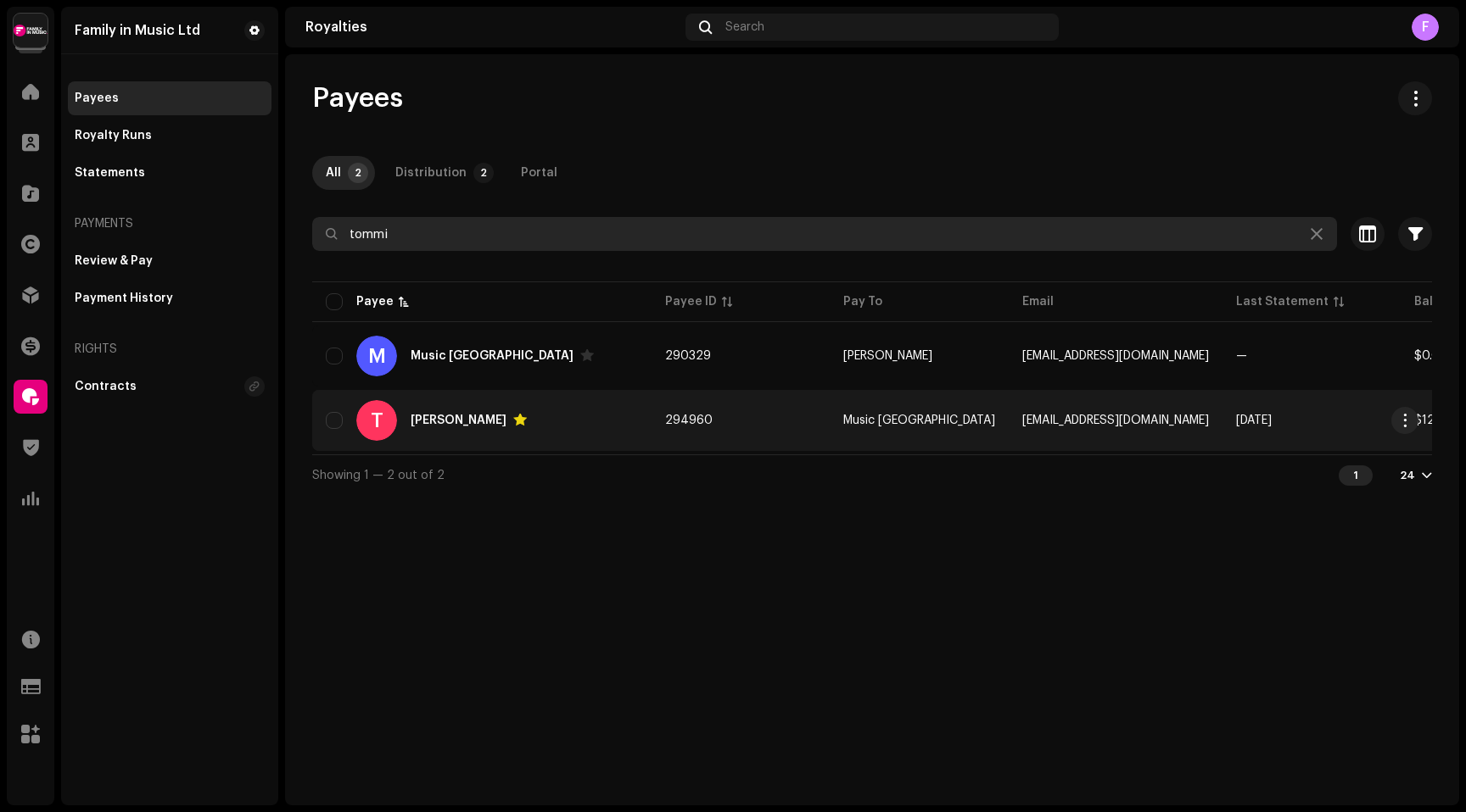
type input "tommi"
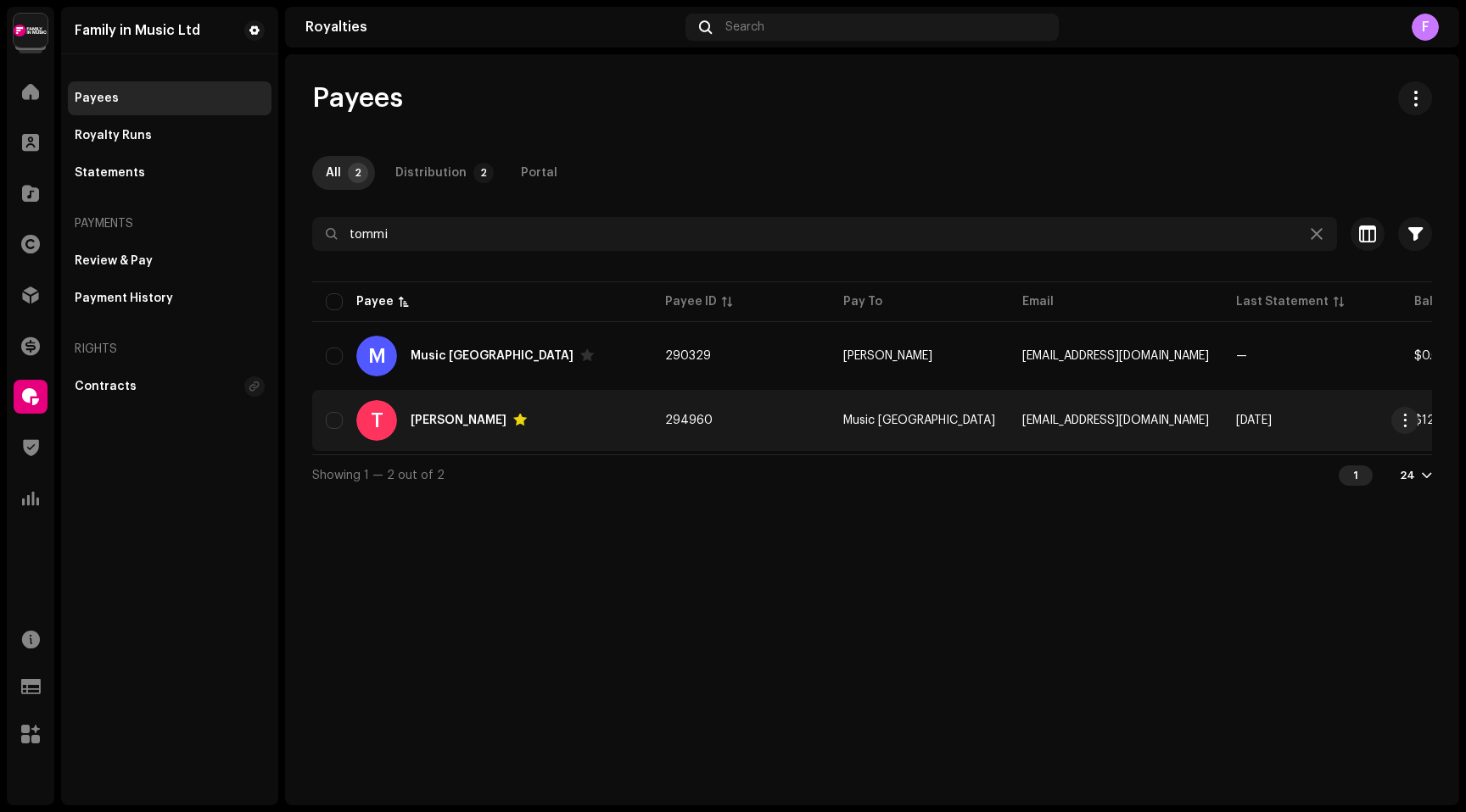
click at [417, 417] on div "[PERSON_NAME]" at bounding box center [458, 420] width 96 height 12
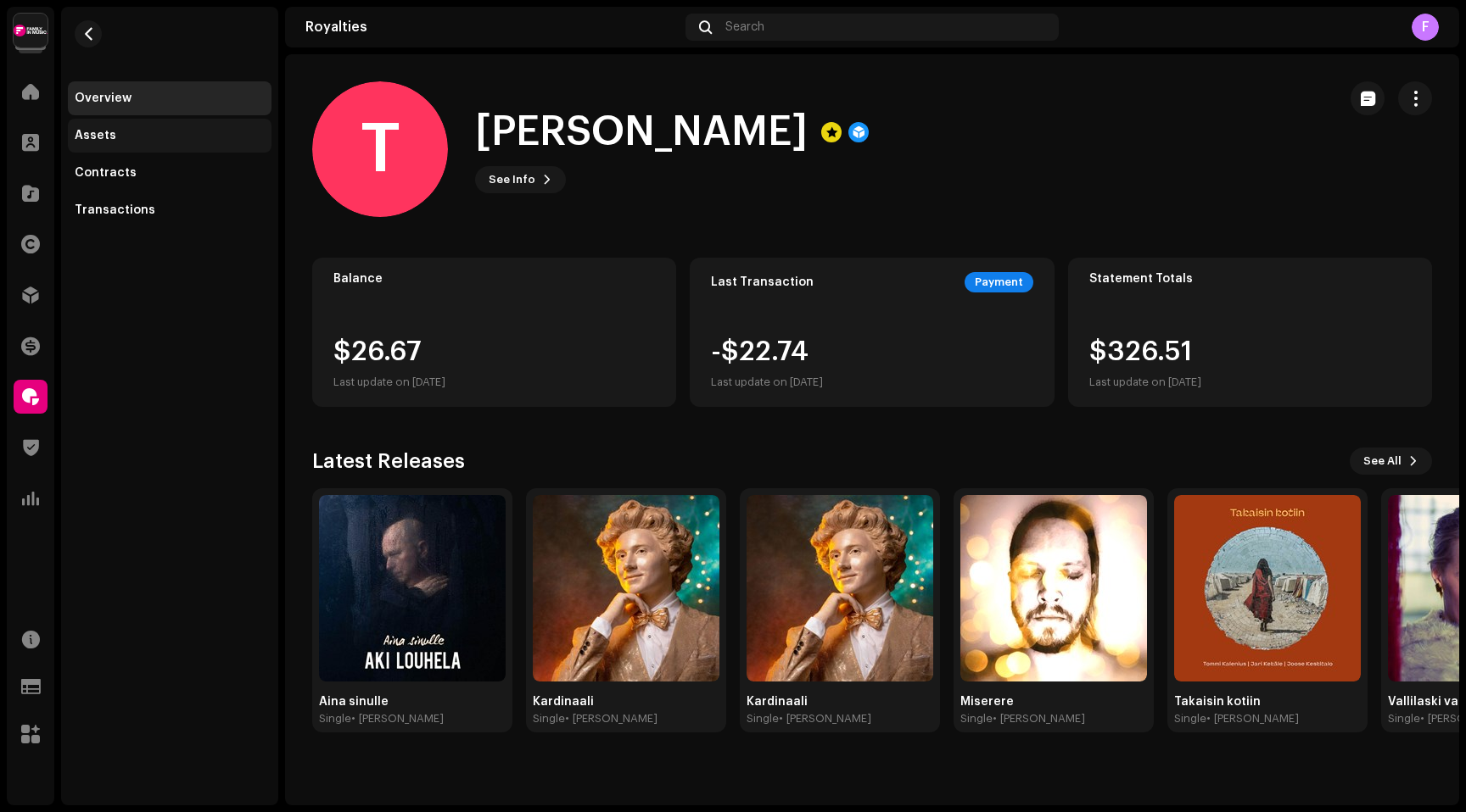
click at [101, 128] on div "Assets" at bounding box center [169, 136] width 203 height 34
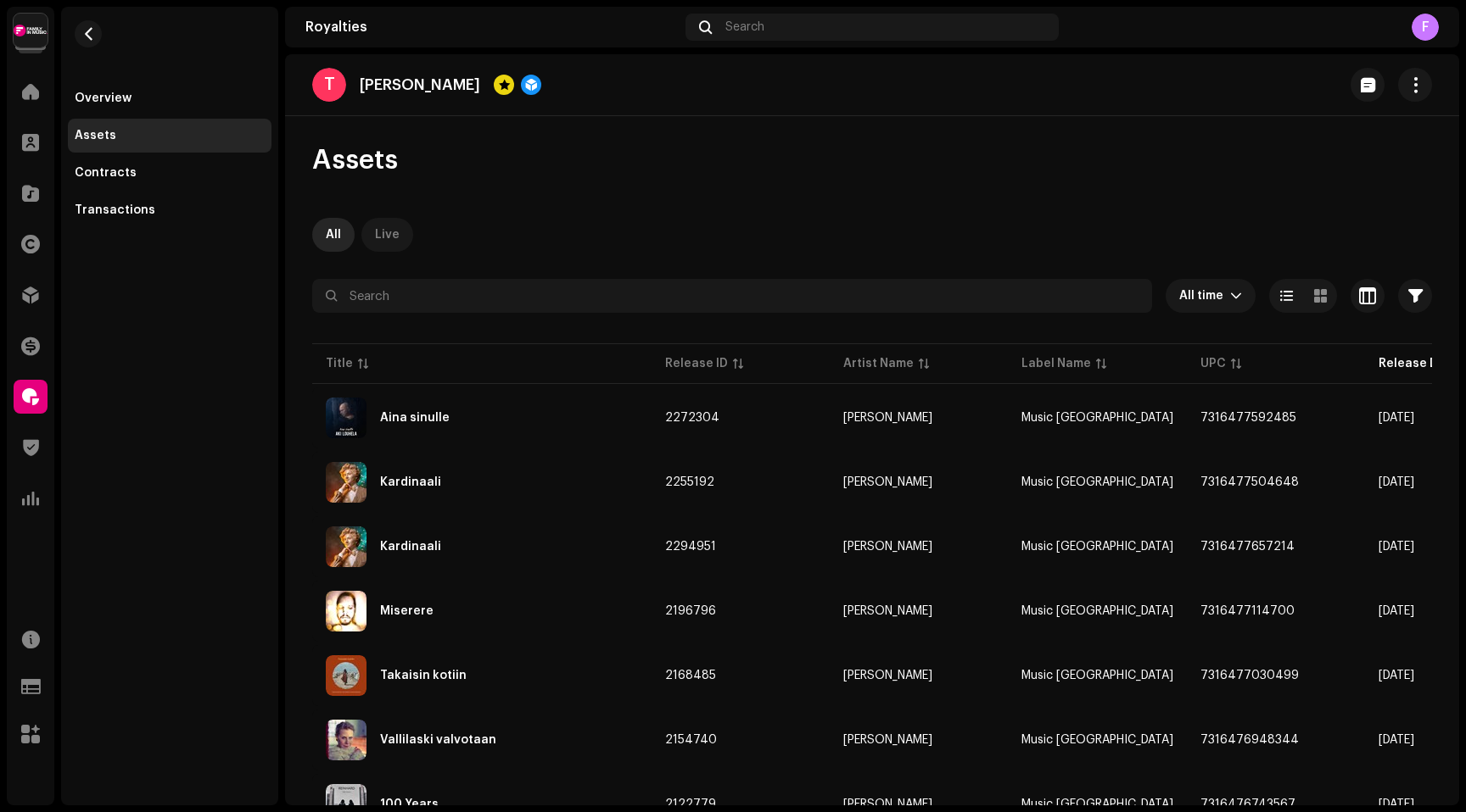
click at [384, 228] on div "Live" at bounding box center [387, 235] width 24 height 34
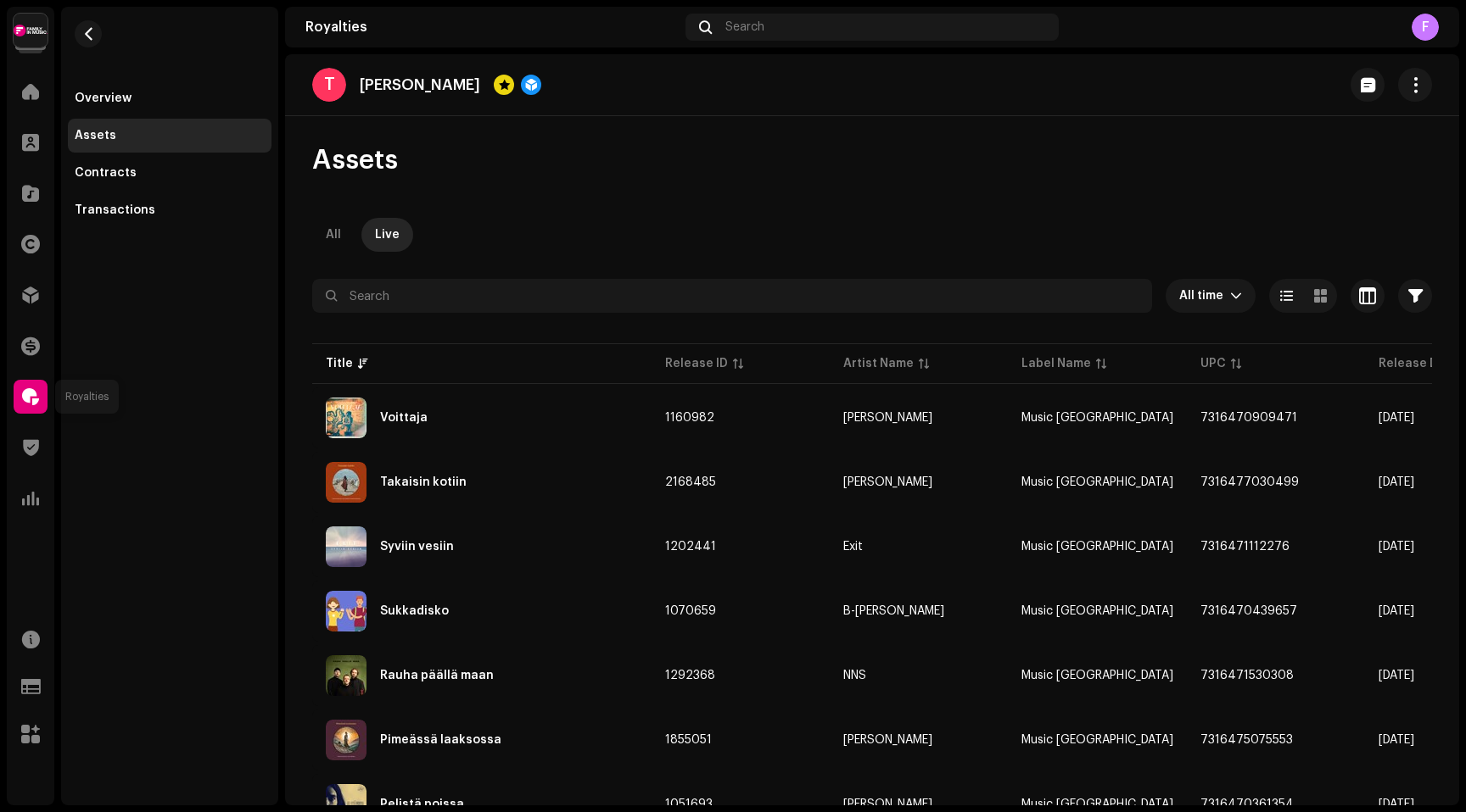
click at [33, 394] on span at bounding box center [30, 397] width 17 height 13
